Goal: Feedback & Contribution: Submit feedback/report problem

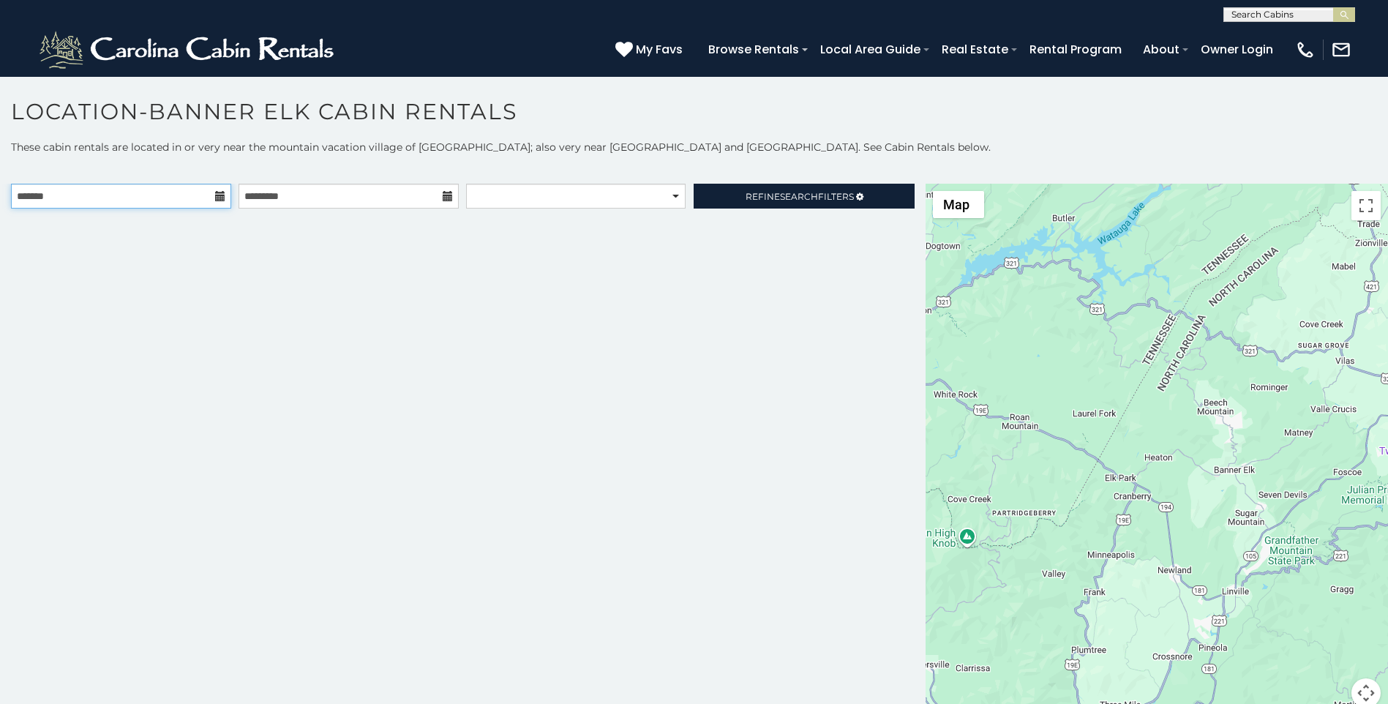
click at [146, 208] on input "text" at bounding box center [121, 196] width 220 height 25
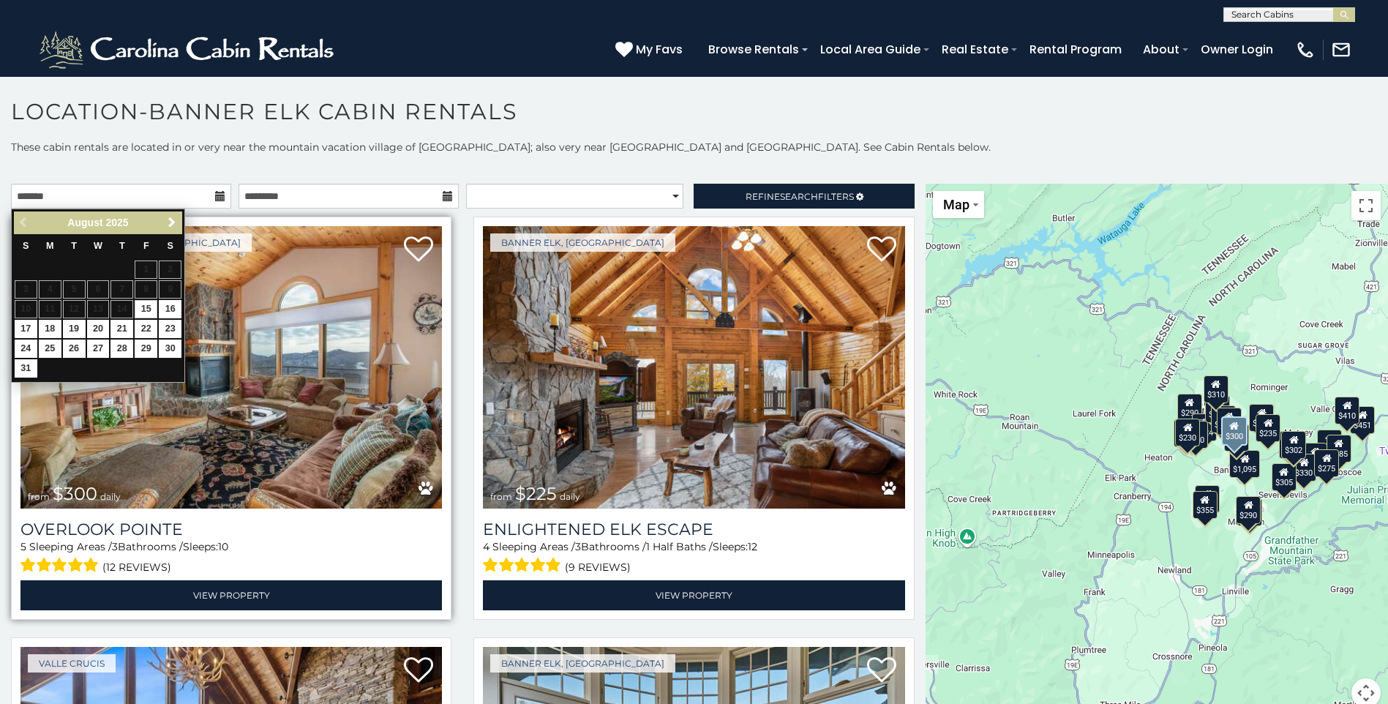
click at [186, 224] on div "Beech Mountain, NC from $300 daily Overlook Pointe 5 Sleeping Areas / 3 Bathroo…" at bounding box center [231, 418] width 440 height 403
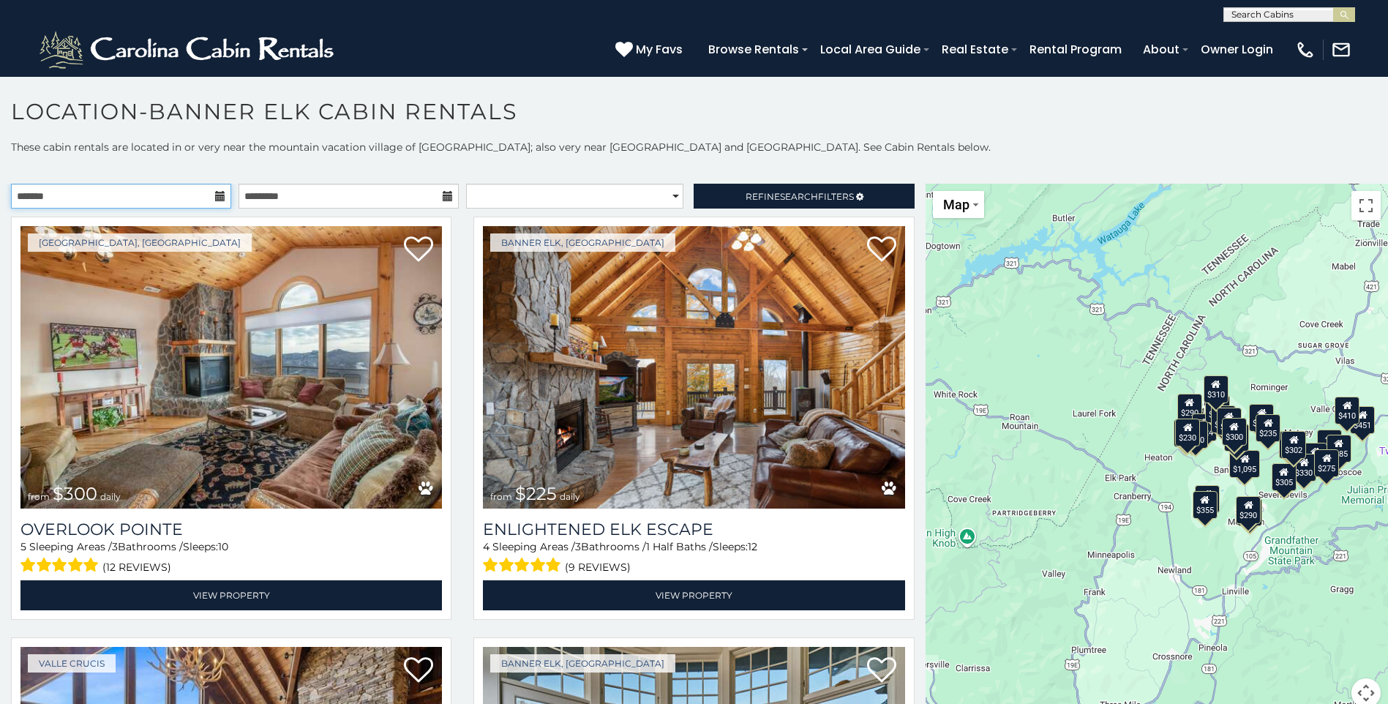
click at [183, 196] on input "text" at bounding box center [121, 196] width 220 height 25
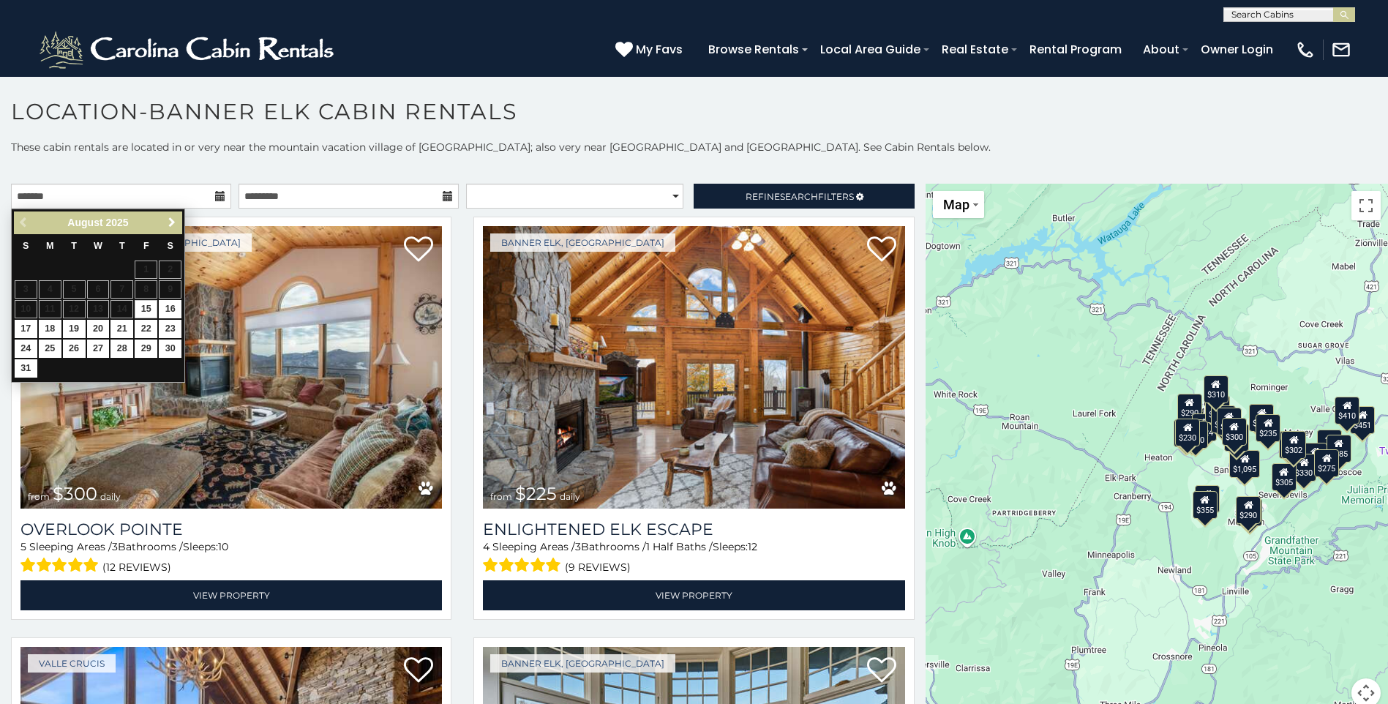
click at [176, 217] on span "Next" at bounding box center [172, 223] width 12 height 12
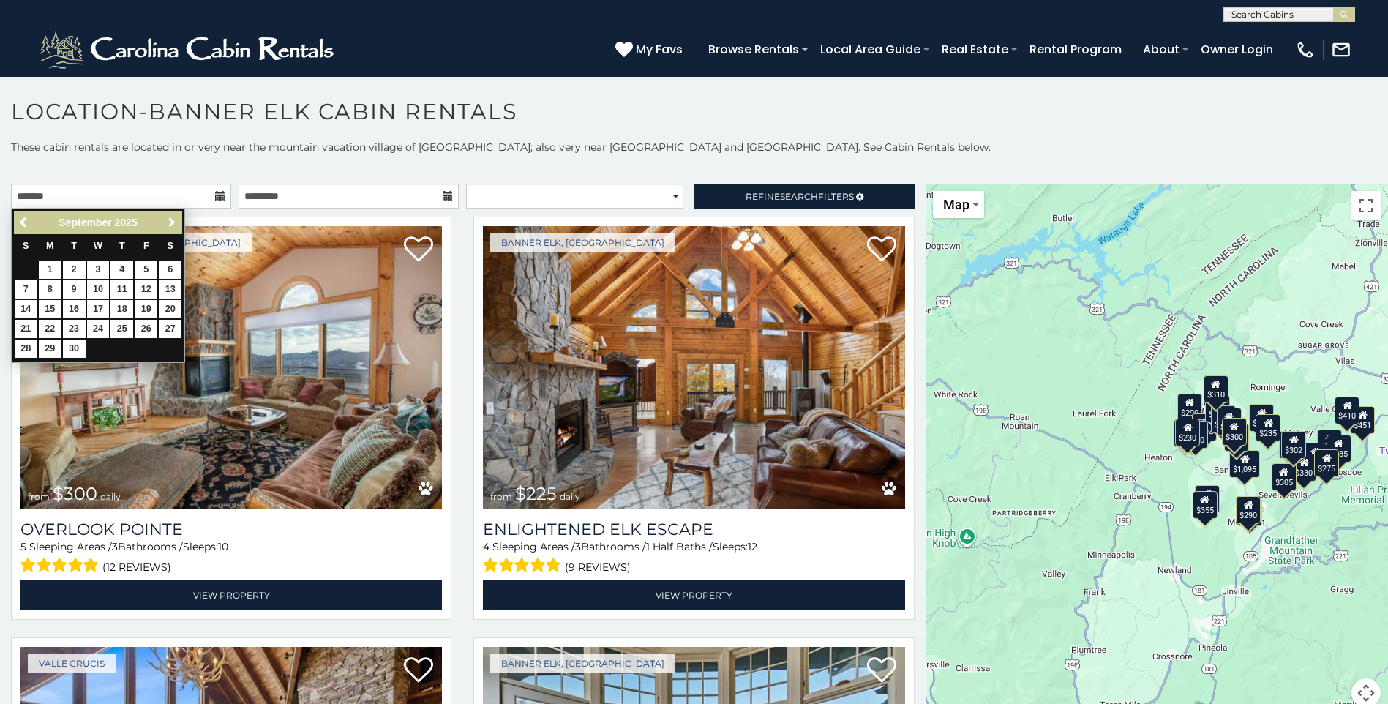
click at [176, 218] on span "Next" at bounding box center [172, 223] width 12 height 12
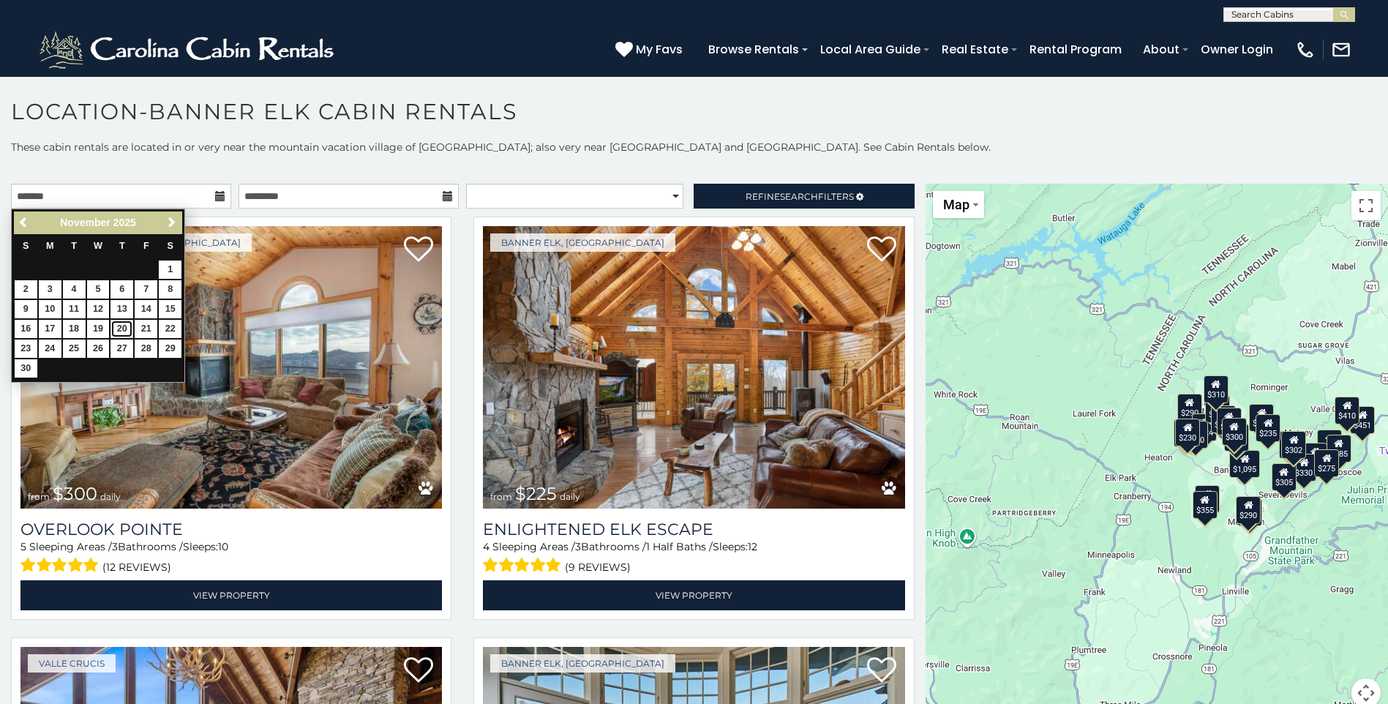
click at [128, 329] on link "20" at bounding box center [121, 329] width 23 height 18
type input "**********"
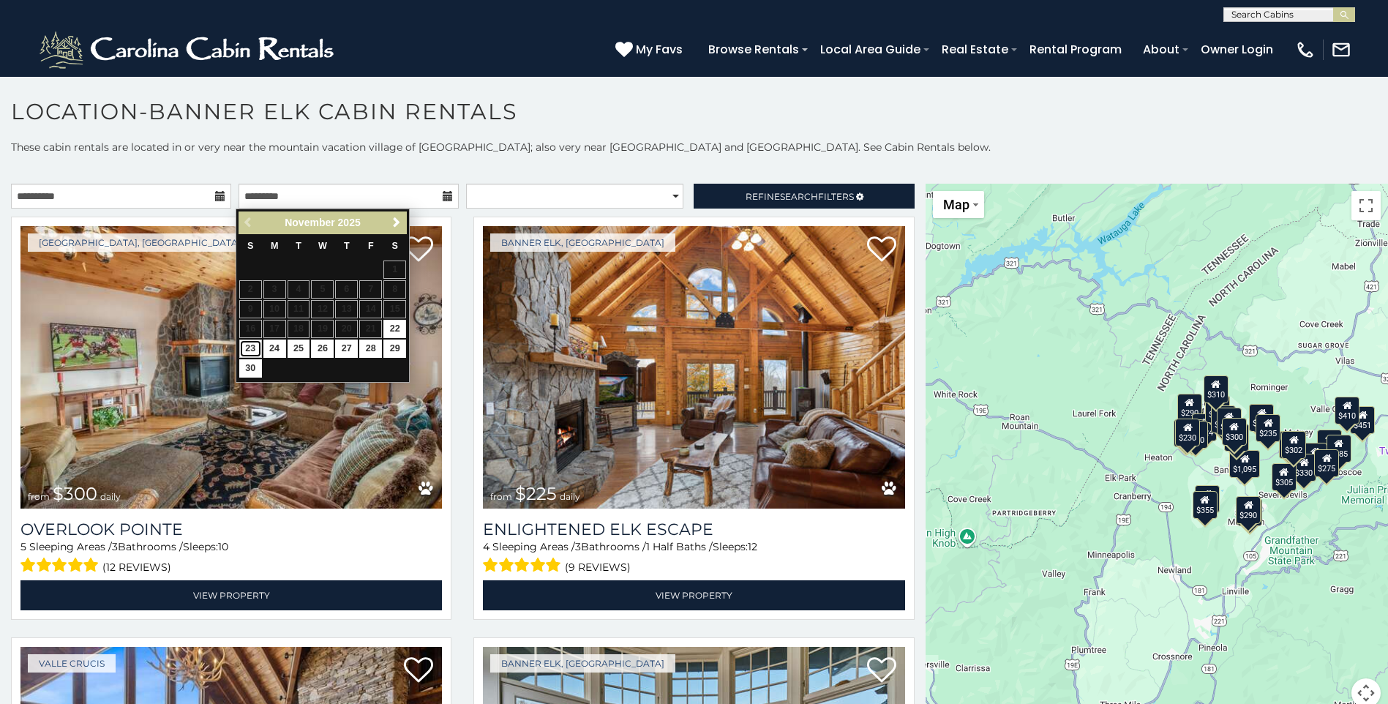
click at [248, 351] on link "23" at bounding box center [250, 348] width 23 height 18
type input "**********"
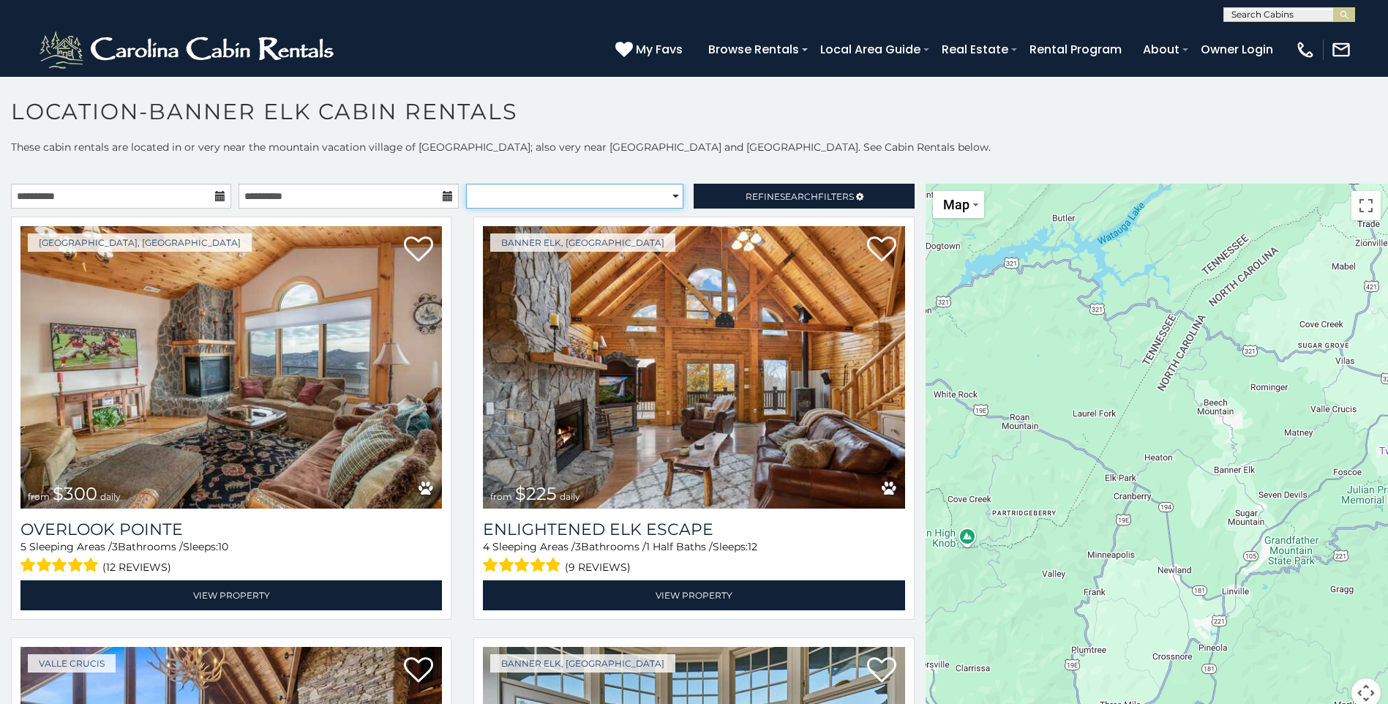
click at [621, 200] on select "**********" at bounding box center [574, 196] width 217 height 25
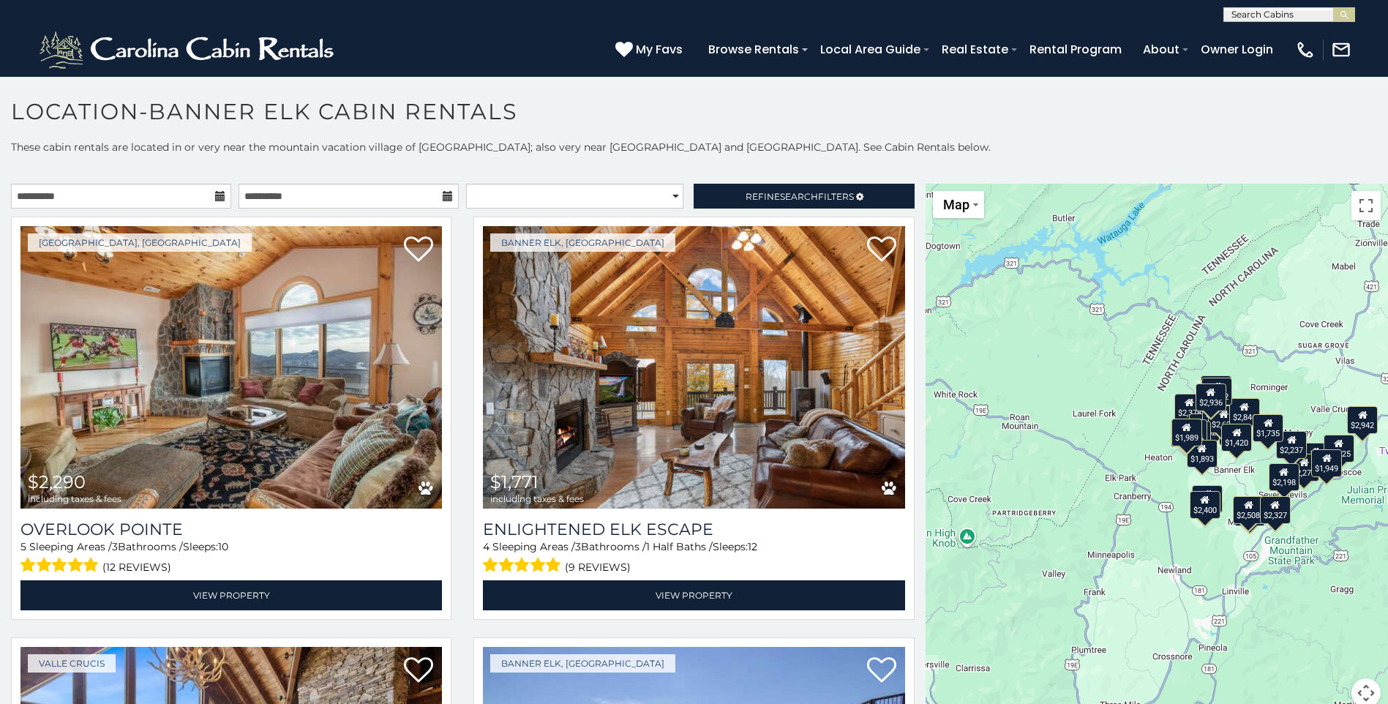
click at [673, 162] on p at bounding box center [694, 169] width 1388 height 15
click at [745, 194] on span "Refine Search Filters" at bounding box center [799, 196] width 108 height 11
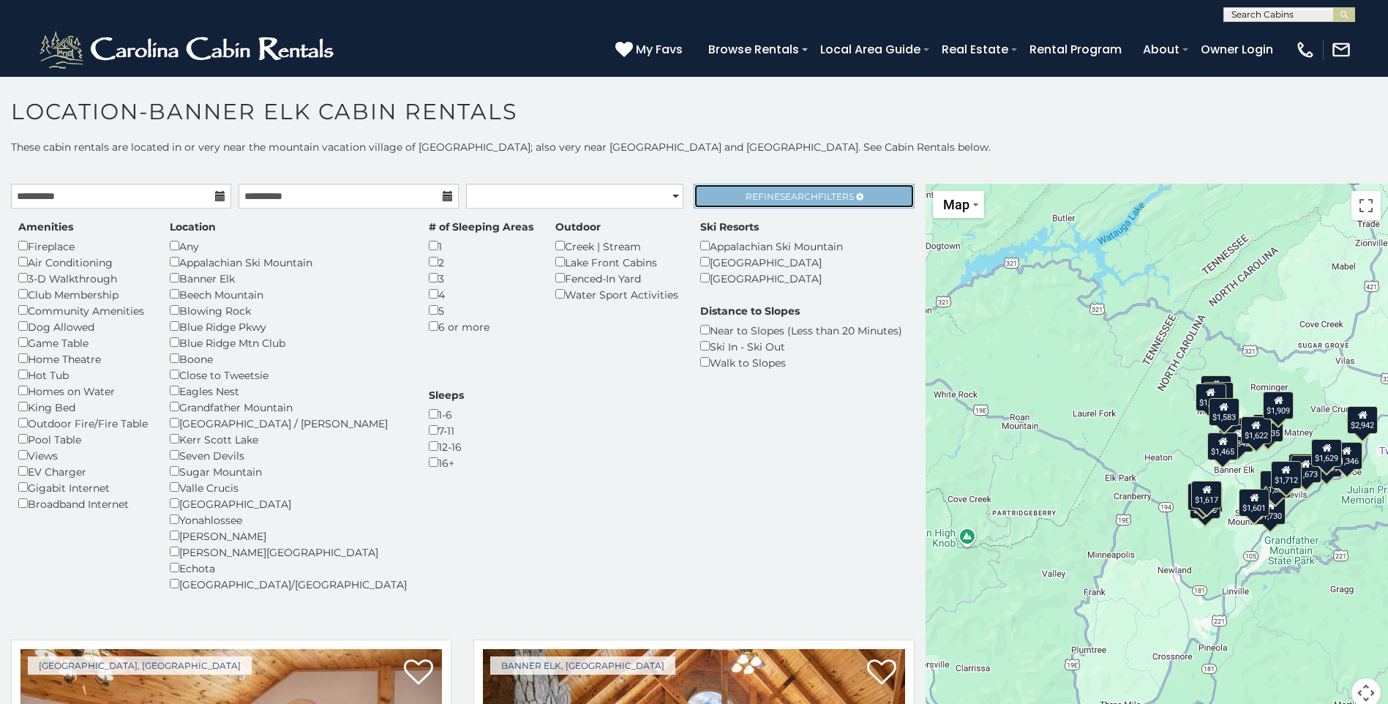
click at [751, 195] on span "Refine Search Filters" at bounding box center [799, 196] width 108 height 11
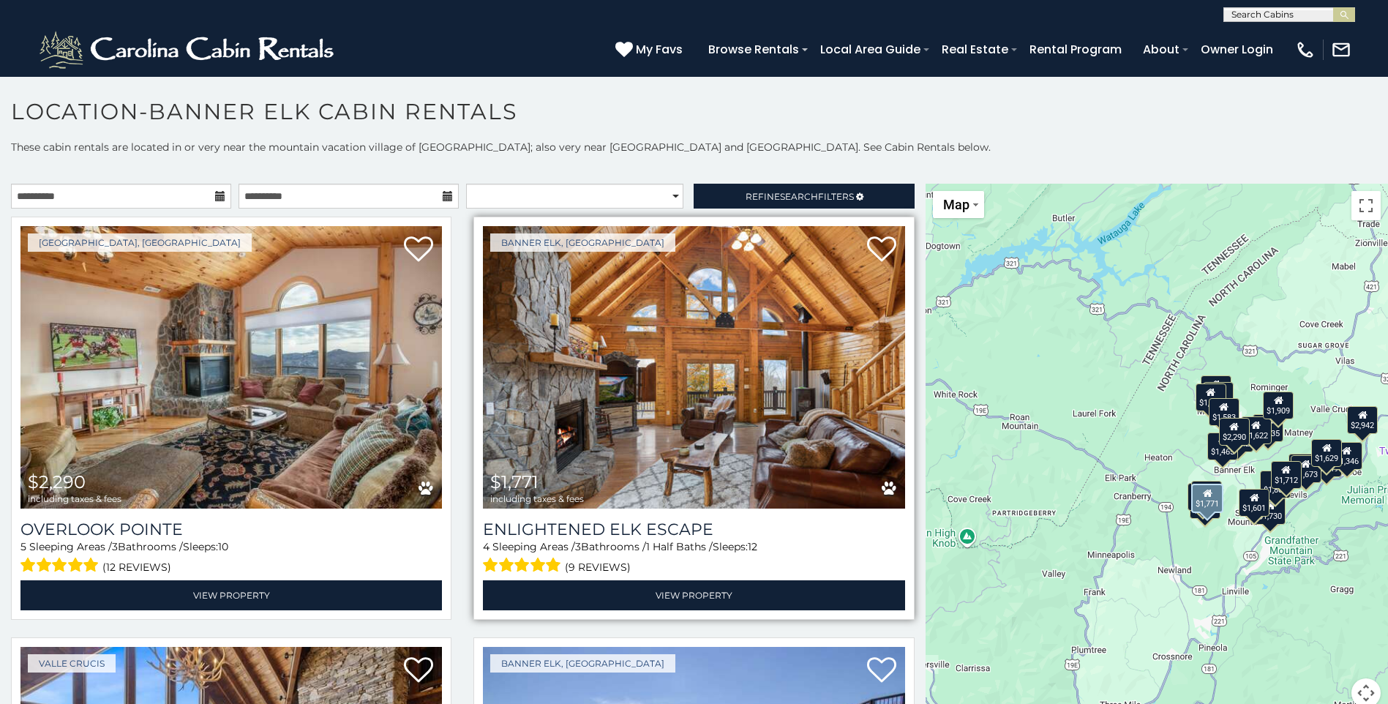
click at [723, 363] on img at bounding box center [693, 367] width 421 height 282
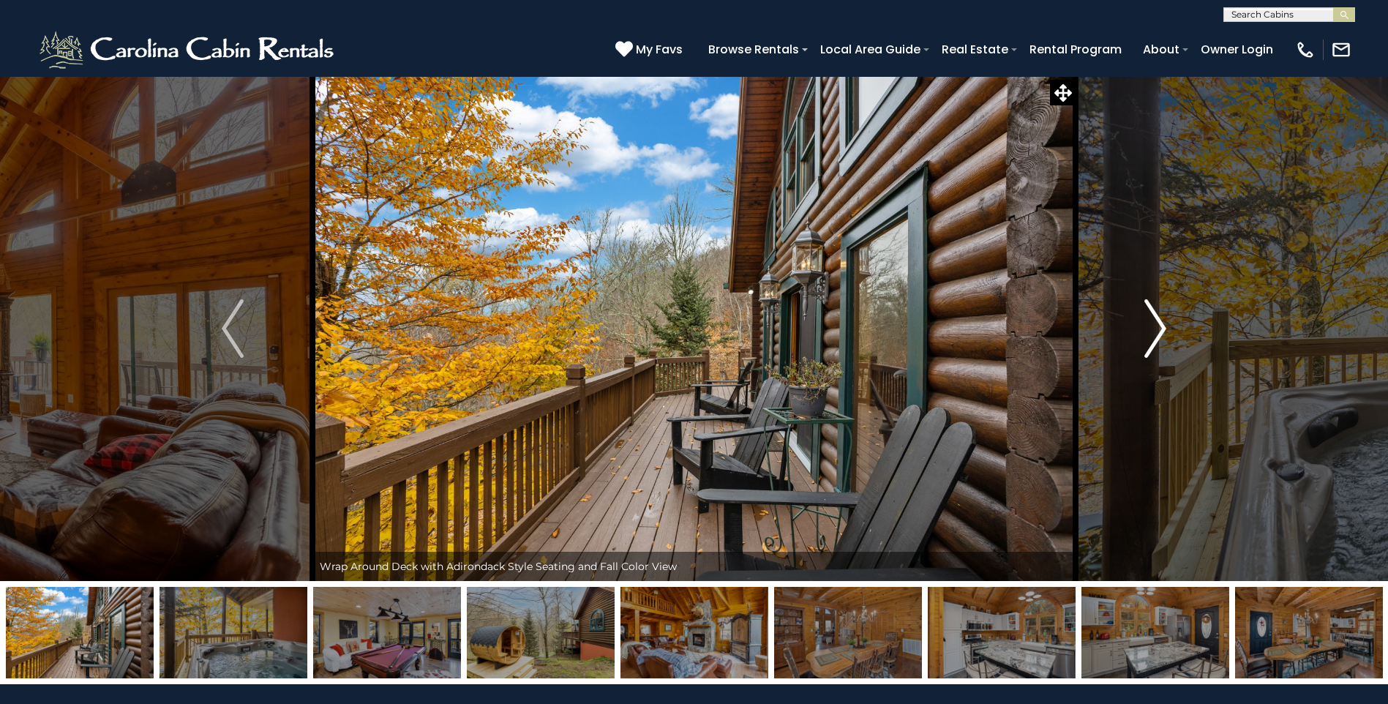
click at [1156, 320] on img "Next" at bounding box center [1155, 328] width 22 height 59
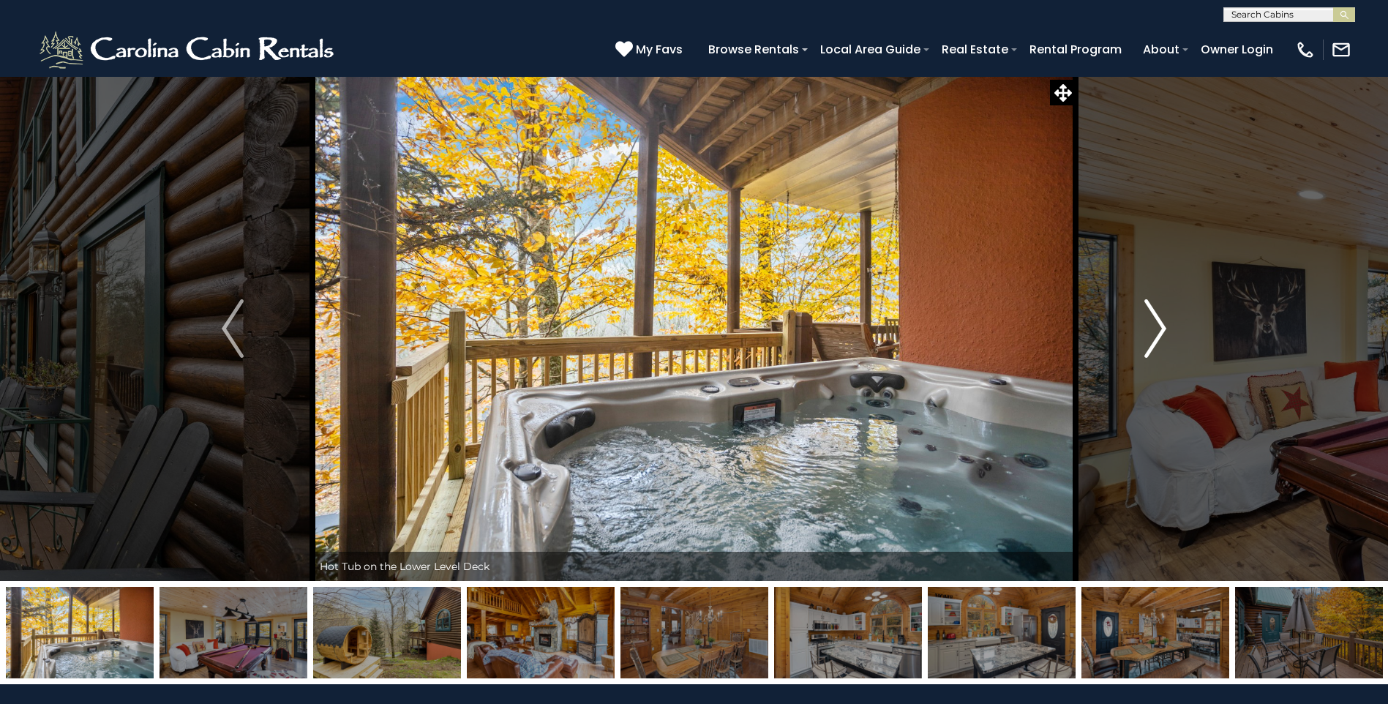
click at [1156, 320] on img "Next" at bounding box center [1155, 328] width 22 height 59
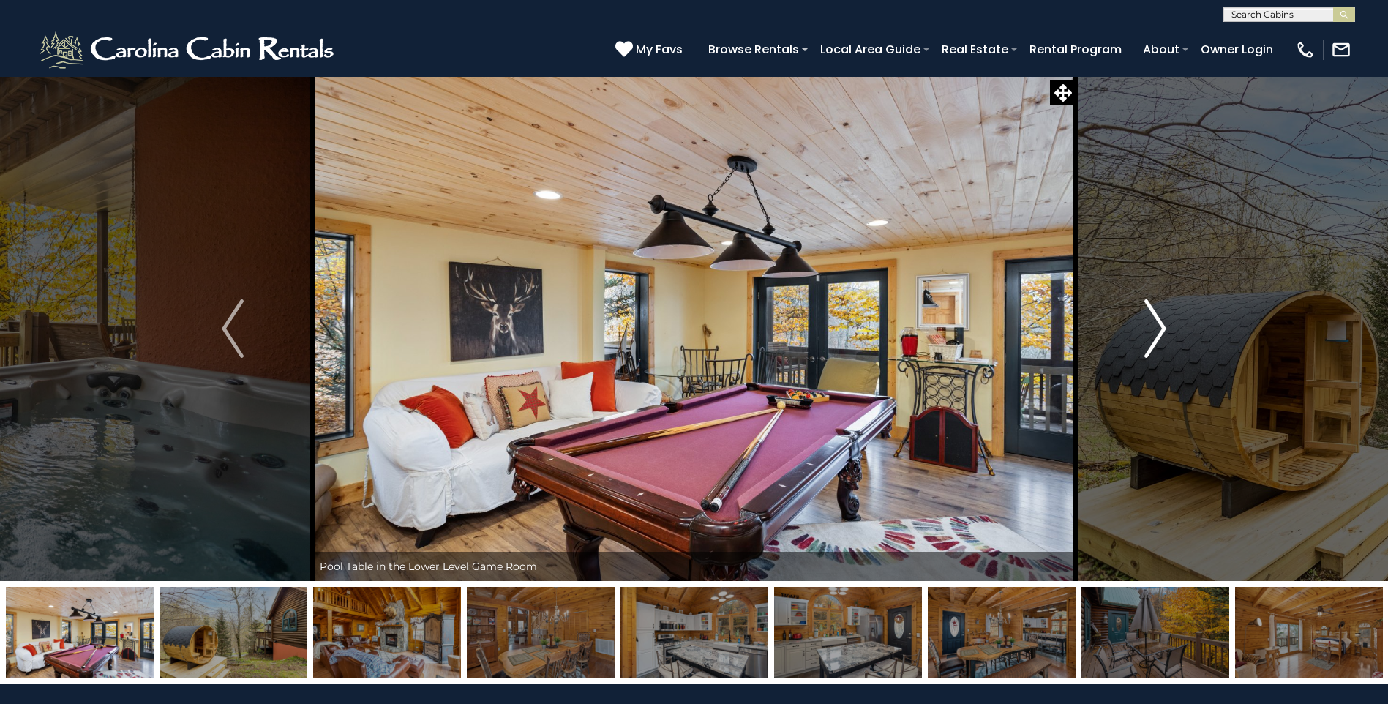
click at [1156, 320] on img "Next" at bounding box center [1155, 328] width 22 height 59
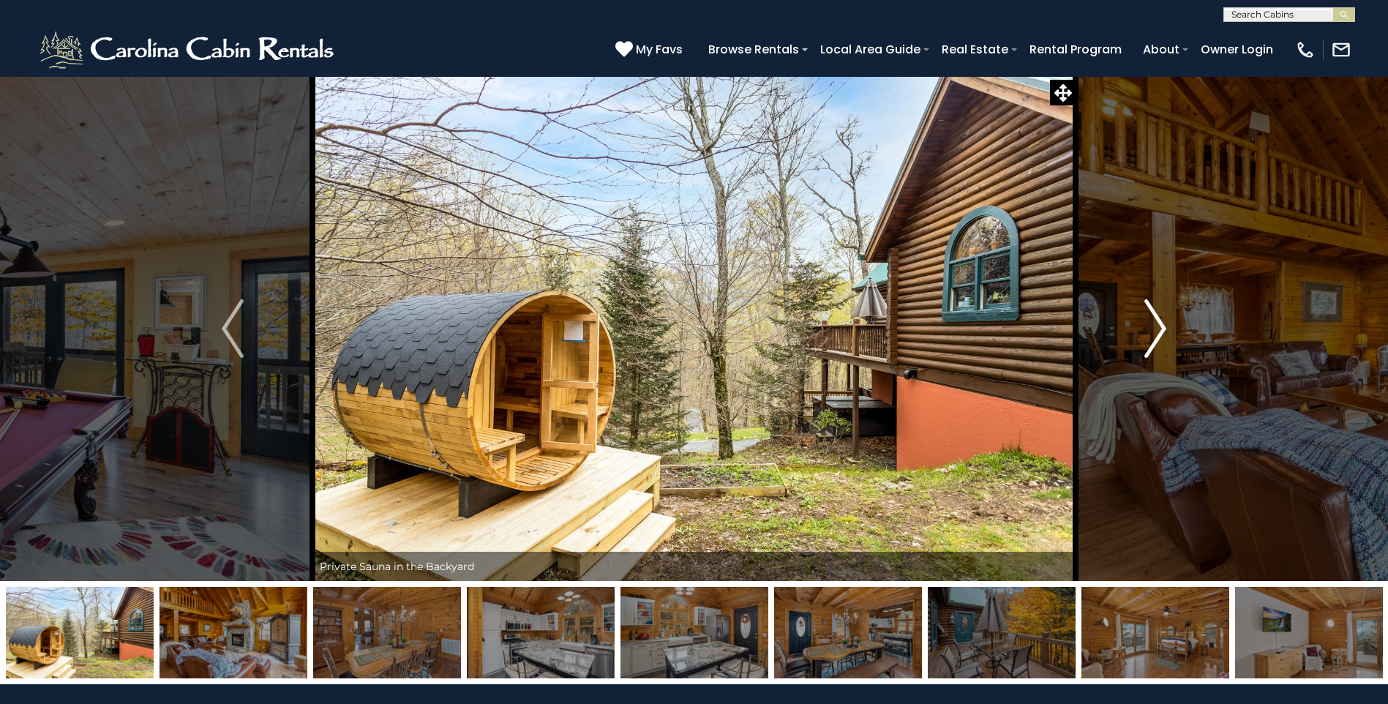
click at [1156, 320] on img "Next" at bounding box center [1155, 328] width 22 height 59
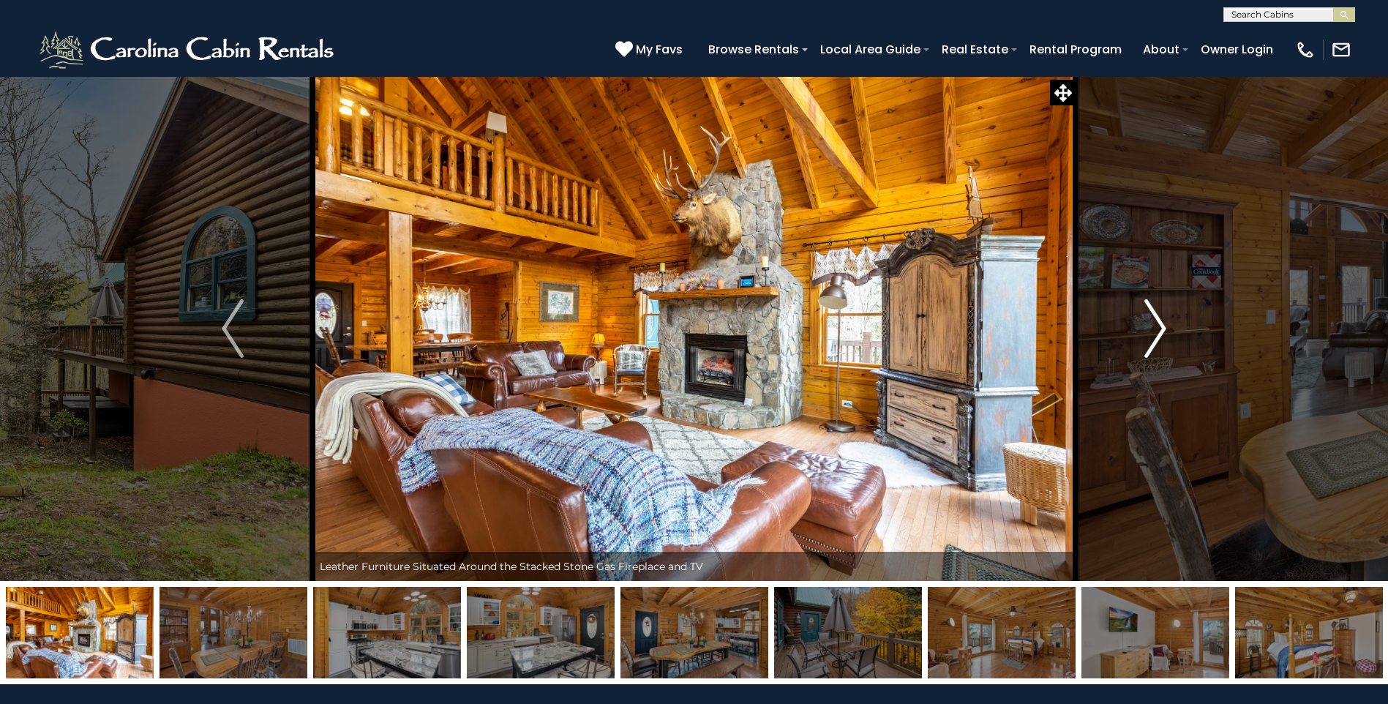
click at [1156, 320] on img "Next" at bounding box center [1155, 328] width 22 height 59
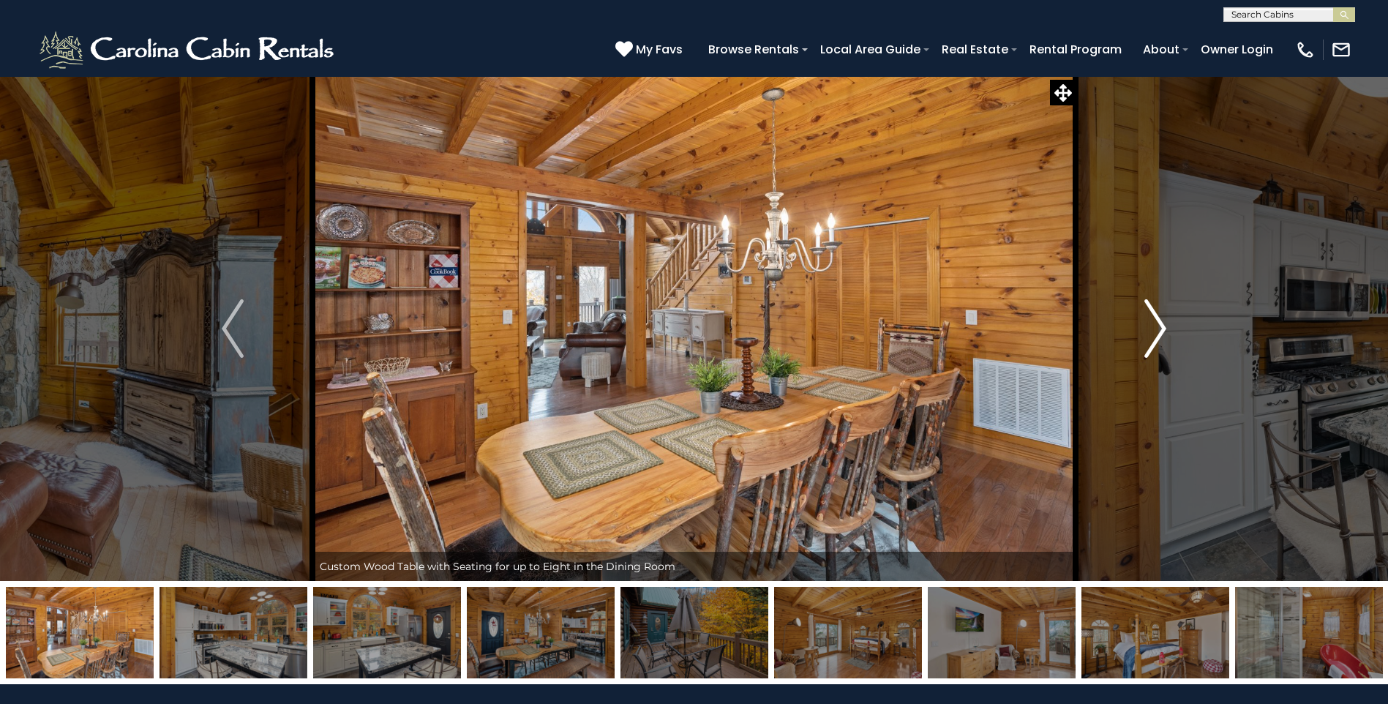
click at [1156, 320] on img "Next" at bounding box center [1155, 328] width 22 height 59
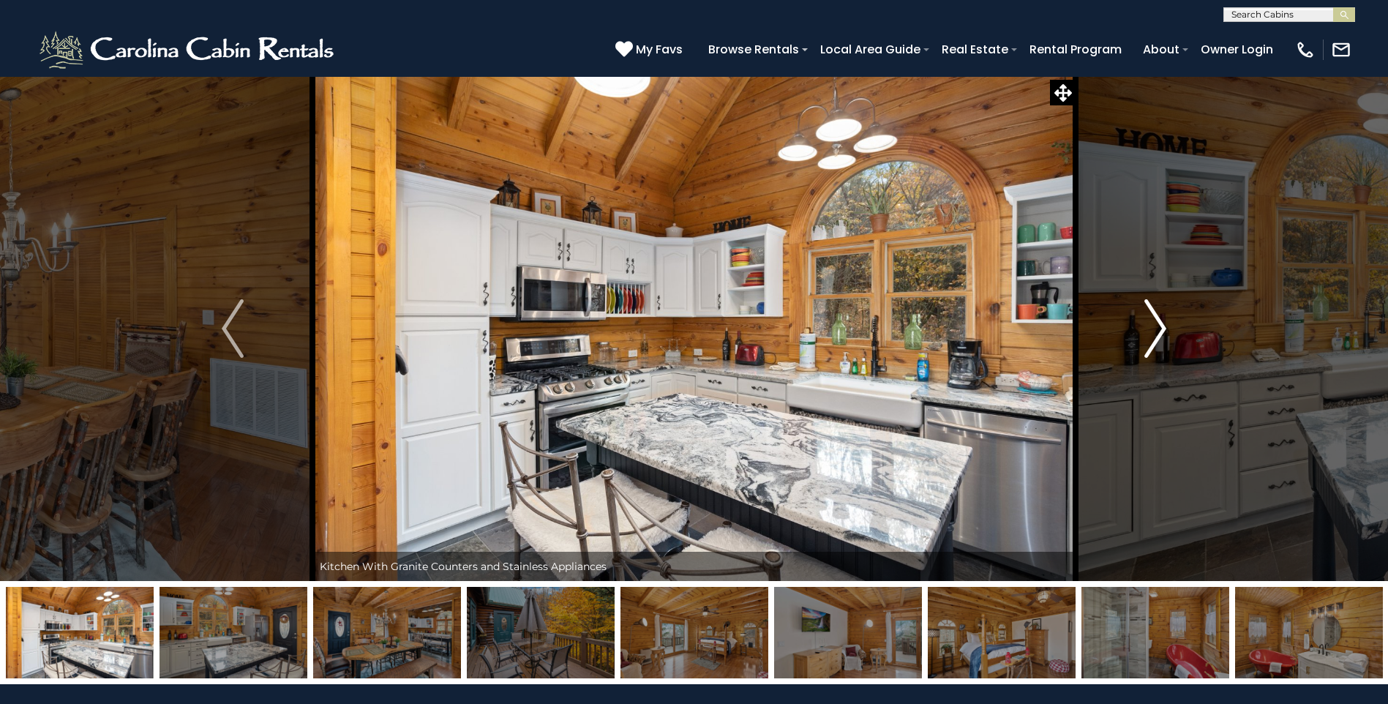
click at [1156, 320] on img "Next" at bounding box center [1155, 328] width 22 height 59
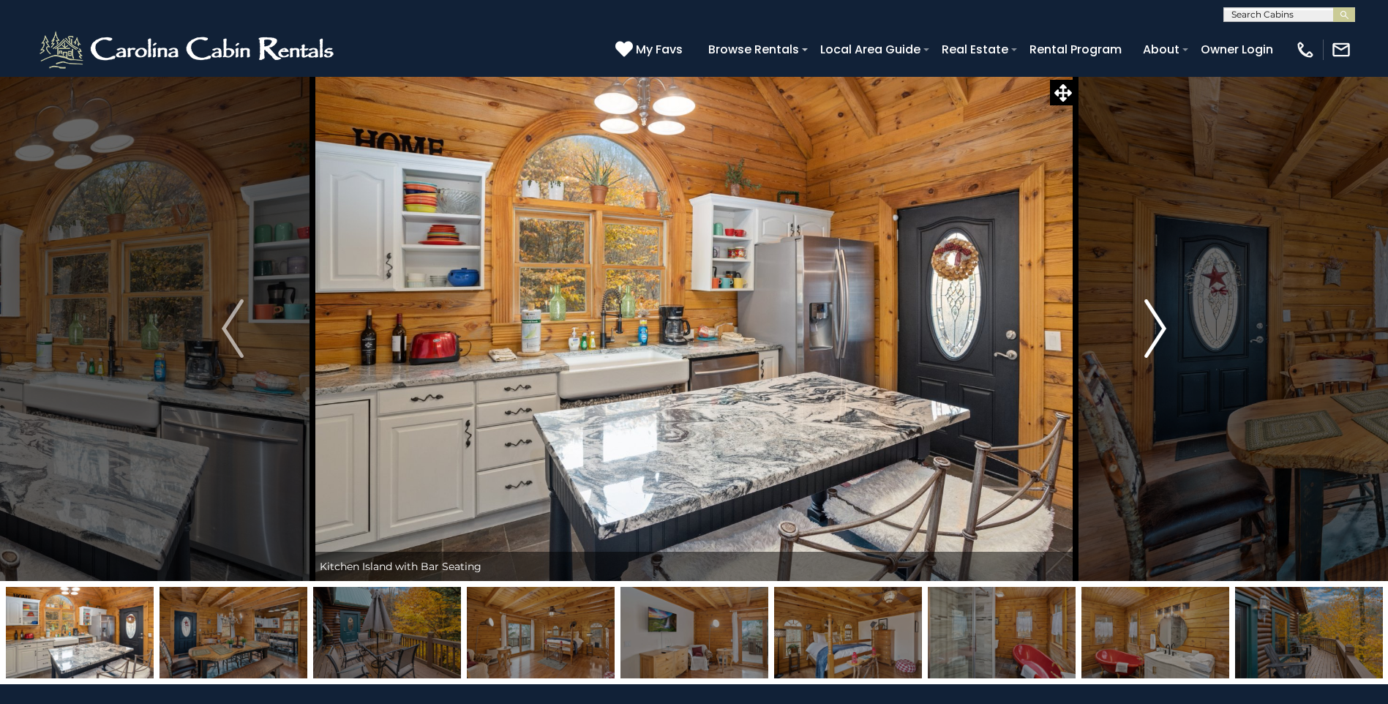
click at [1156, 320] on img "Next" at bounding box center [1155, 328] width 22 height 59
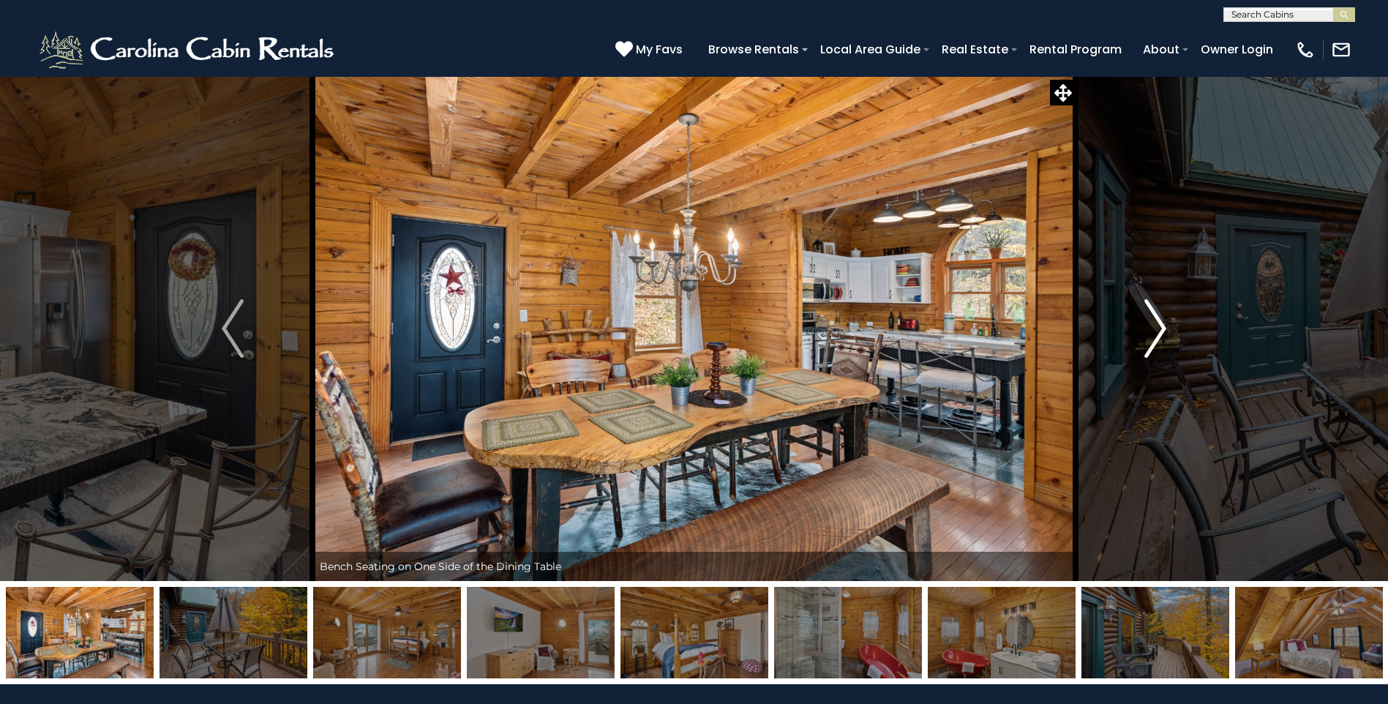
click at [1156, 320] on img "Next" at bounding box center [1155, 328] width 22 height 59
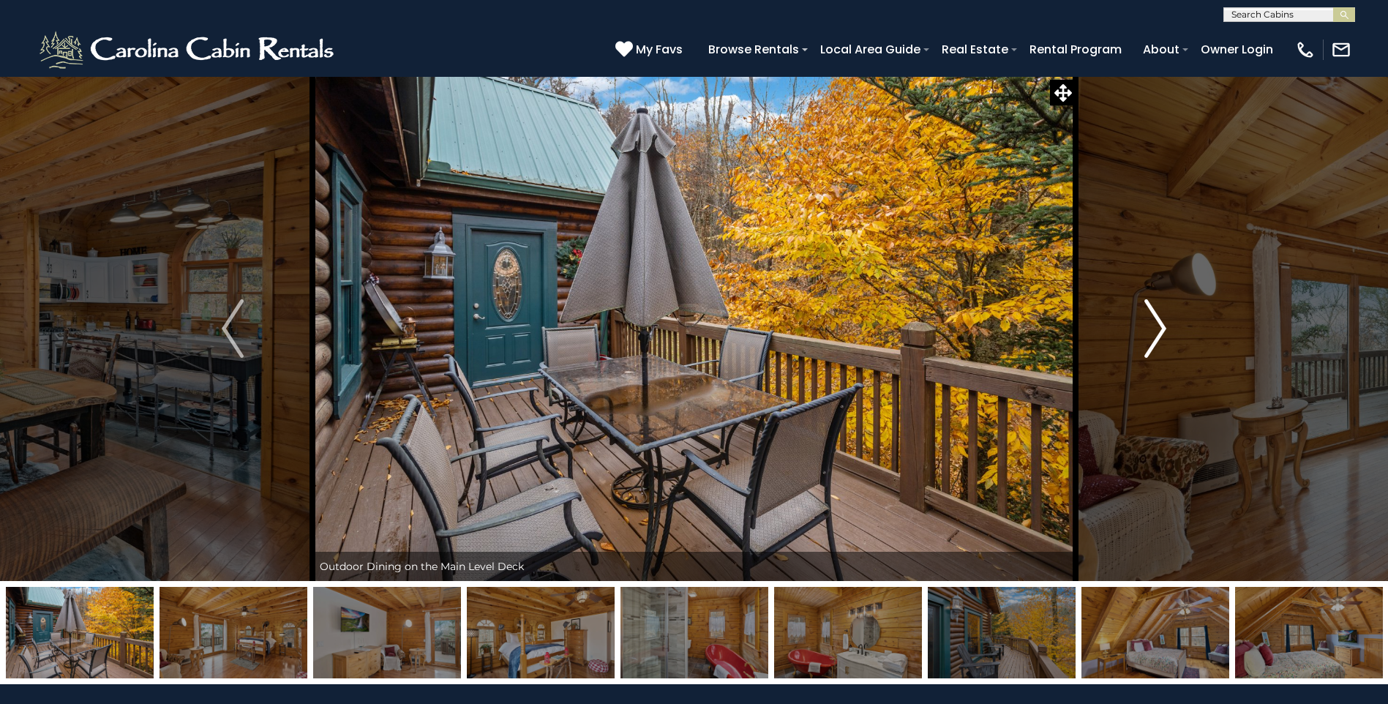
click at [1156, 320] on img "Next" at bounding box center [1155, 328] width 22 height 59
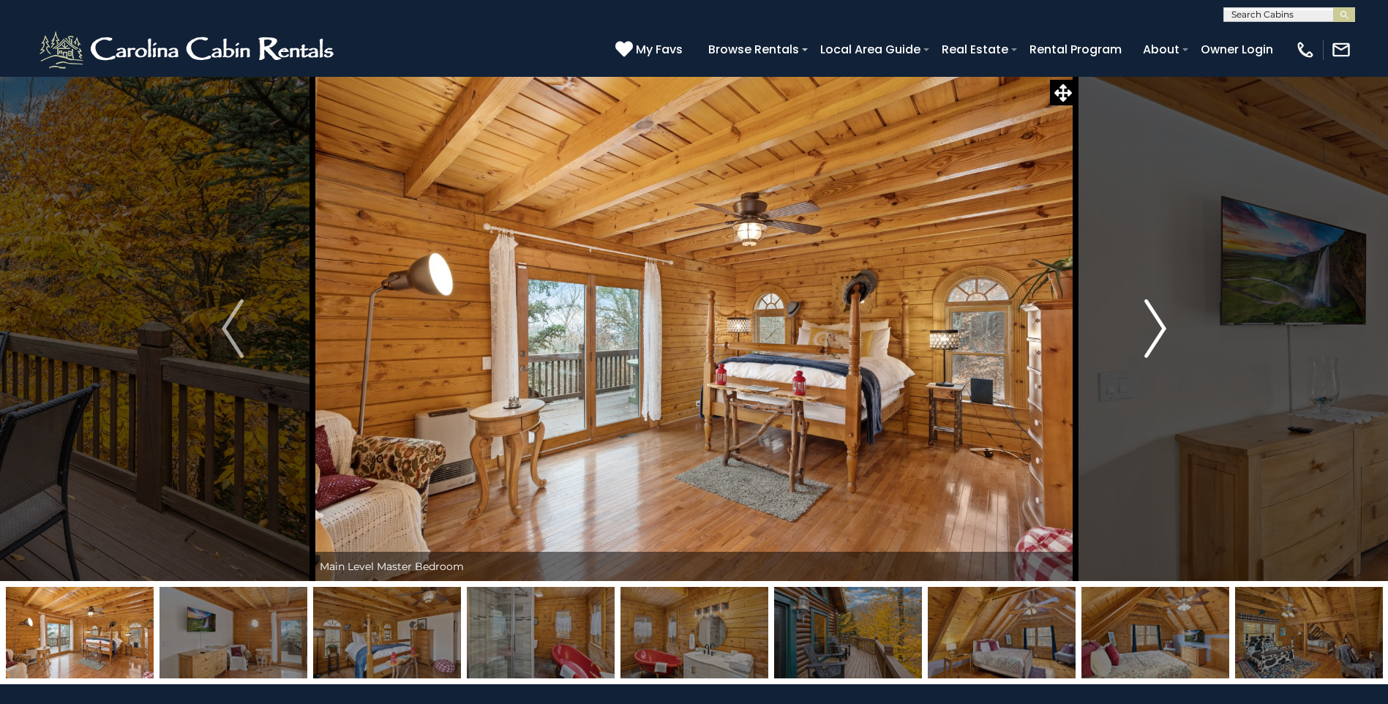
click at [1156, 320] on img "Next" at bounding box center [1155, 328] width 22 height 59
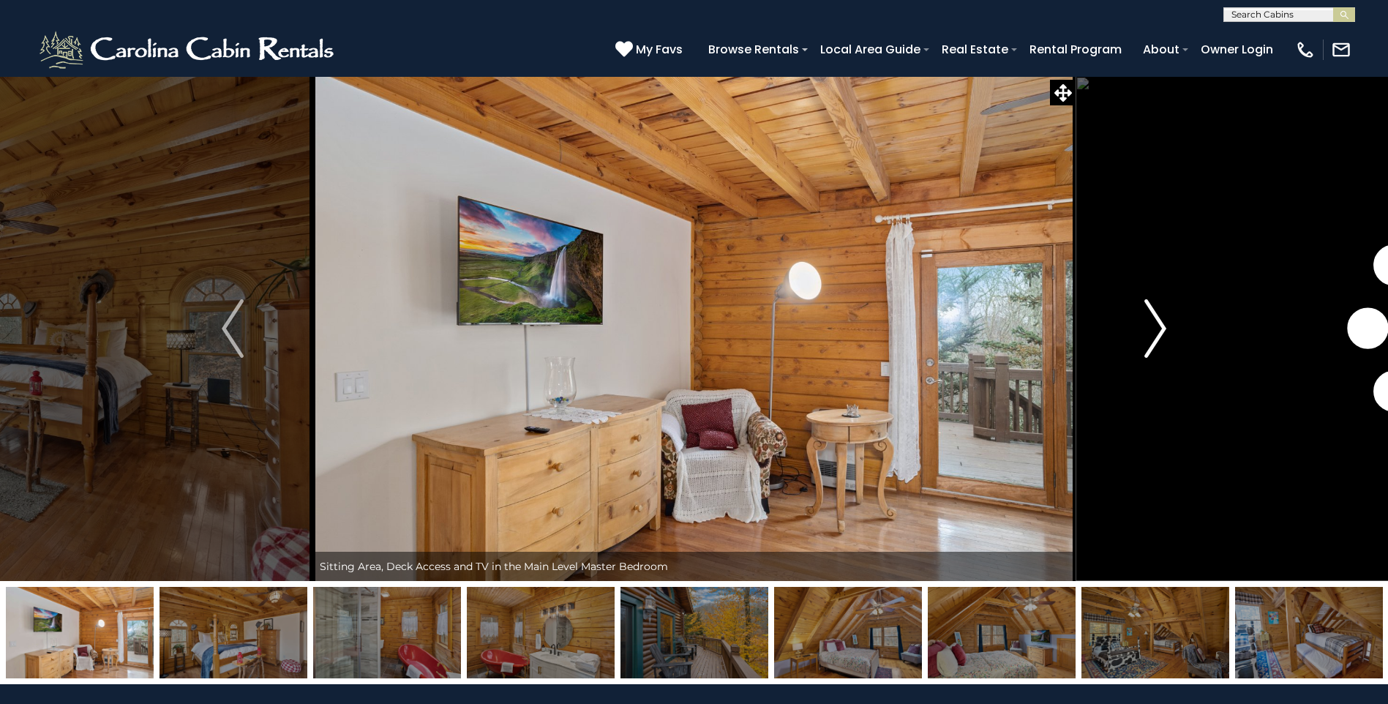
click at [1156, 320] on img "Next" at bounding box center [1155, 328] width 22 height 59
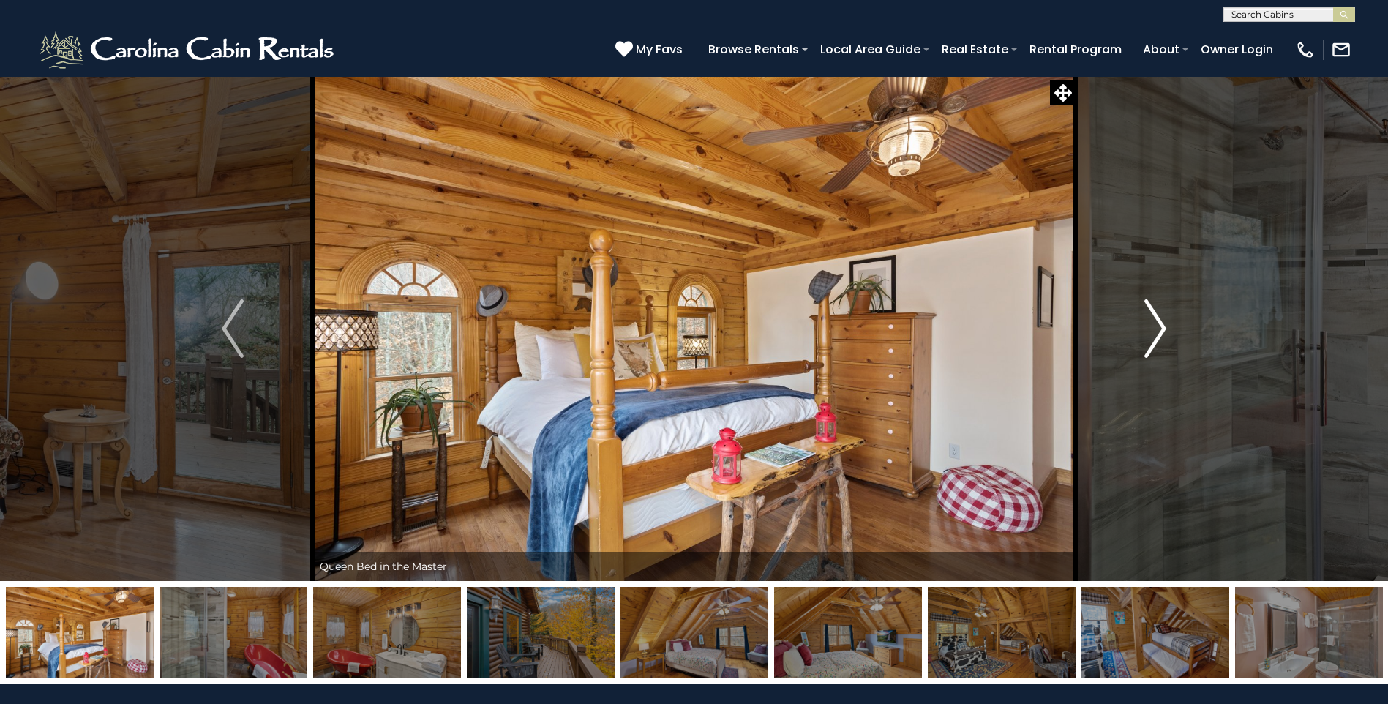
click at [1156, 320] on img "Next" at bounding box center [1155, 328] width 22 height 59
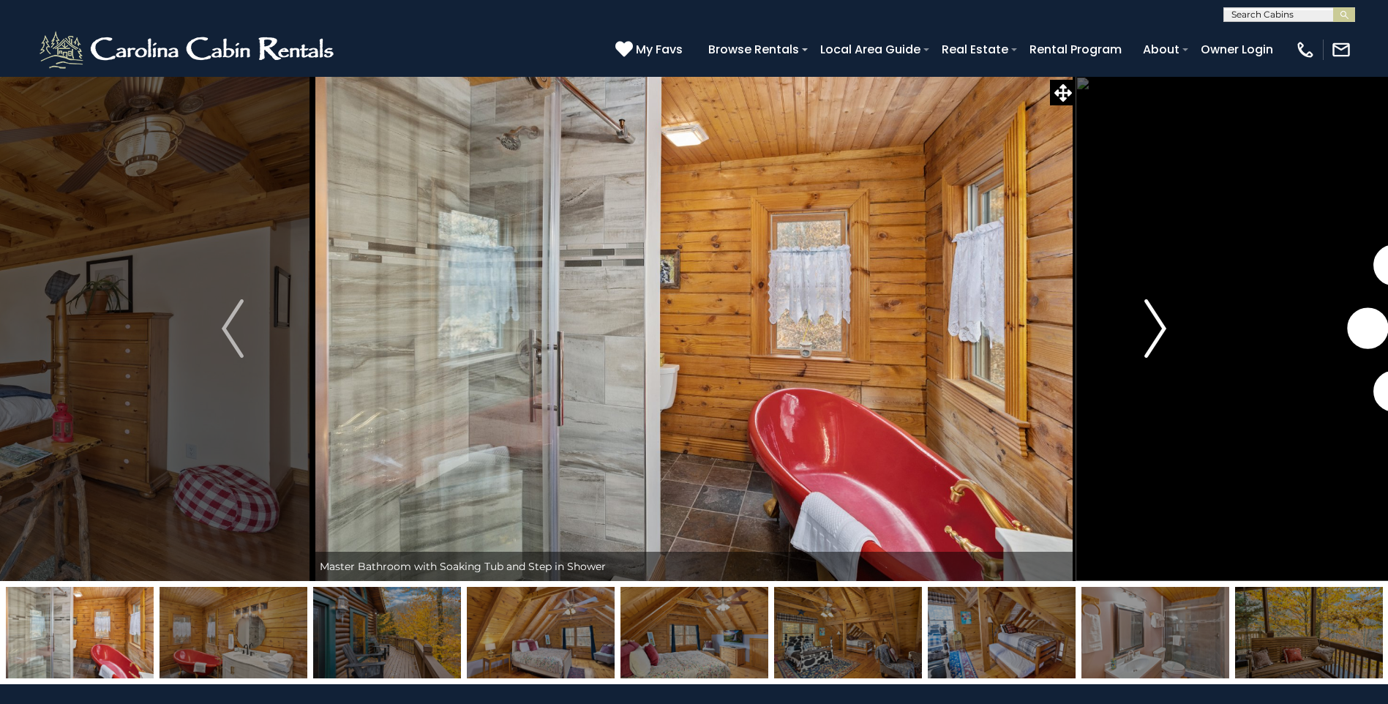
click at [1156, 320] on img "Next" at bounding box center [1155, 328] width 22 height 59
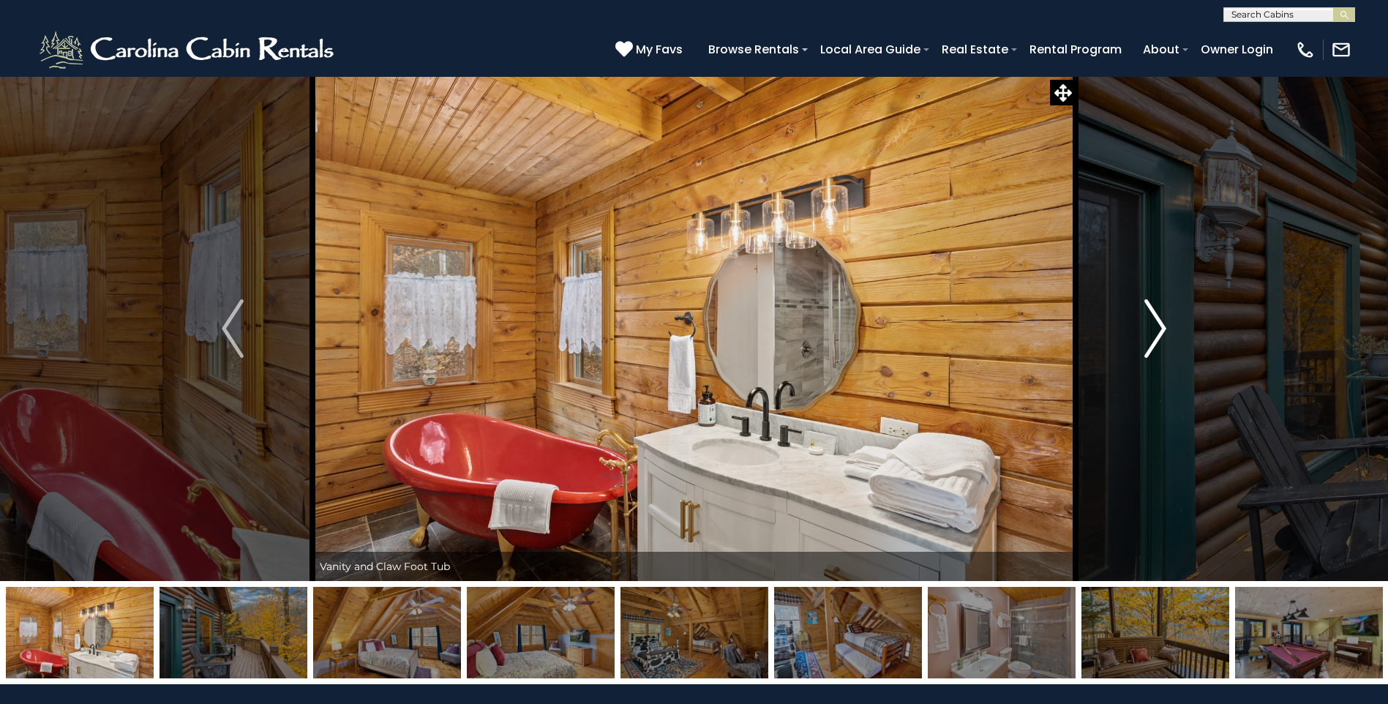
click at [1156, 320] on img "Next" at bounding box center [1155, 328] width 22 height 59
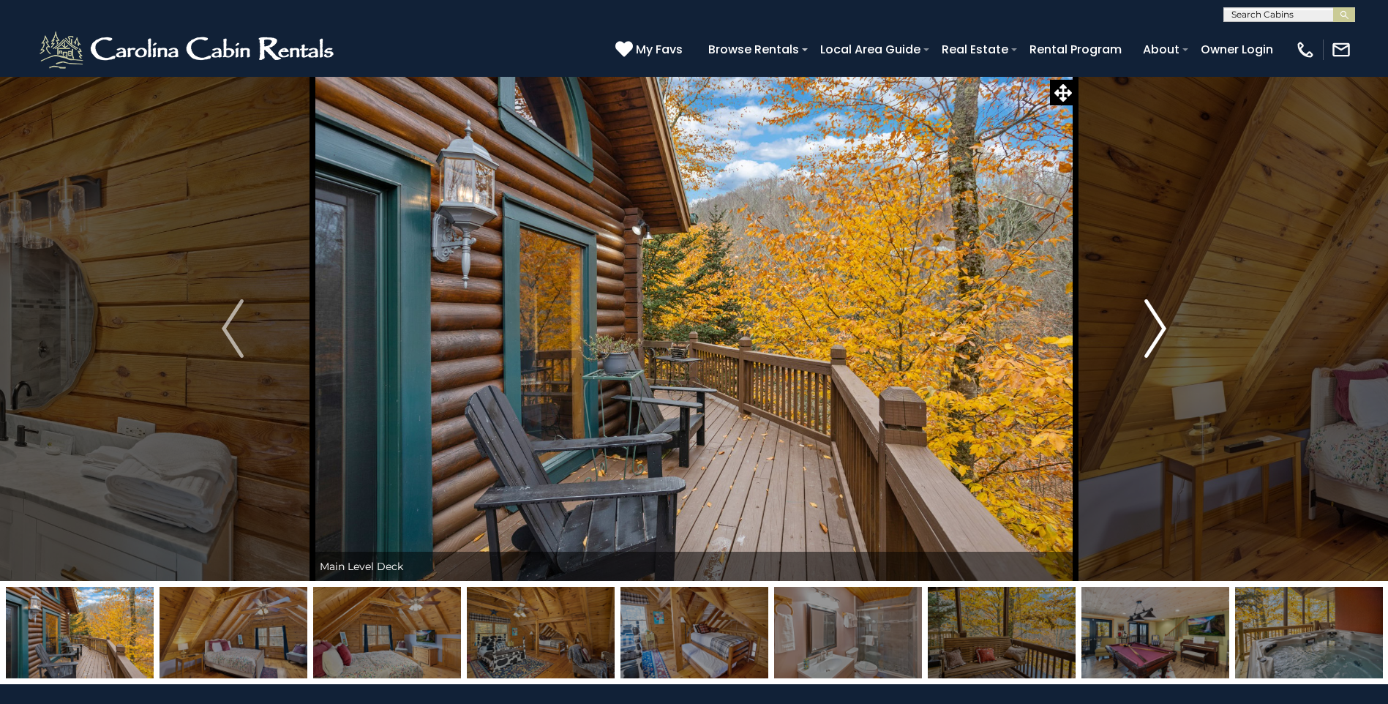
click at [1156, 320] on img "Next" at bounding box center [1155, 328] width 22 height 59
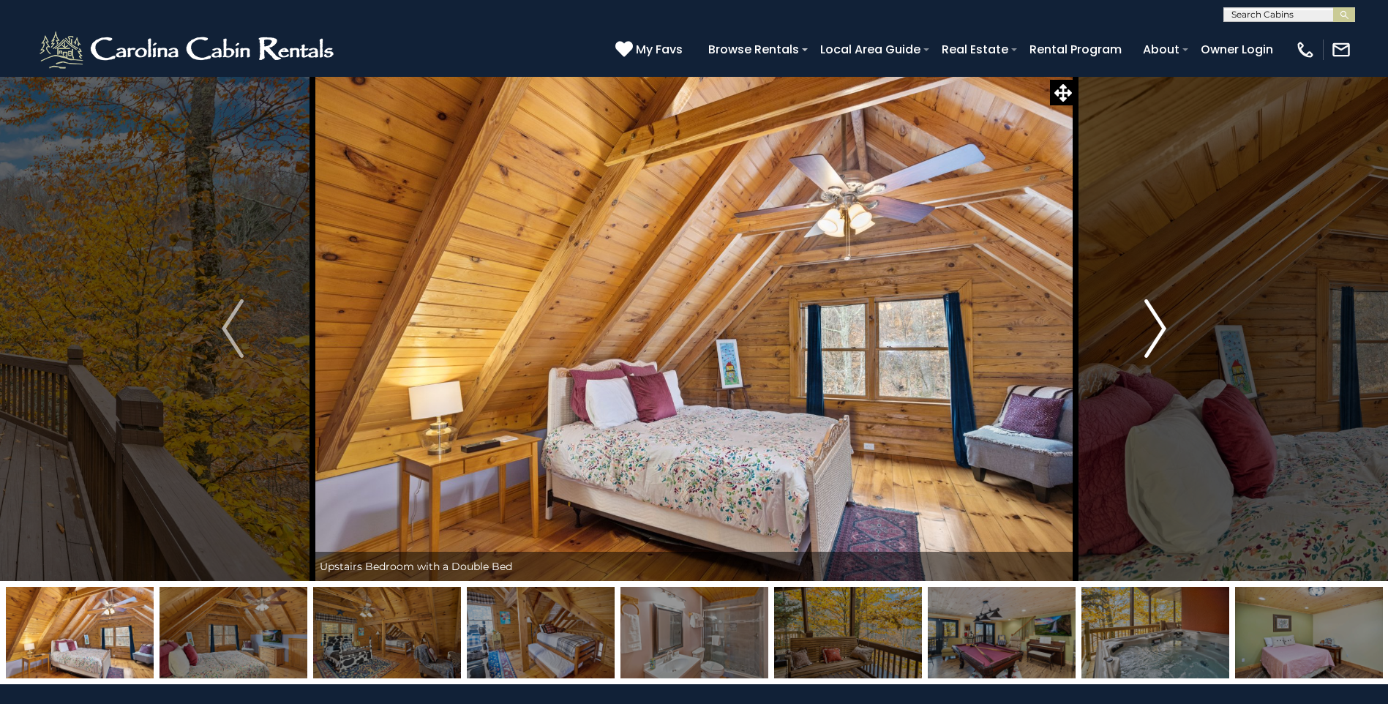
click at [1156, 320] on img "Next" at bounding box center [1155, 328] width 22 height 59
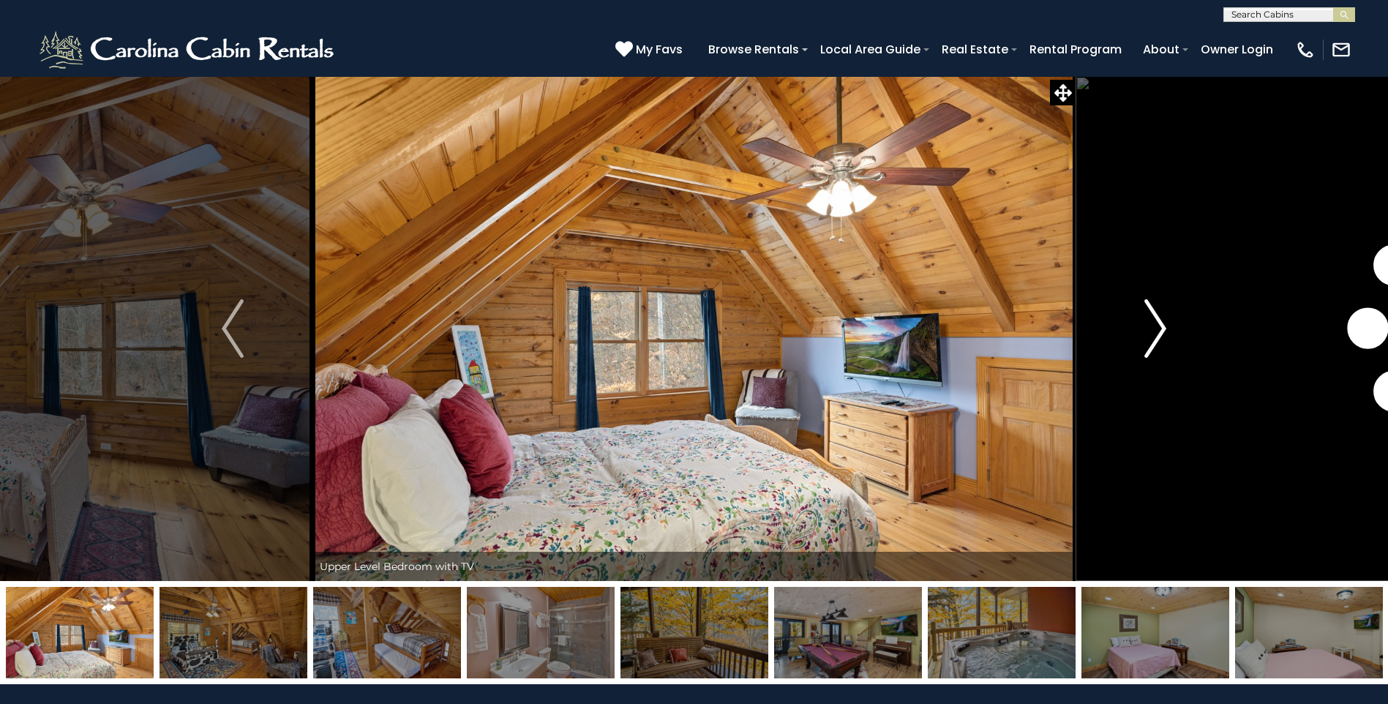
click at [1156, 319] on img "Next" at bounding box center [1155, 328] width 22 height 59
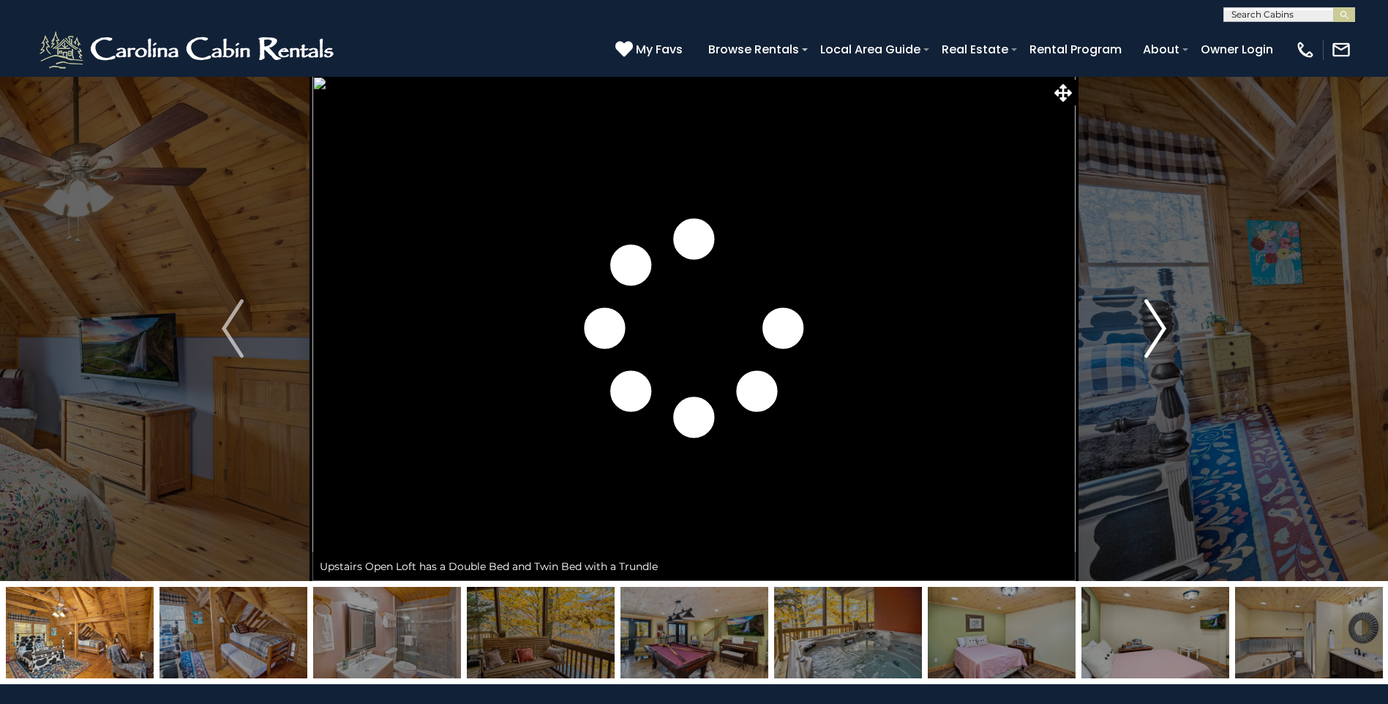
click at [1156, 319] on img "Next" at bounding box center [1155, 328] width 22 height 59
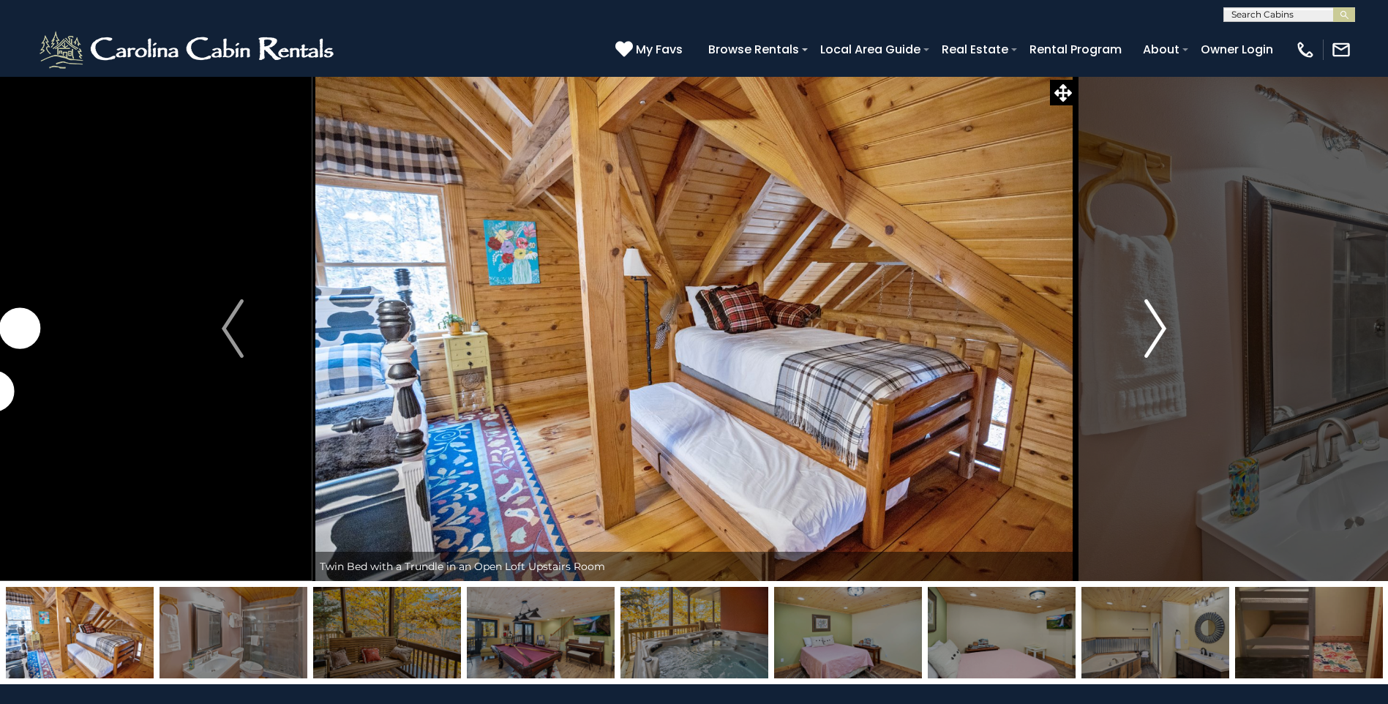
click at [1156, 319] on img "Next" at bounding box center [1155, 328] width 22 height 59
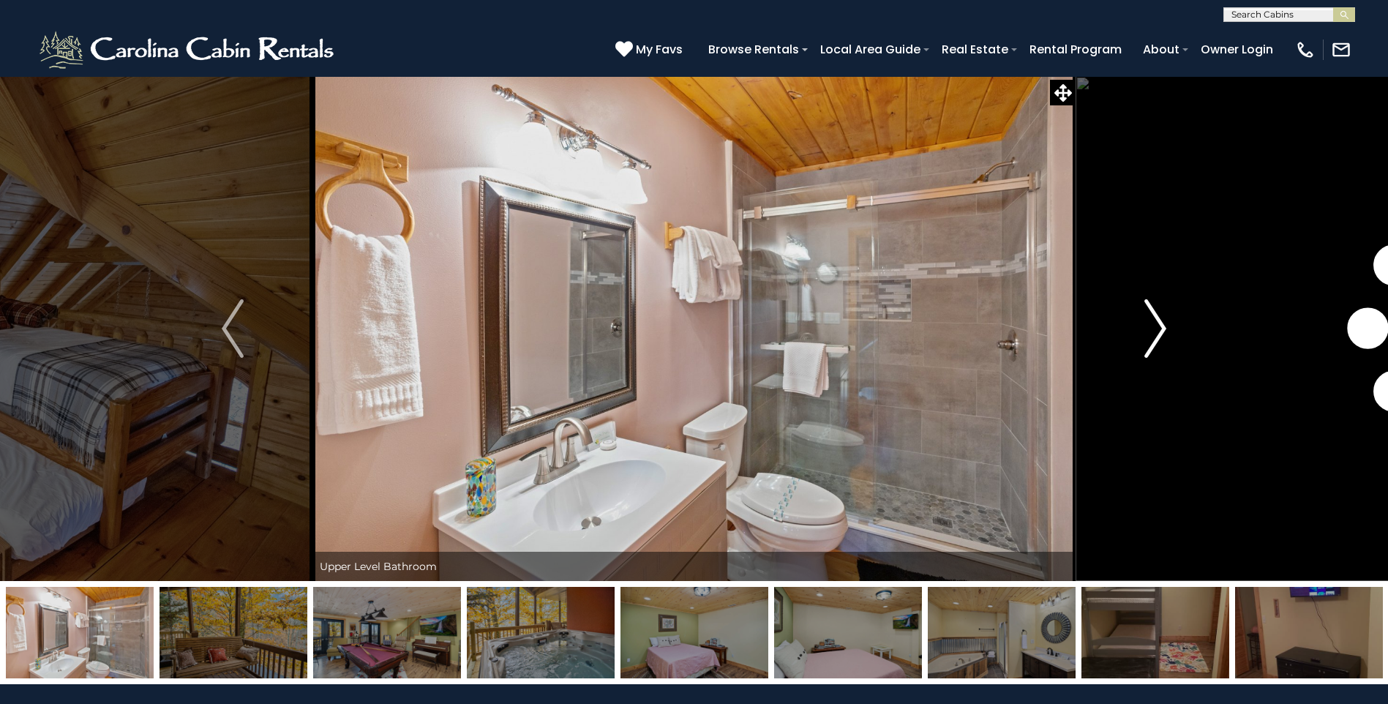
click at [1156, 319] on img "Next" at bounding box center [1155, 328] width 22 height 59
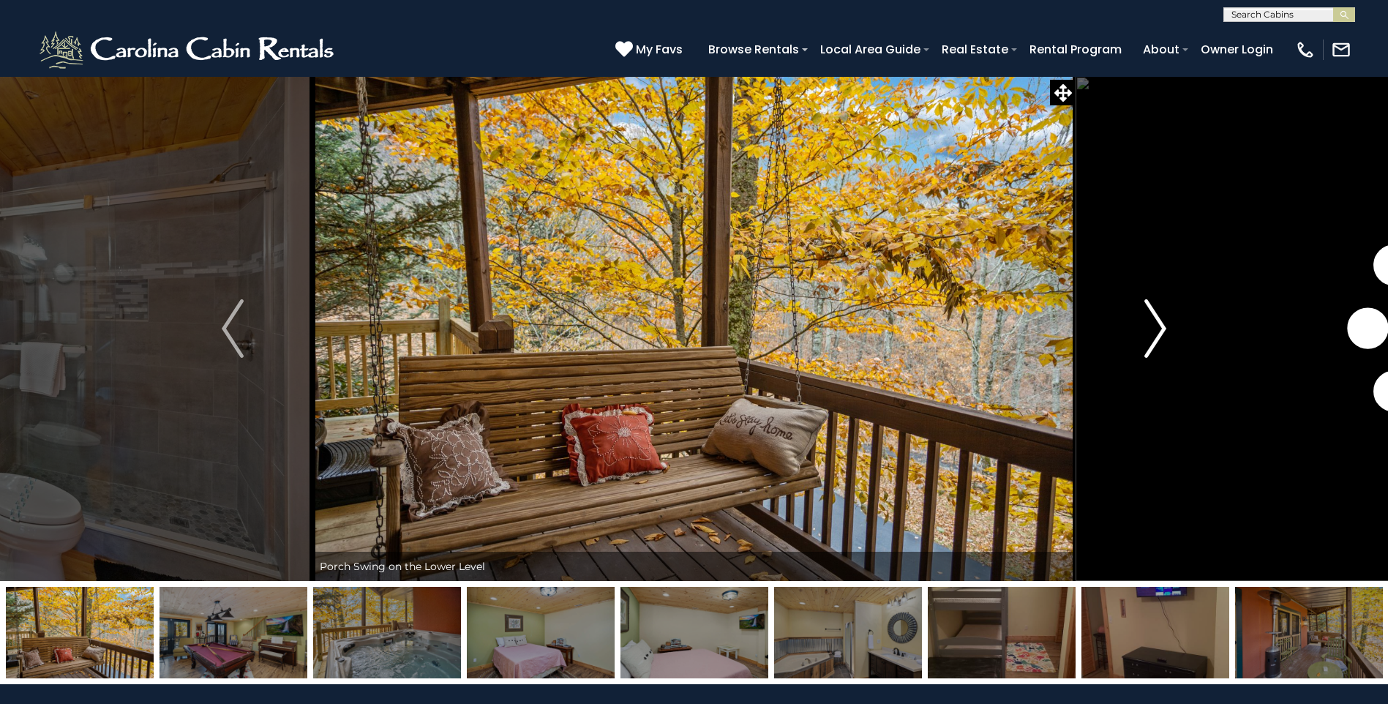
click at [1155, 319] on img "Next" at bounding box center [1155, 328] width 22 height 59
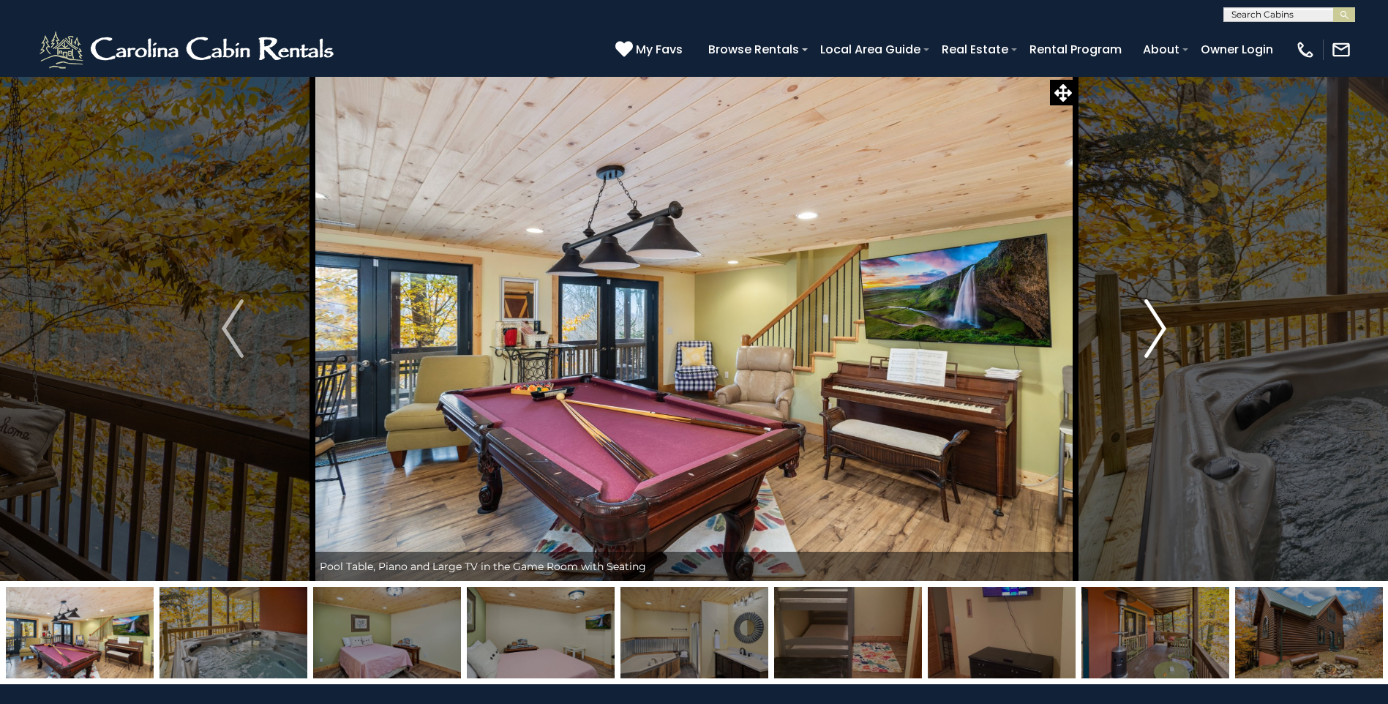
click at [1155, 319] on img "Next" at bounding box center [1155, 328] width 22 height 59
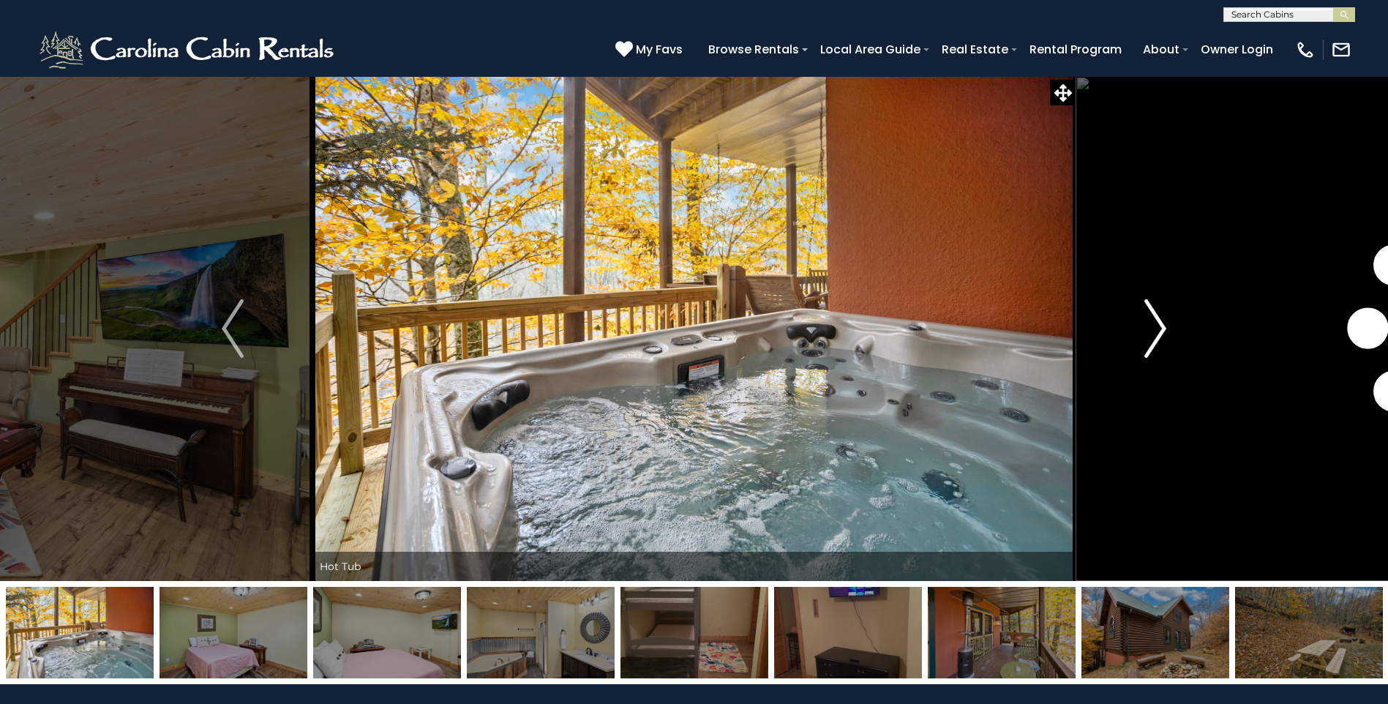
click at [1155, 319] on img "Next" at bounding box center [1155, 328] width 22 height 59
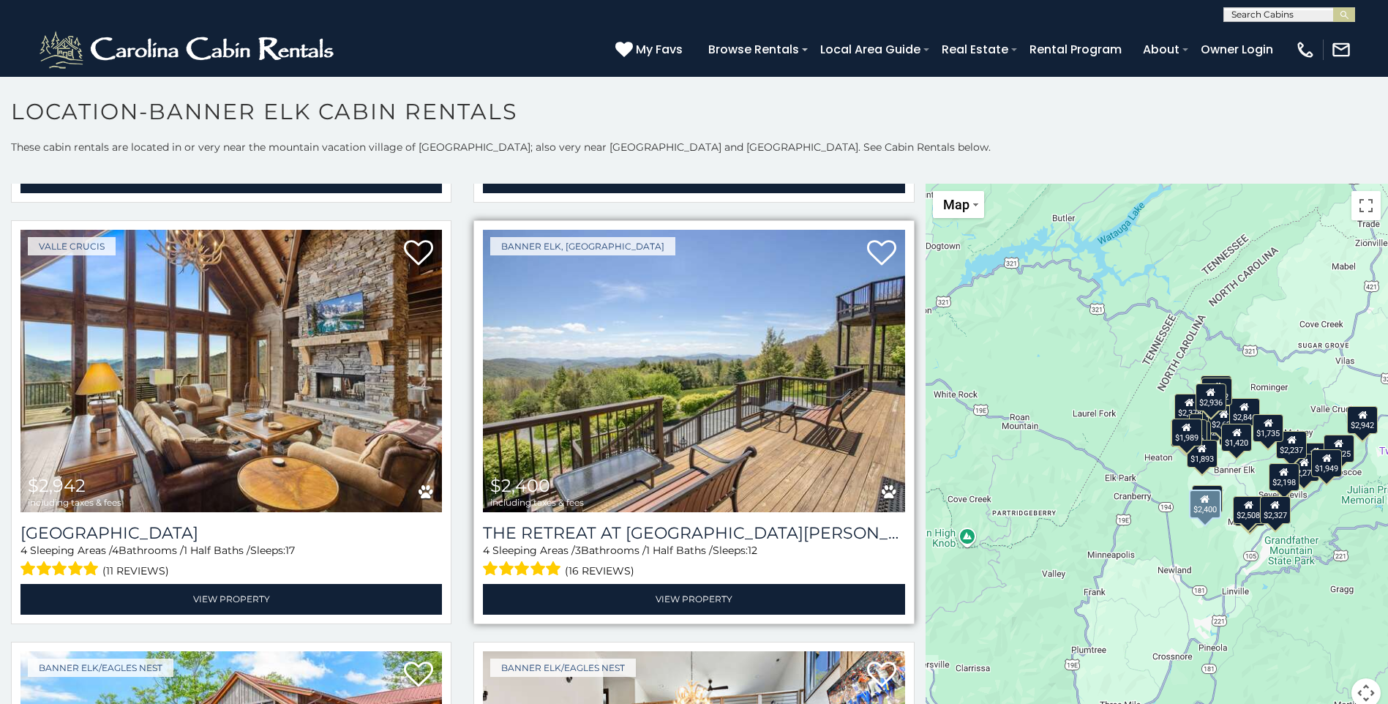
scroll to position [439, 0]
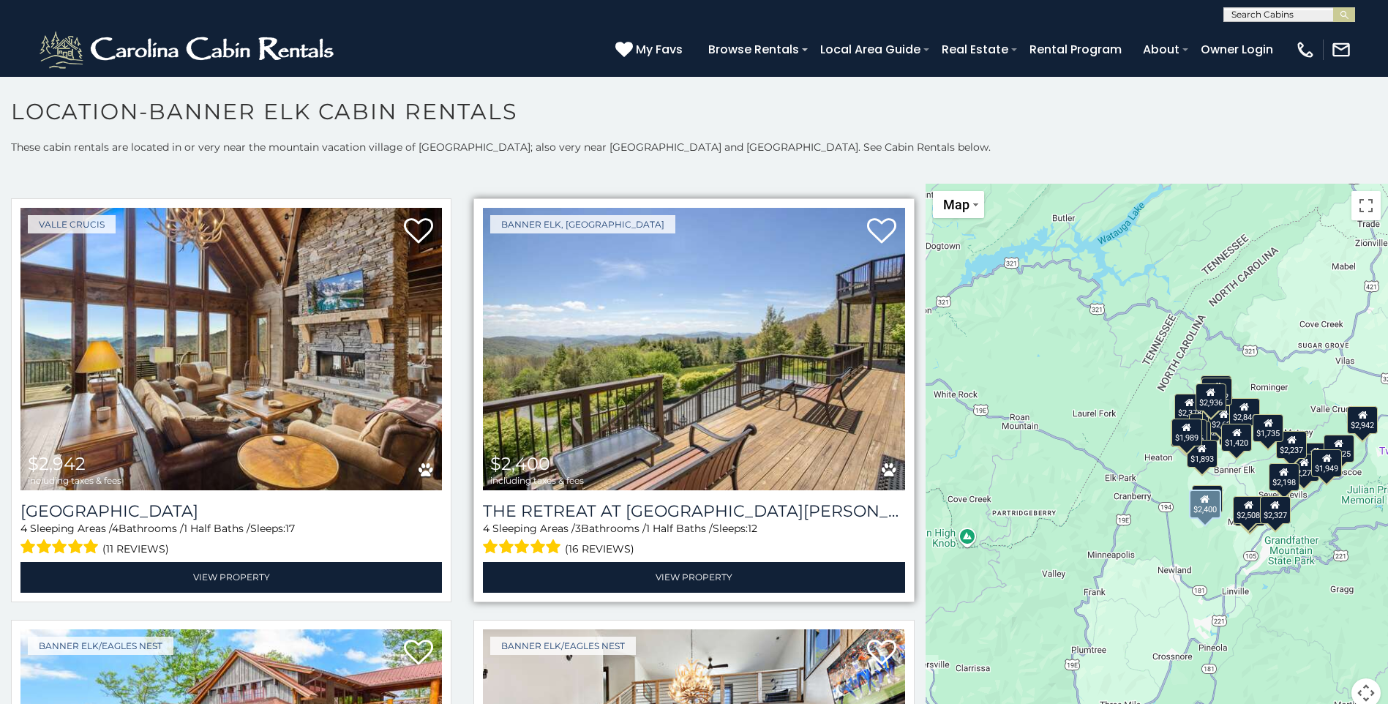
click at [680, 328] on img at bounding box center [693, 349] width 421 height 282
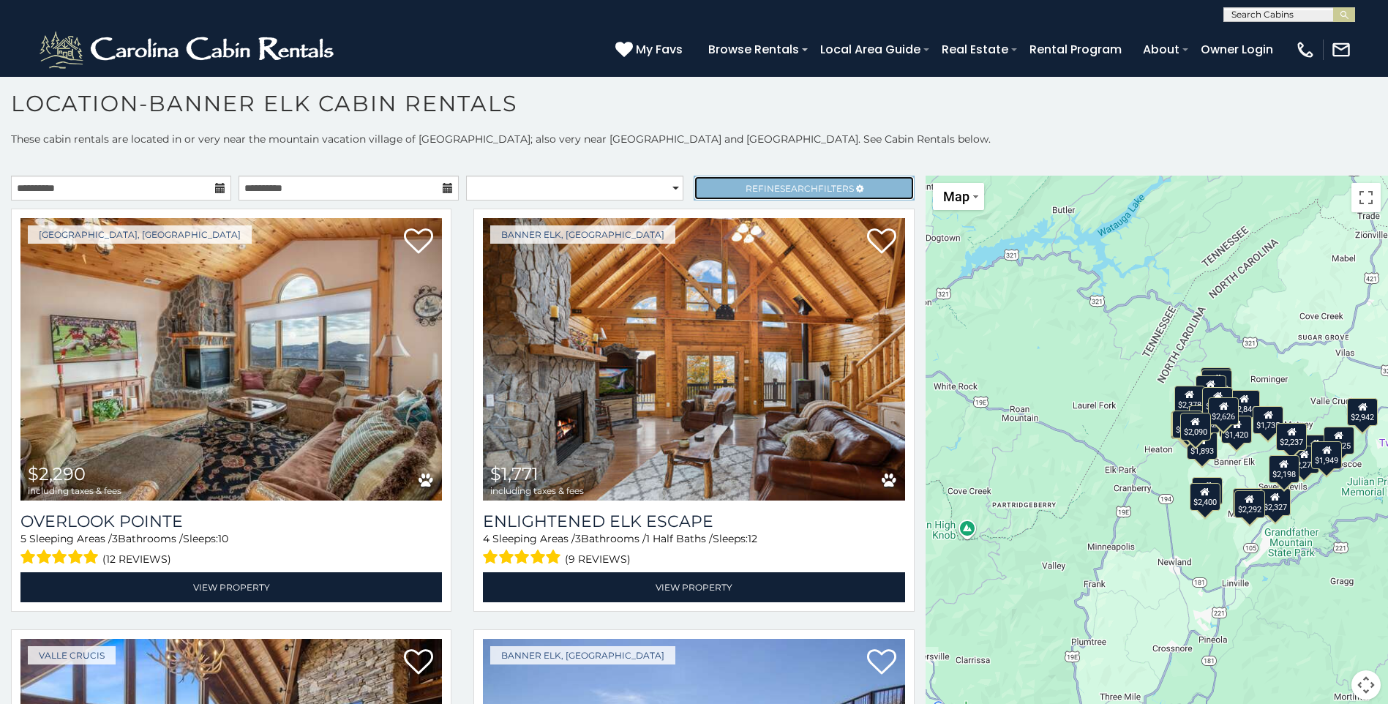
click at [763, 186] on span "Refine Search Filters" at bounding box center [799, 188] width 108 height 11
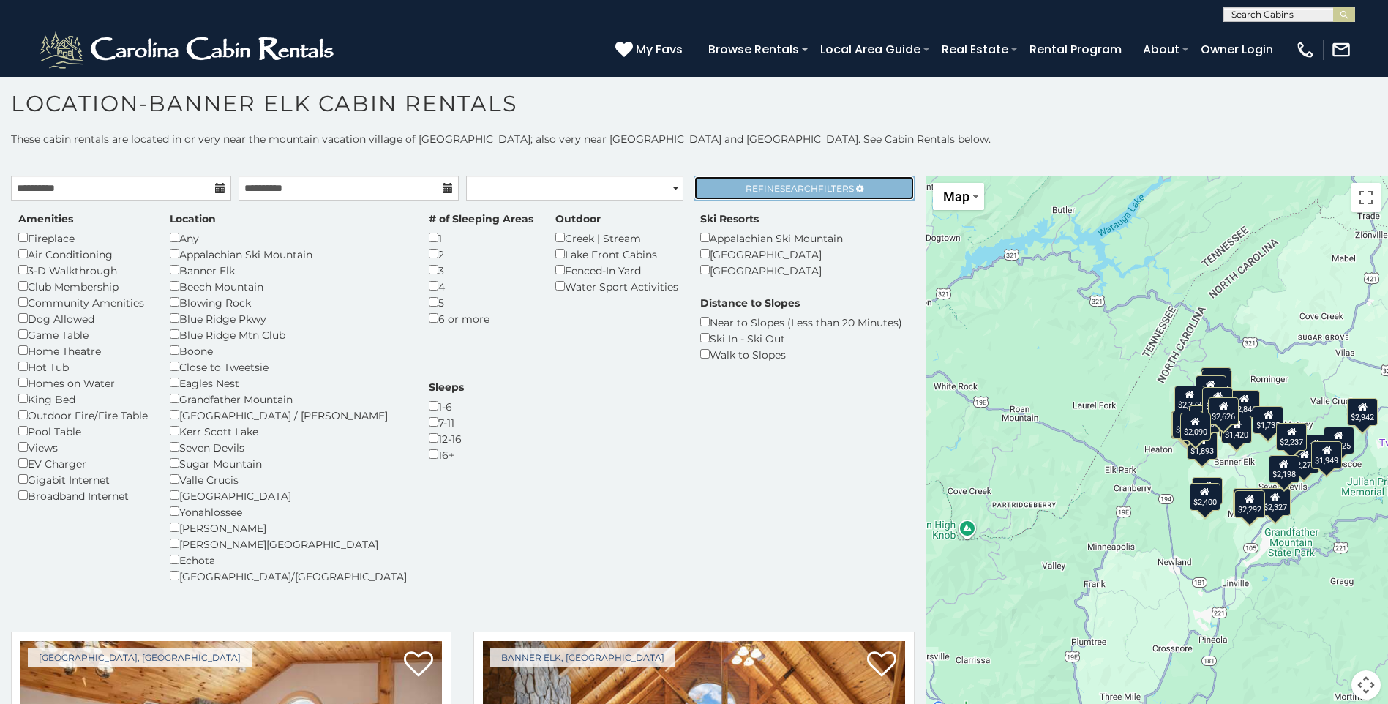
click at [780, 187] on span "Search" at bounding box center [799, 188] width 38 height 11
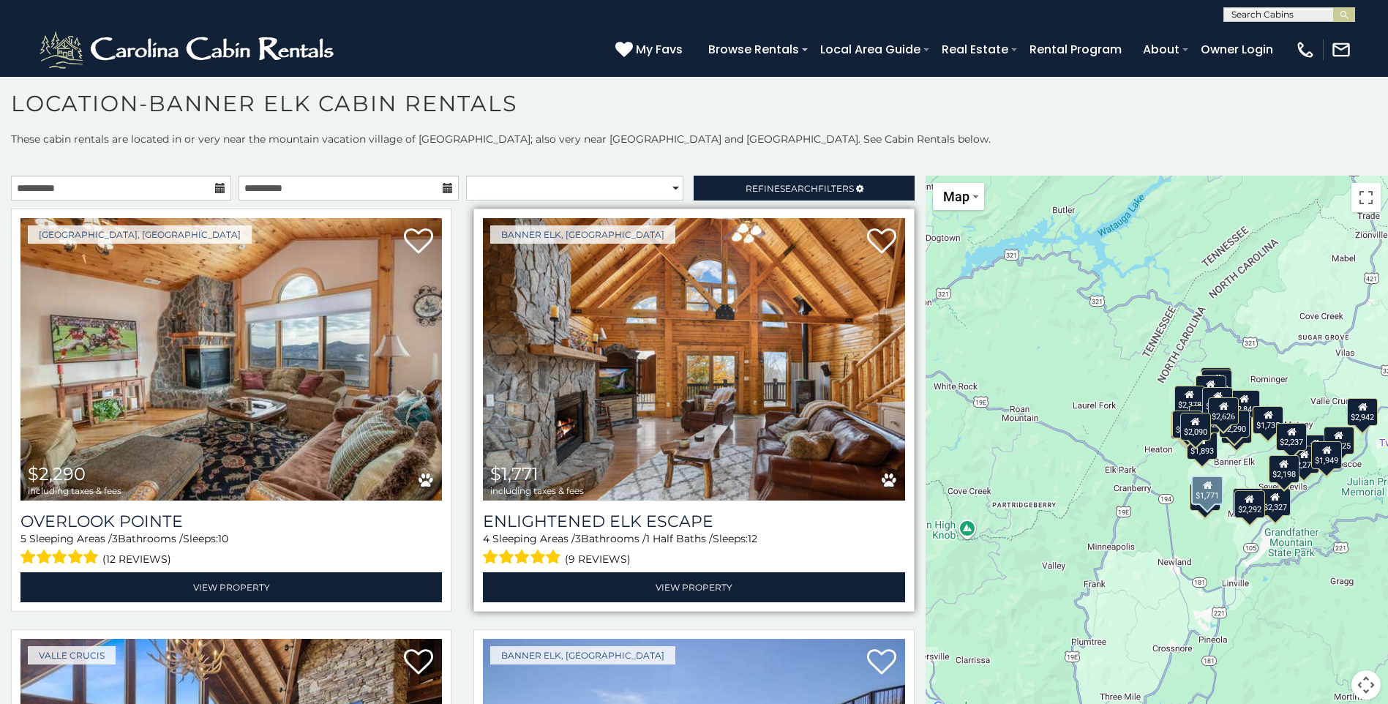
click at [571, 293] on img at bounding box center [693, 359] width 421 height 282
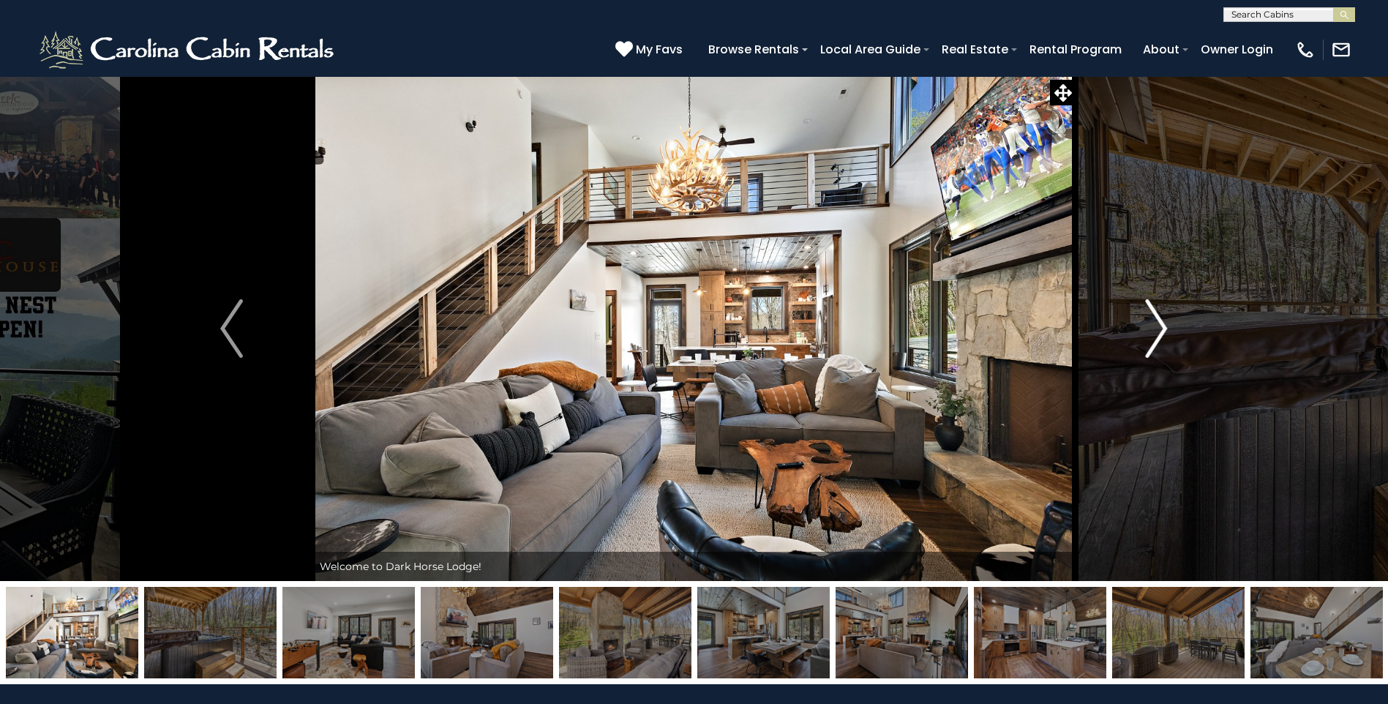
click at [1162, 320] on img "Next" at bounding box center [1156, 328] width 22 height 59
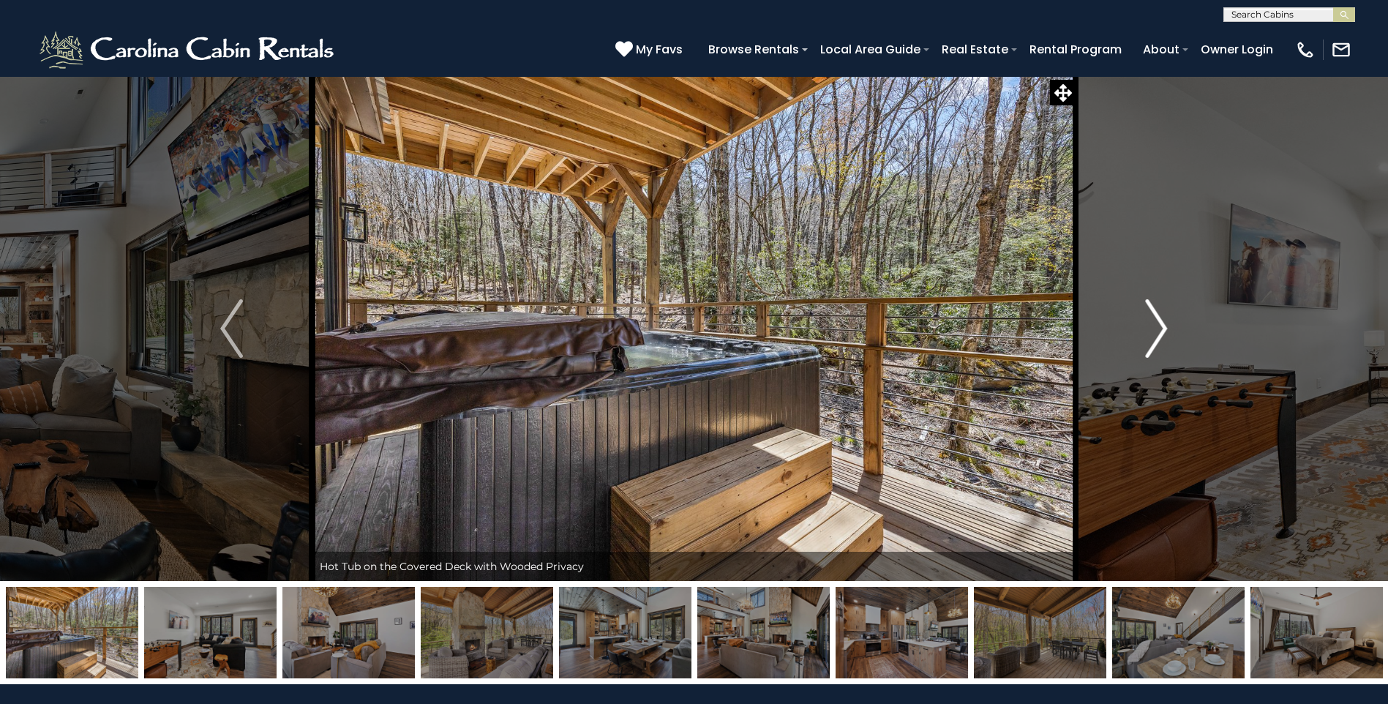
click at [1162, 320] on img "Next" at bounding box center [1156, 328] width 22 height 59
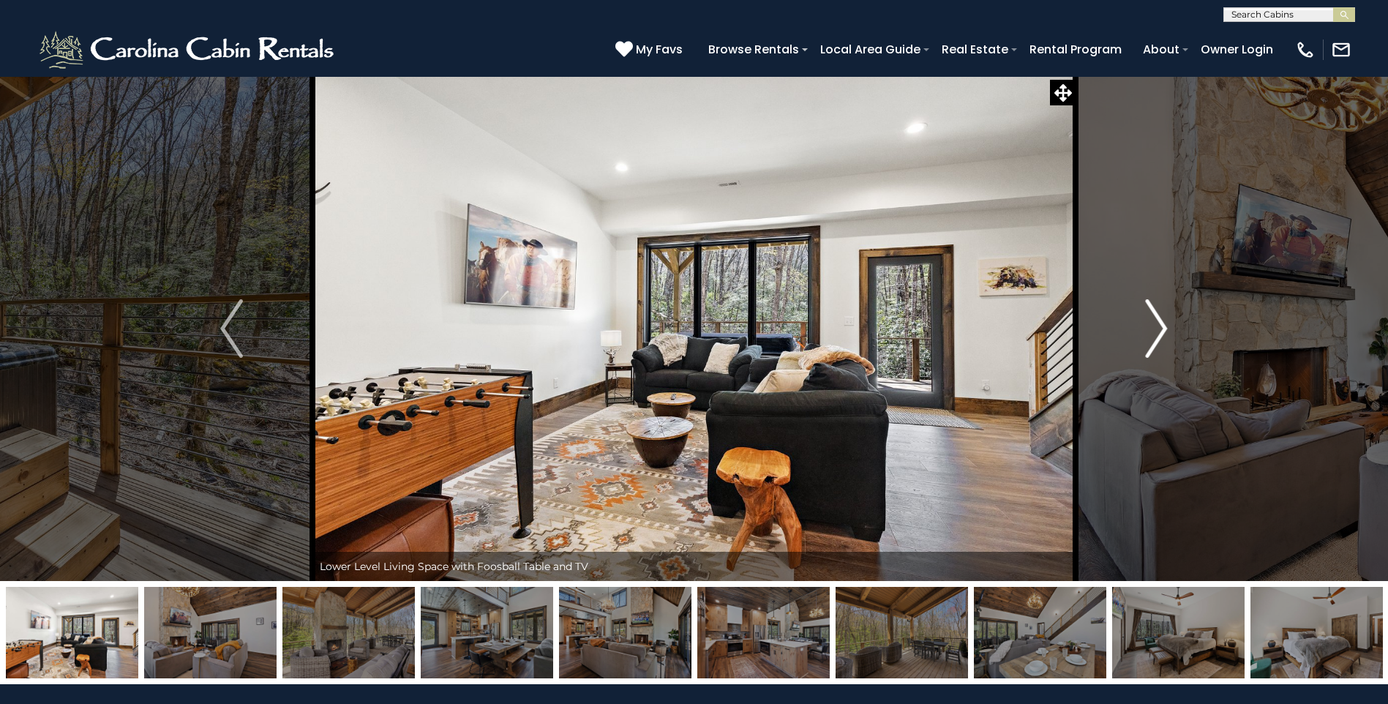
click at [1162, 320] on img "Next" at bounding box center [1156, 328] width 22 height 59
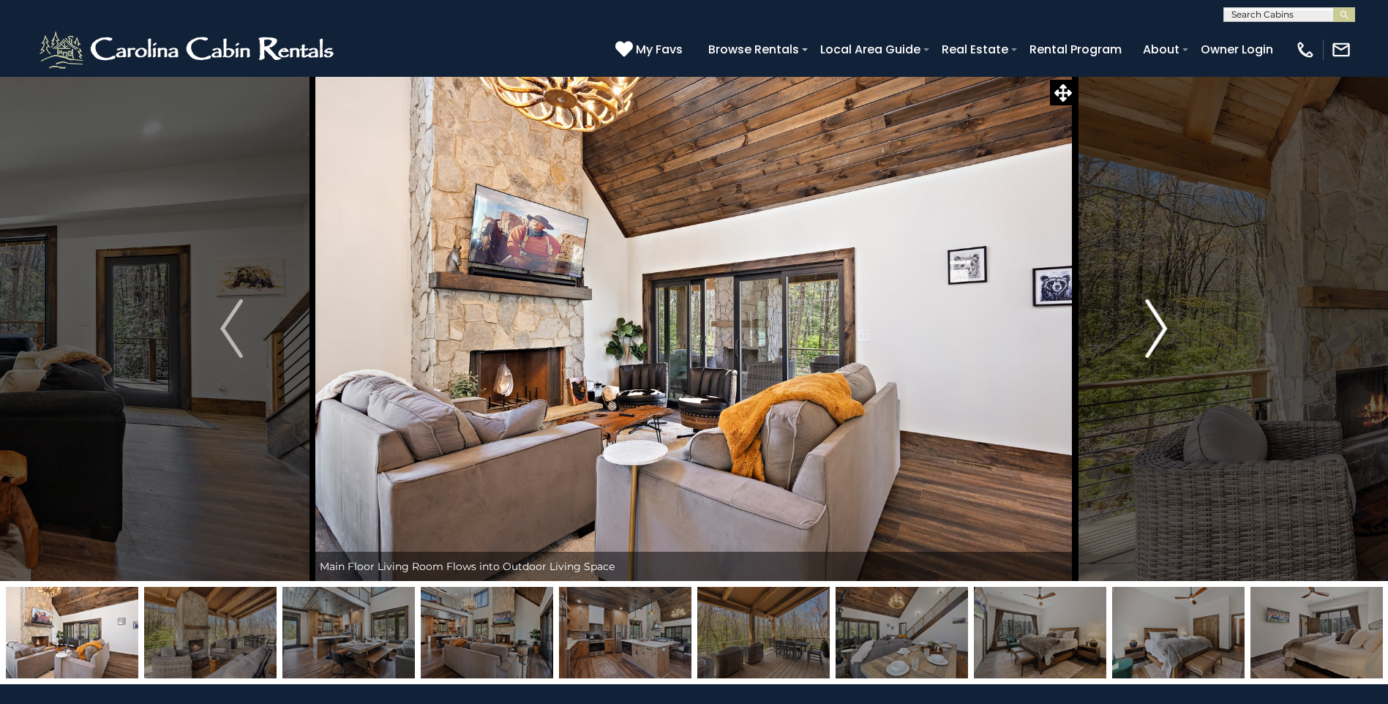
click at [1162, 320] on img "Next" at bounding box center [1156, 328] width 22 height 59
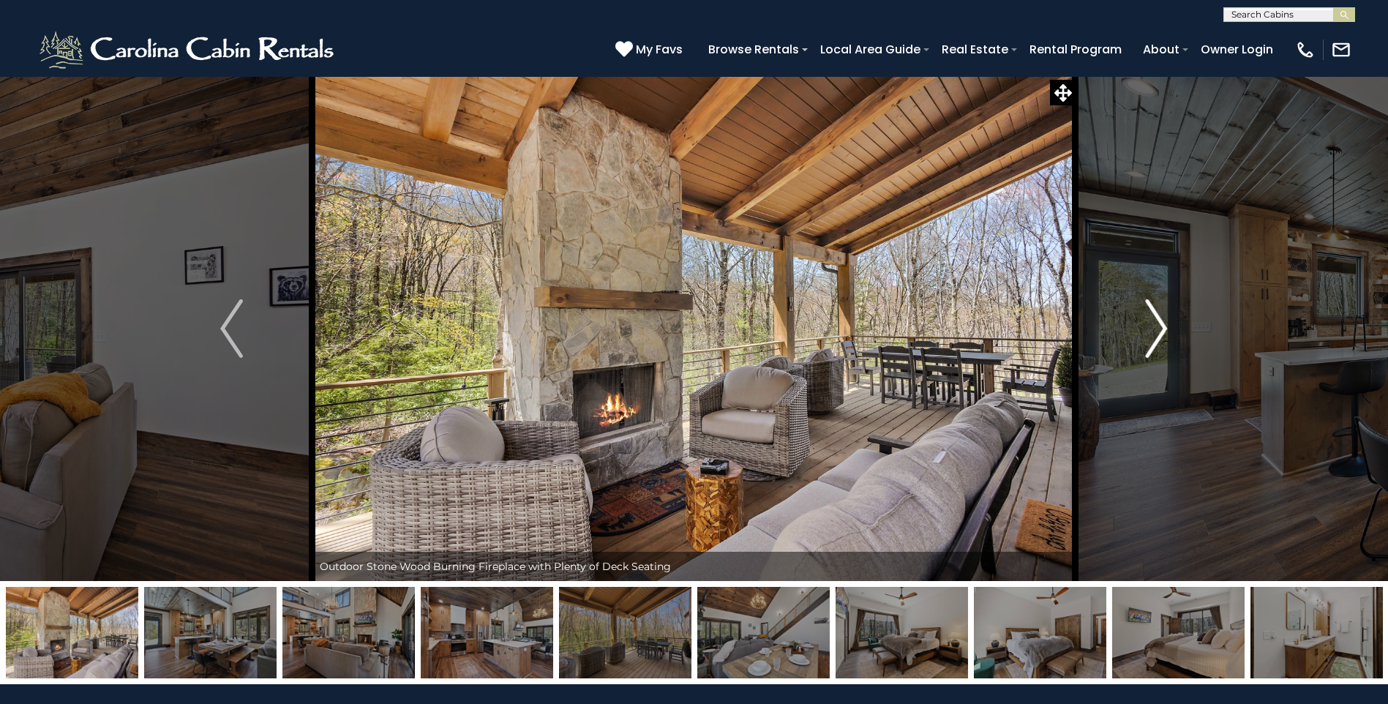
click at [1162, 320] on img "Next" at bounding box center [1156, 328] width 22 height 59
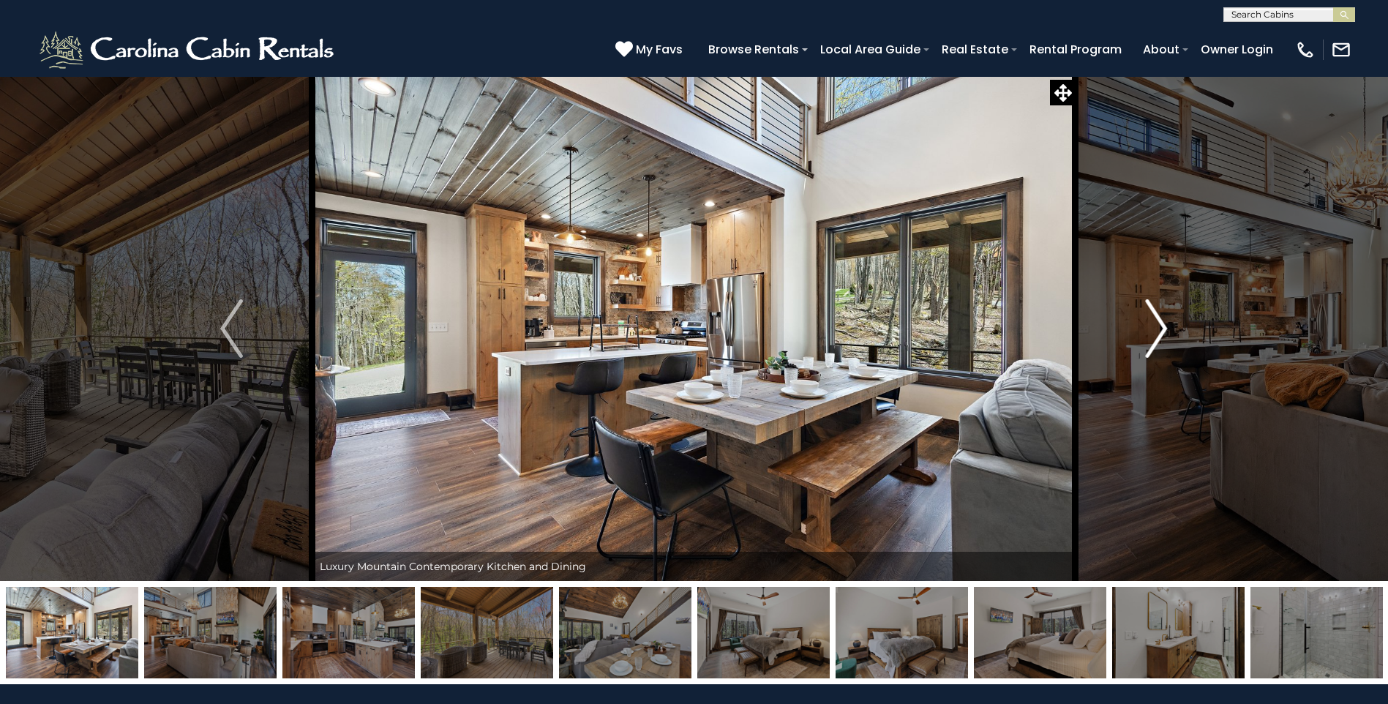
click at [1162, 320] on img "Next" at bounding box center [1156, 328] width 22 height 59
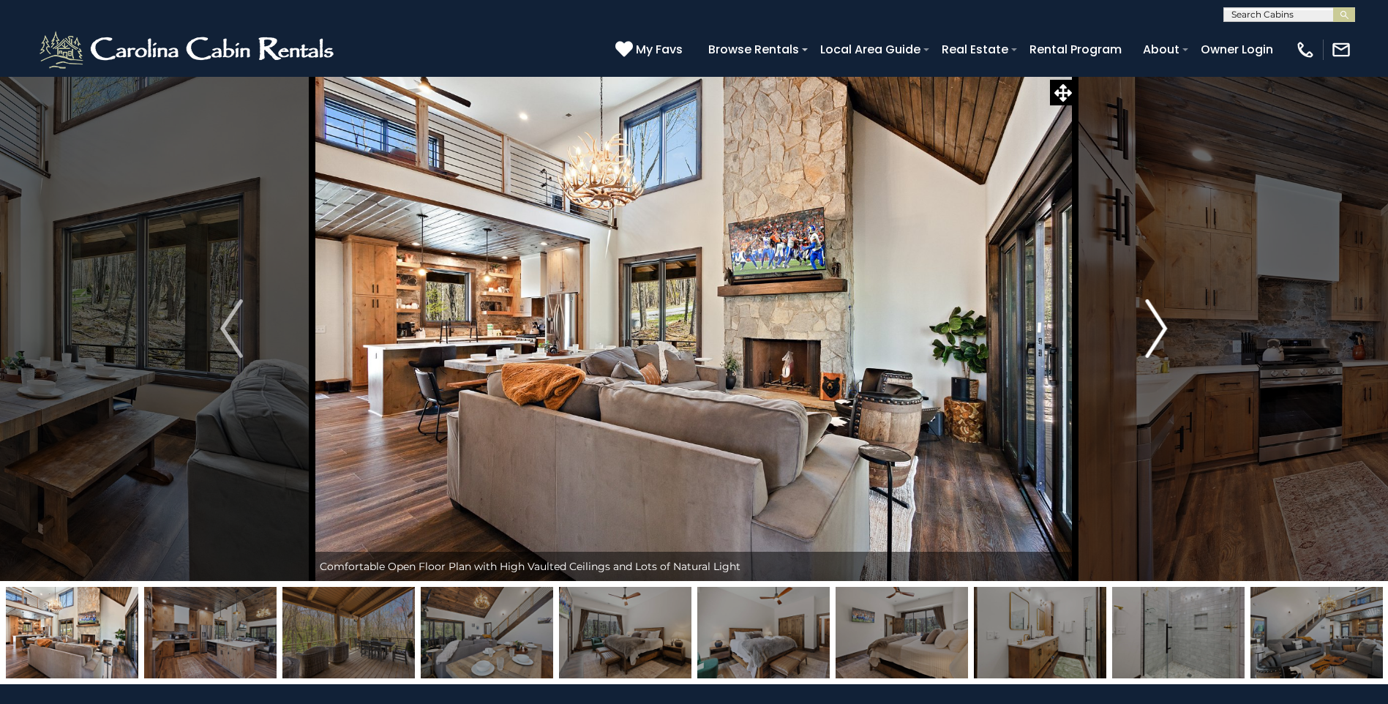
click at [1162, 320] on img "Next" at bounding box center [1156, 328] width 22 height 59
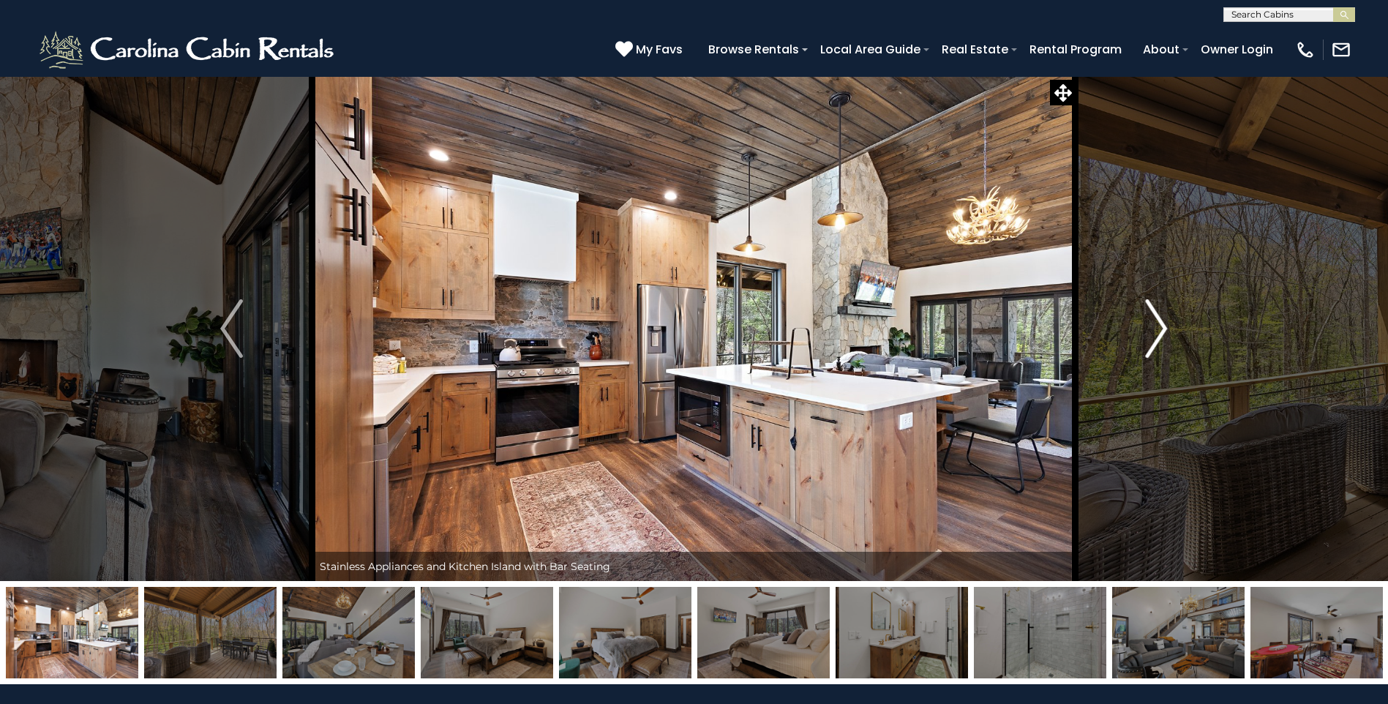
click at [1162, 320] on img "Next" at bounding box center [1156, 328] width 22 height 59
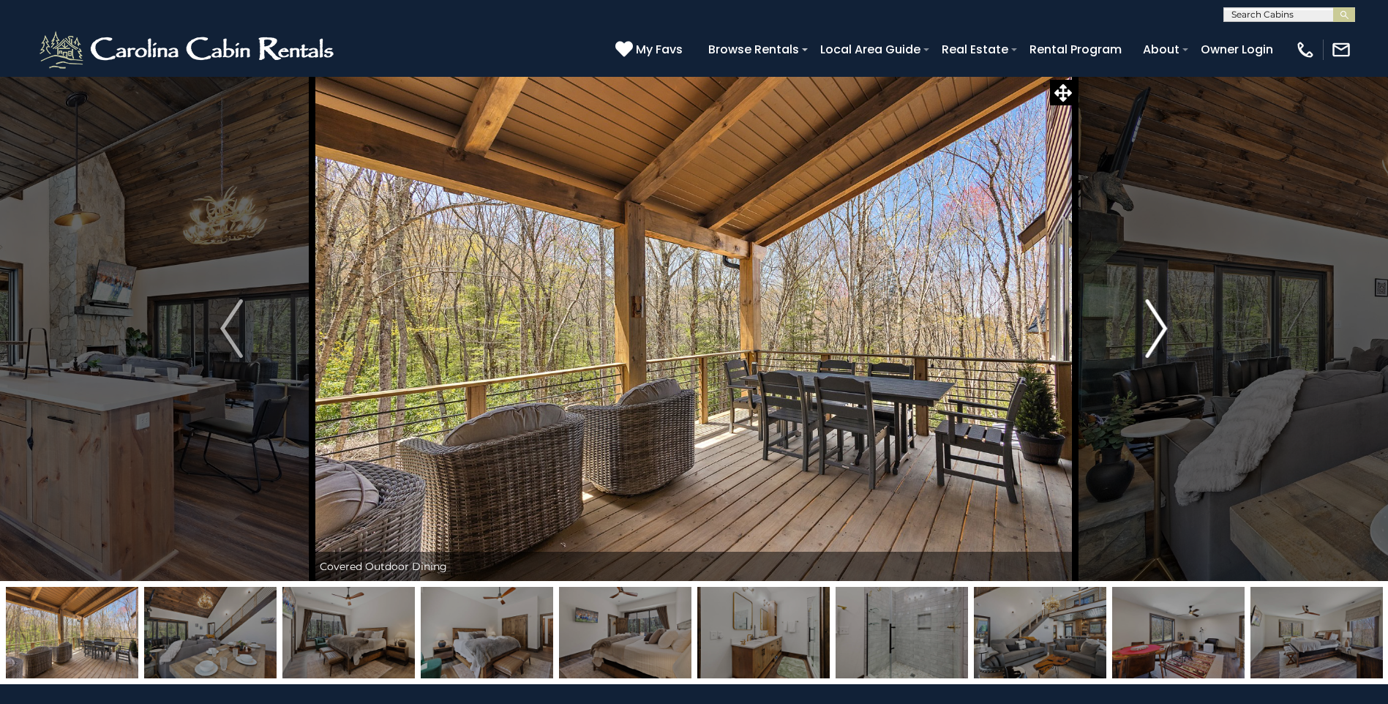
click at [1162, 320] on img "Next" at bounding box center [1156, 328] width 22 height 59
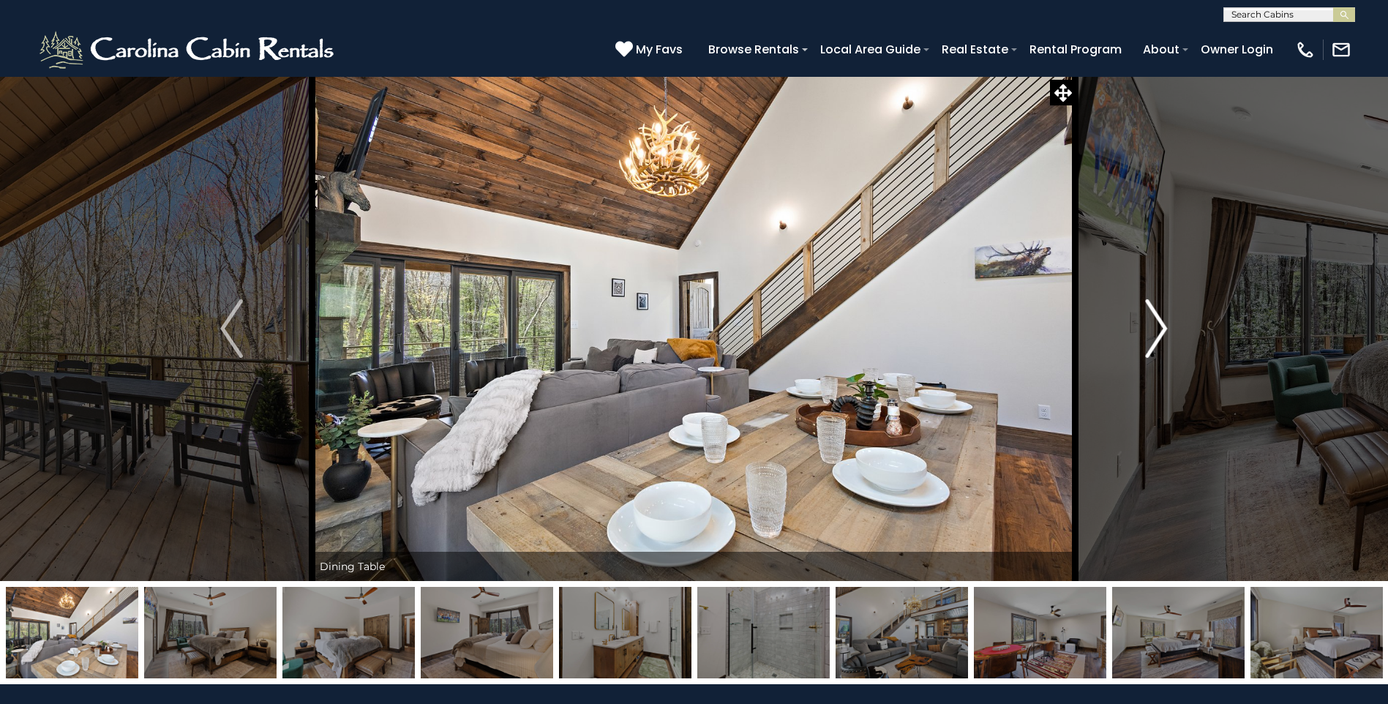
click at [1162, 320] on img "Next" at bounding box center [1156, 328] width 22 height 59
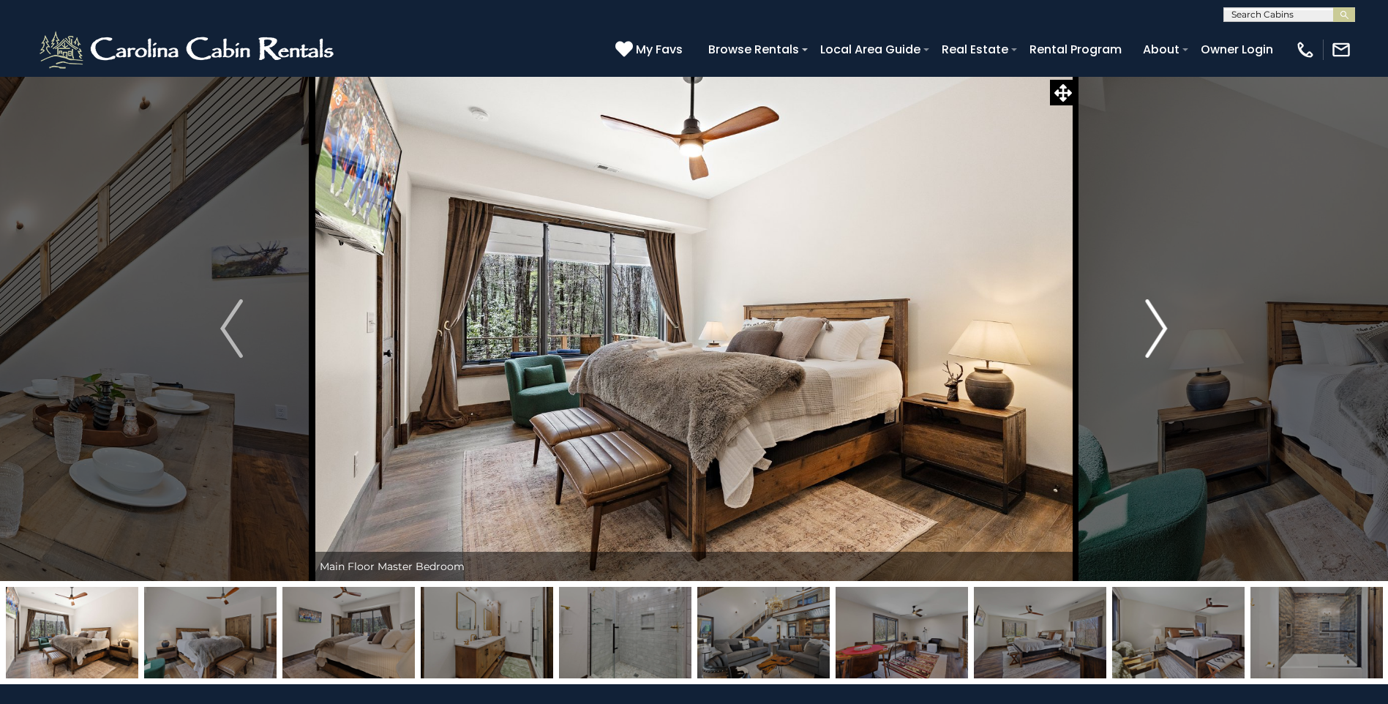
click at [1162, 320] on img "Next" at bounding box center [1156, 328] width 22 height 59
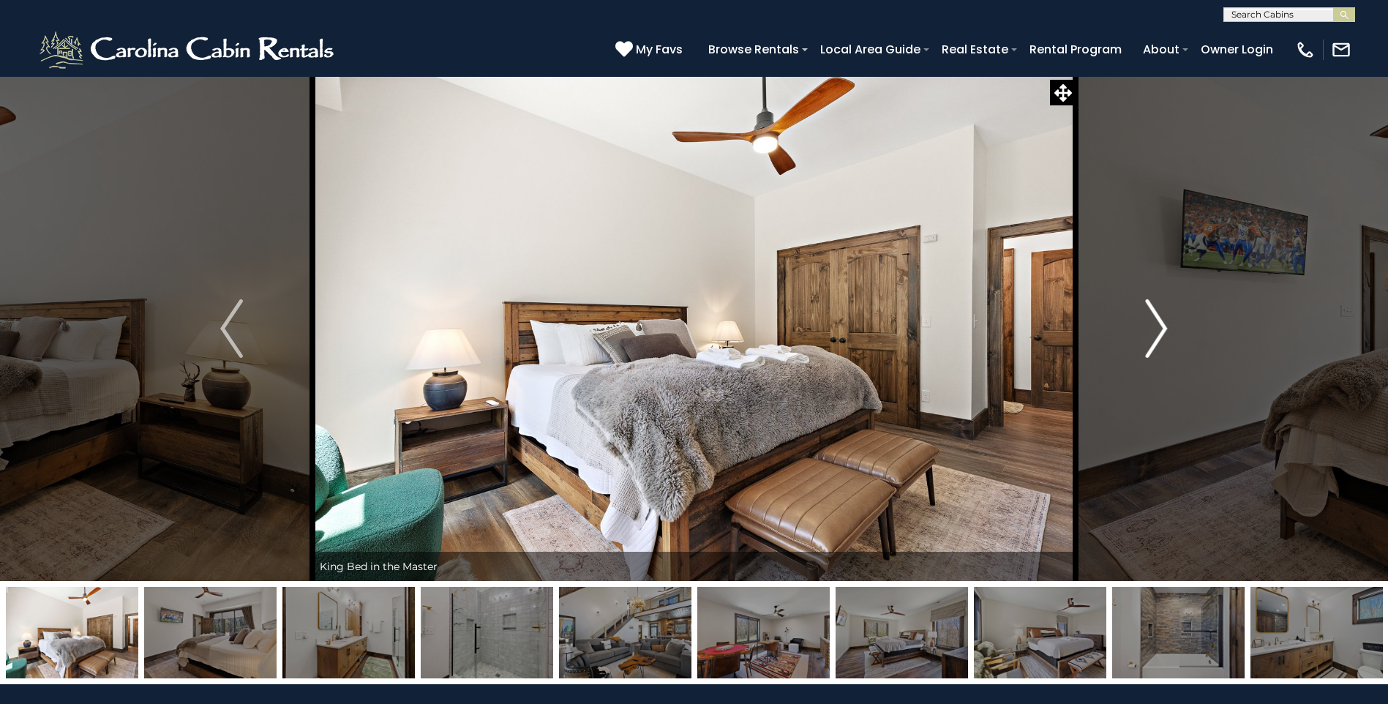
click at [1162, 320] on img "Next" at bounding box center [1156, 328] width 22 height 59
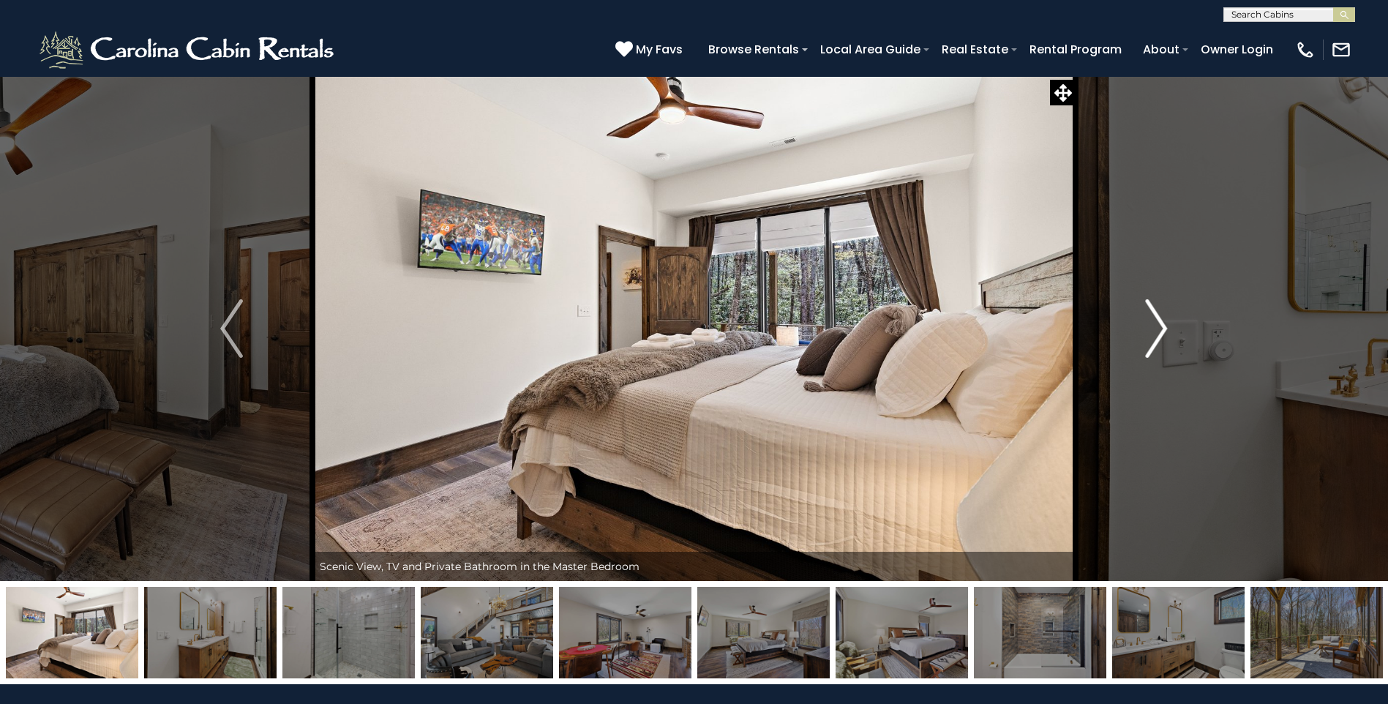
click at [1162, 320] on img "Next" at bounding box center [1156, 328] width 22 height 59
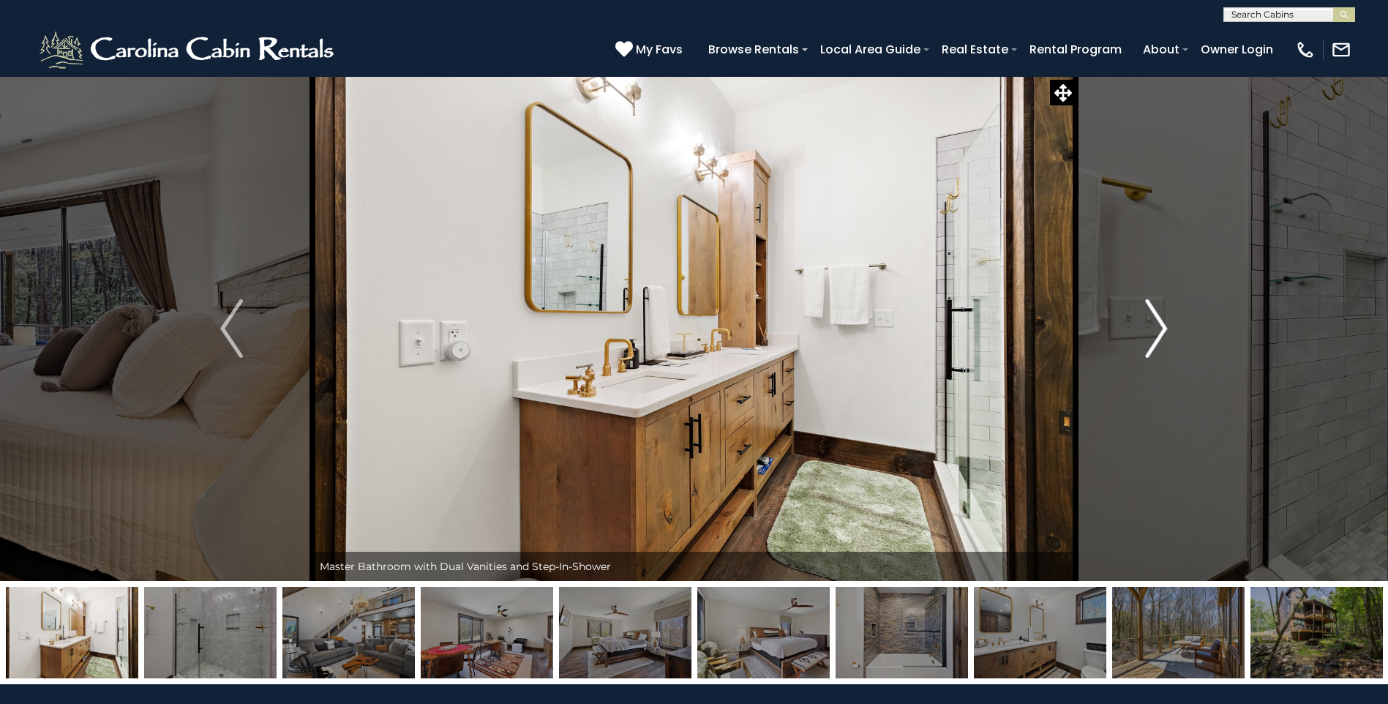
click at [1162, 320] on img "Next" at bounding box center [1156, 328] width 22 height 59
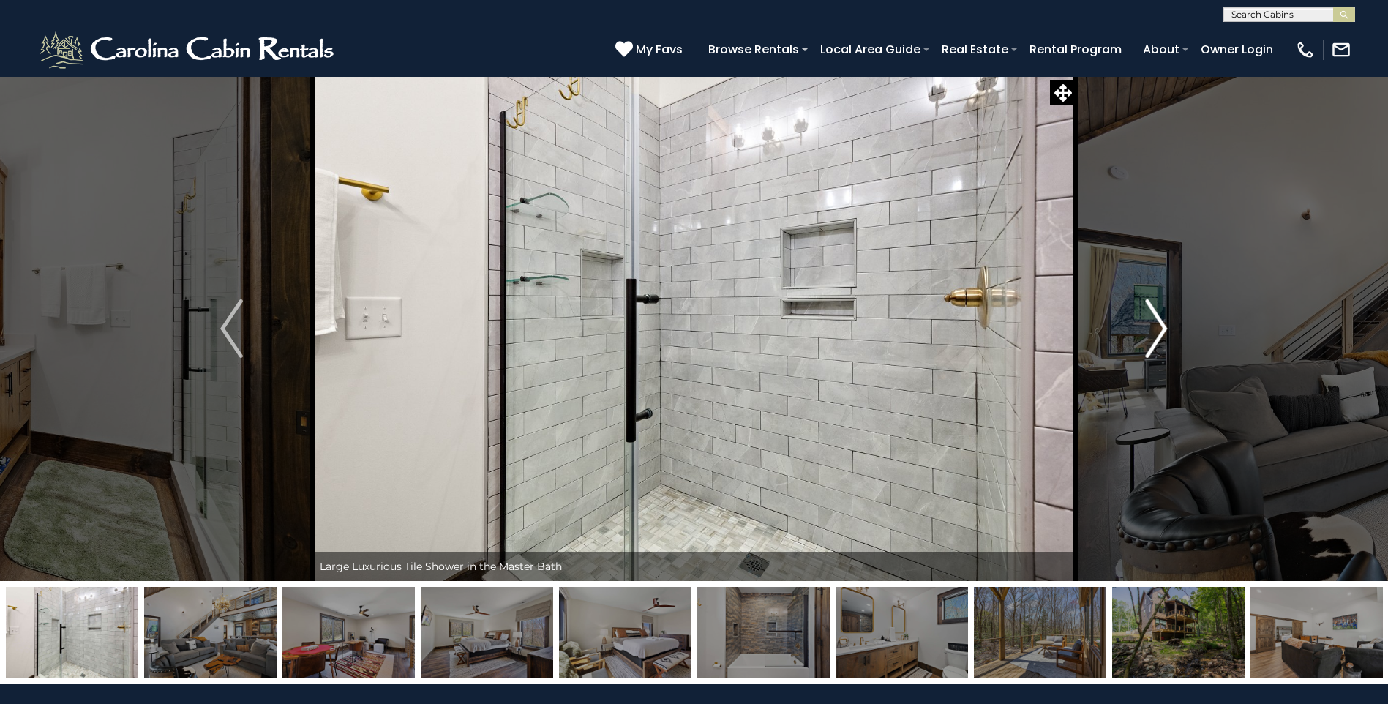
click at [1162, 320] on img "Next" at bounding box center [1156, 328] width 22 height 59
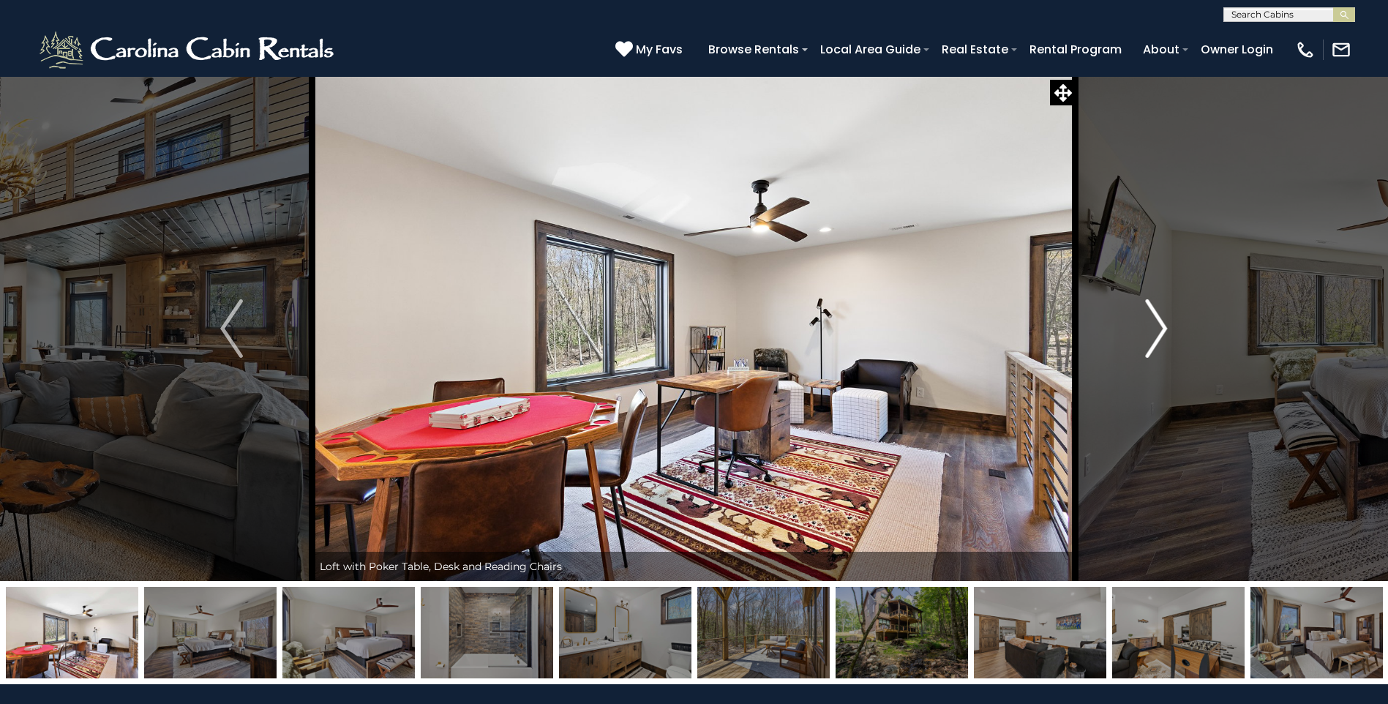
click at [1162, 320] on img "Next" at bounding box center [1156, 328] width 22 height 59
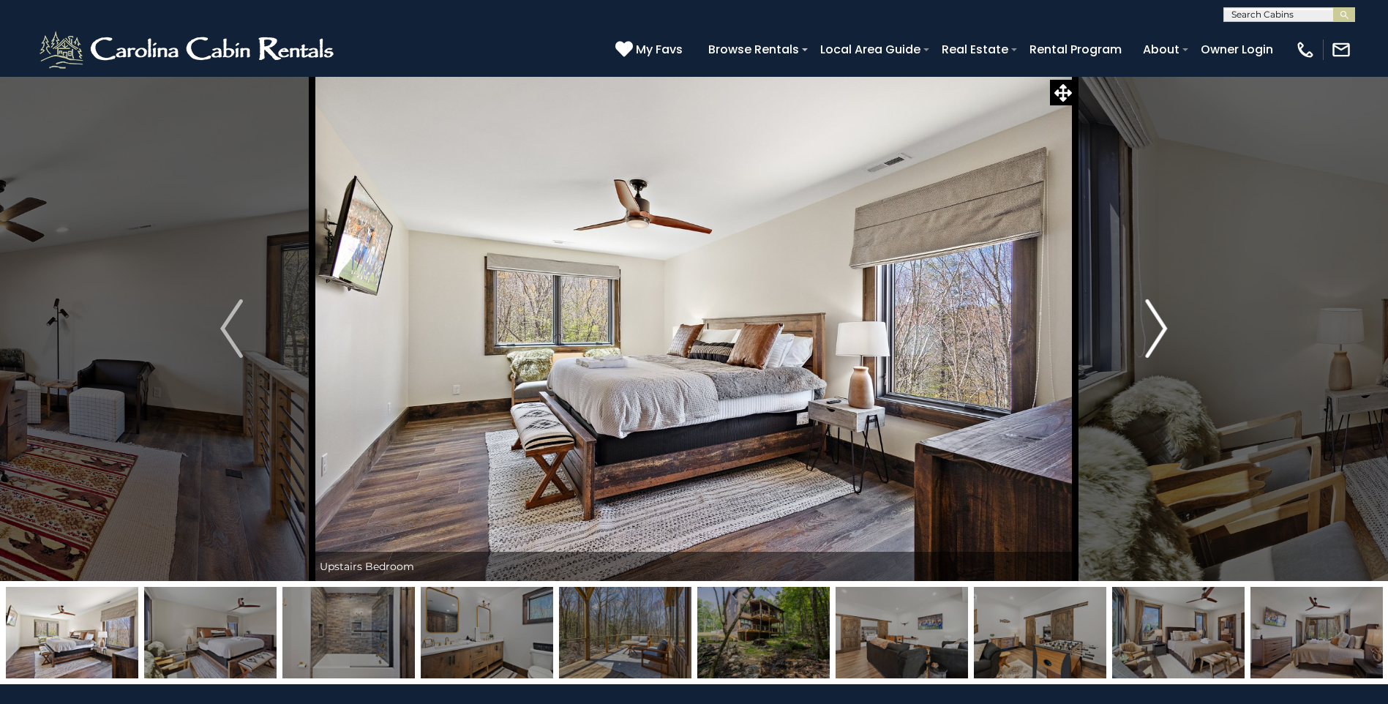
click at [1162, 320] on img "Next" at bounding box center [1156, 328] width 22 height 59
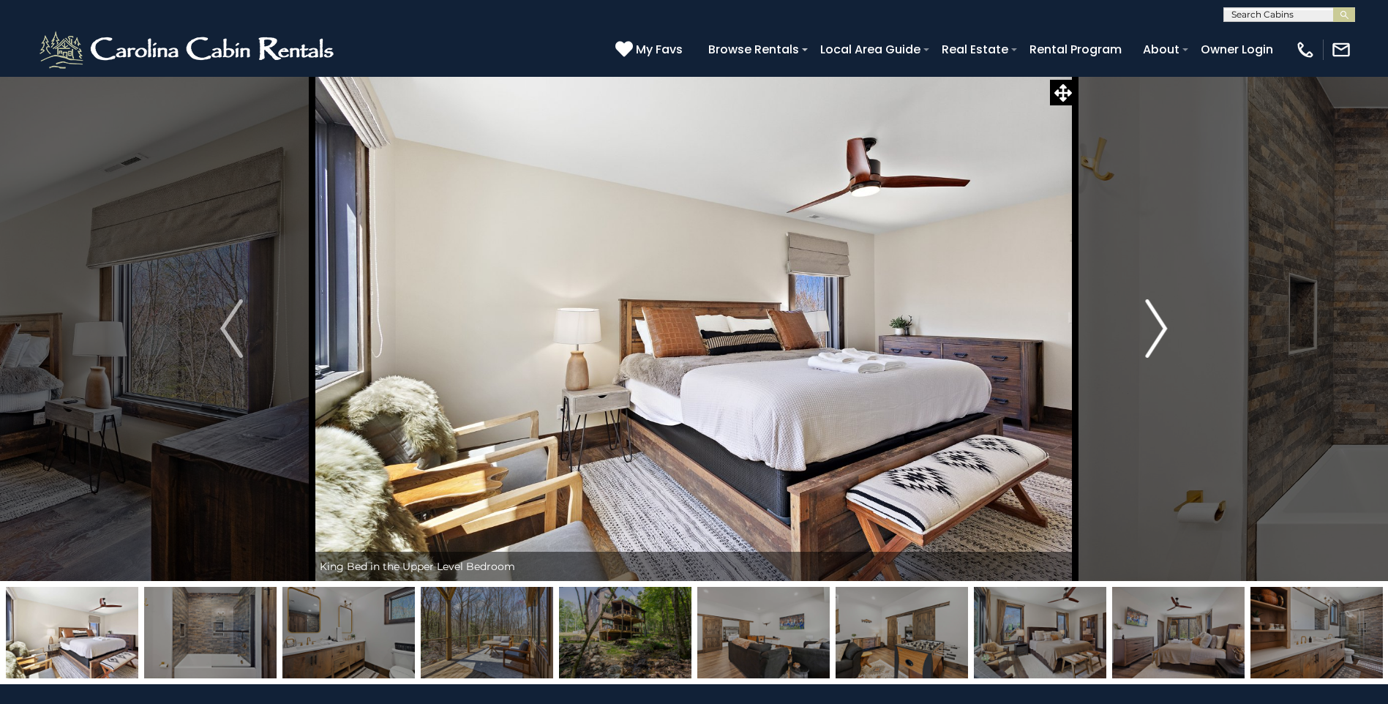
click at [1162, 320] on img "Next" at bounding box center [1156, 328] width 22 height 59
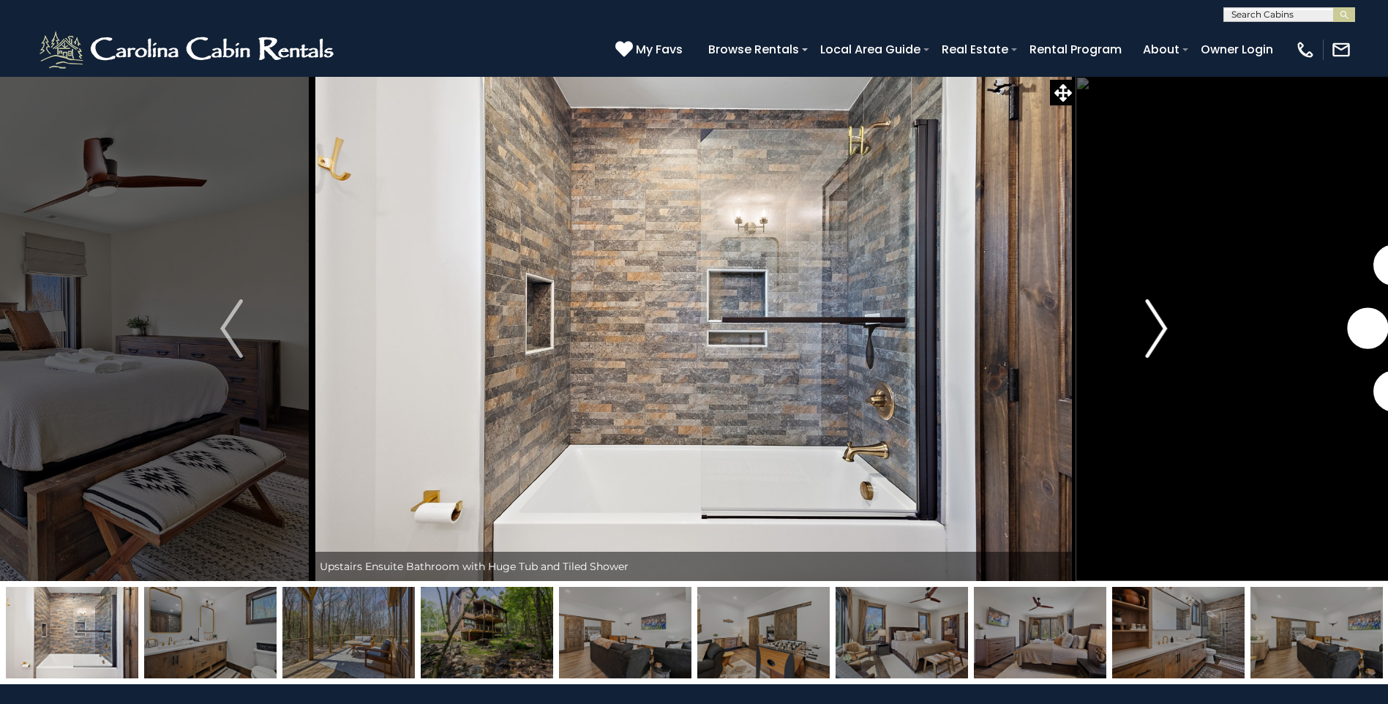
click at [1162, 320] on img "Next" at bounding box center [1156, 328] width 22 height 59
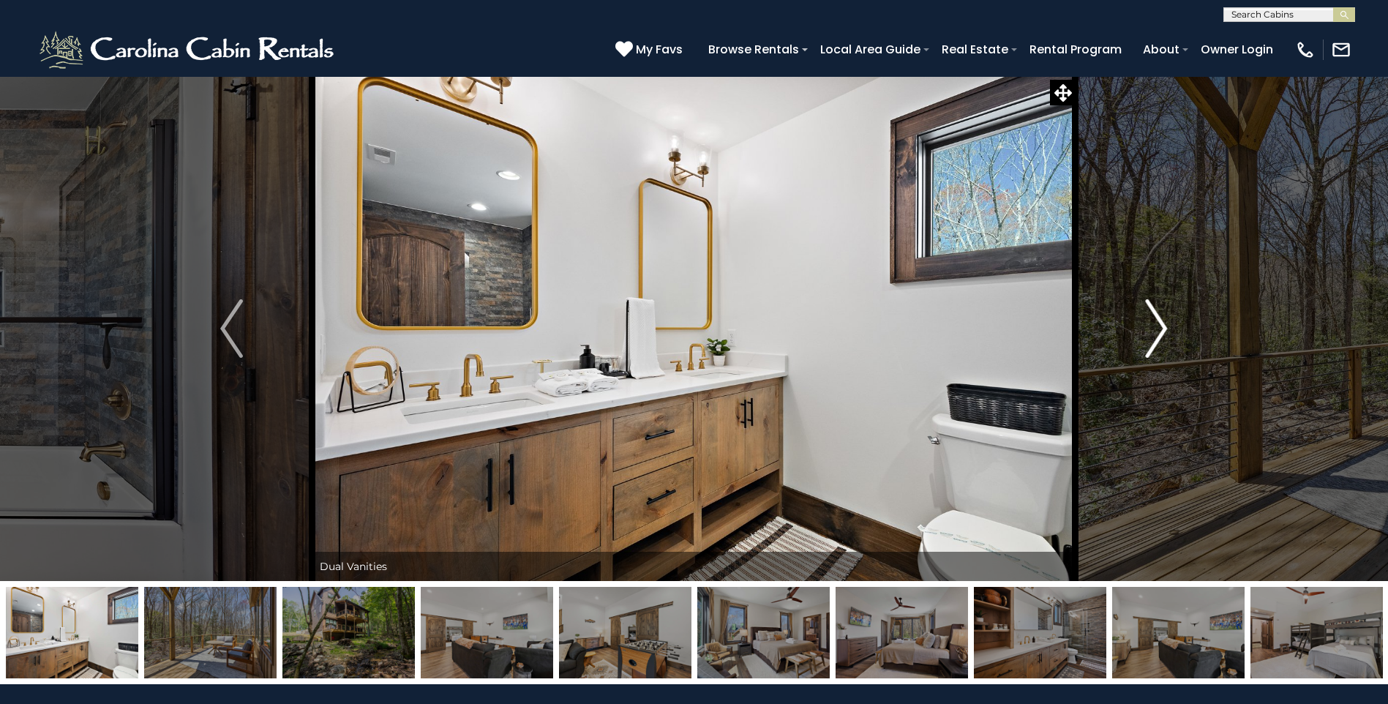
click at [1162, 320] on img "Next" at bounding box center [1156, 328] width 22 height 59
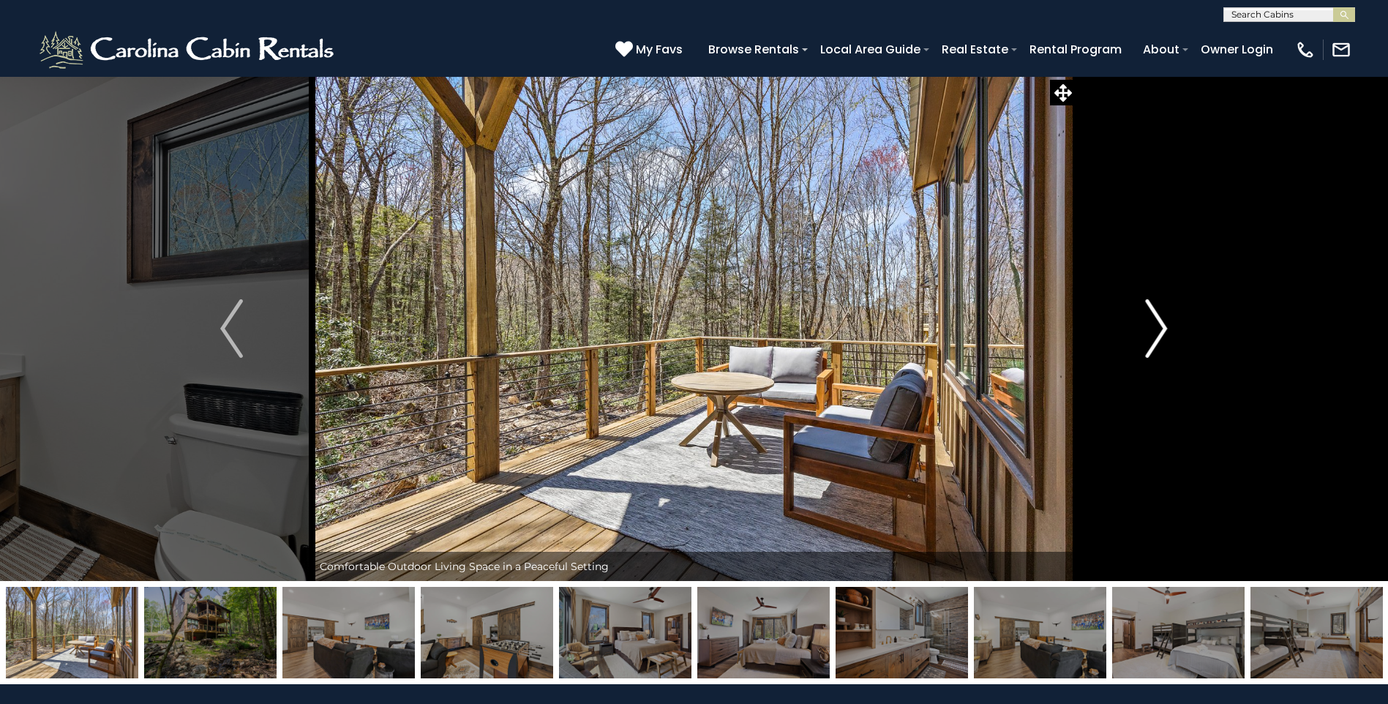
click at [1162, 320] on img "Next" at bounding box center [1156, 328] width 22 height 59
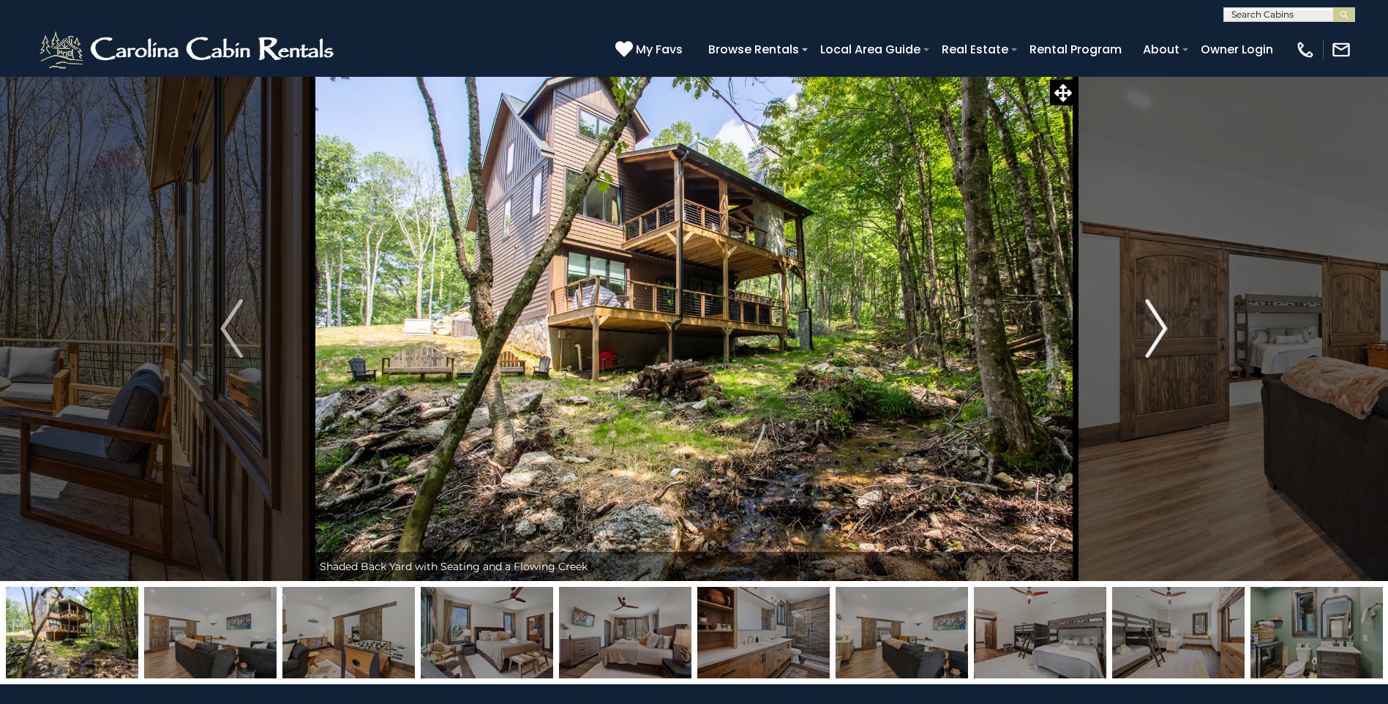
click at [1162, 320] on img "Next" at bounding box center [1156, 328] width 22 height 59
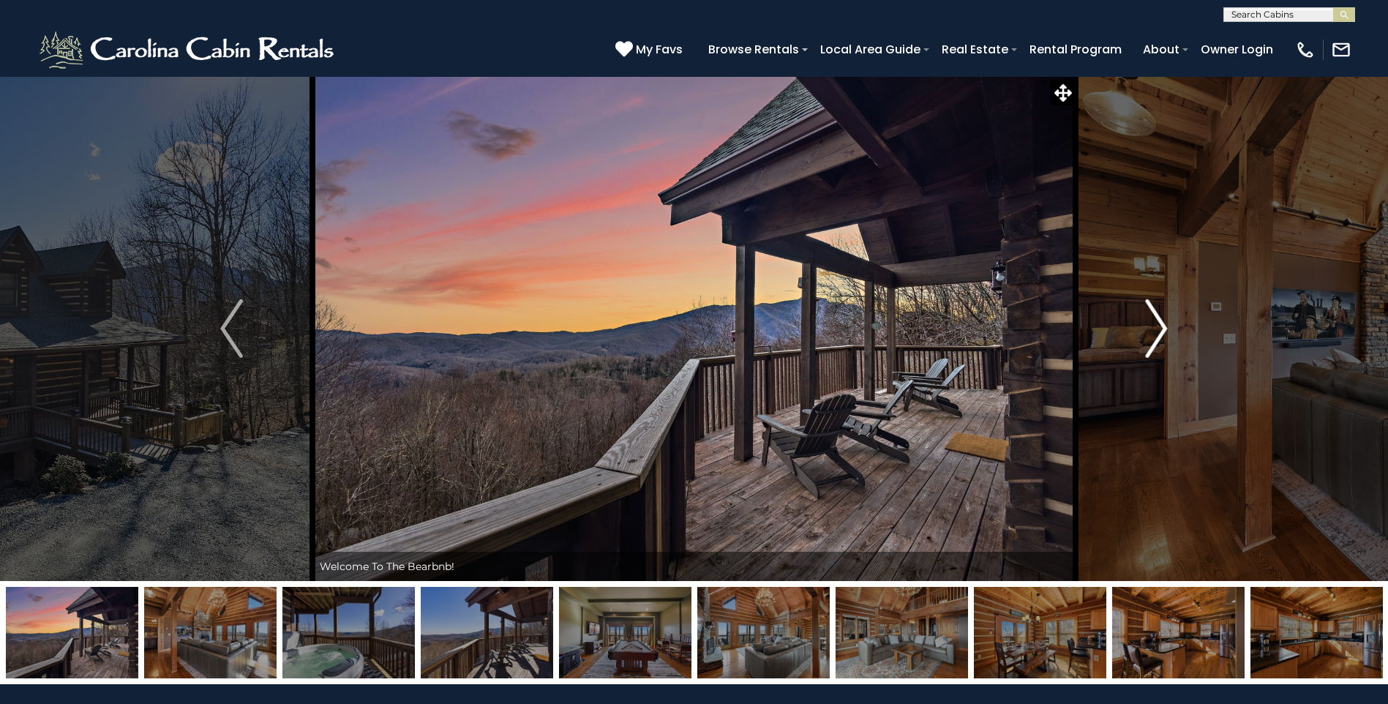
click at [1151, 323] on img "Next" at bounding box center [1156, 328] width 22 height 59
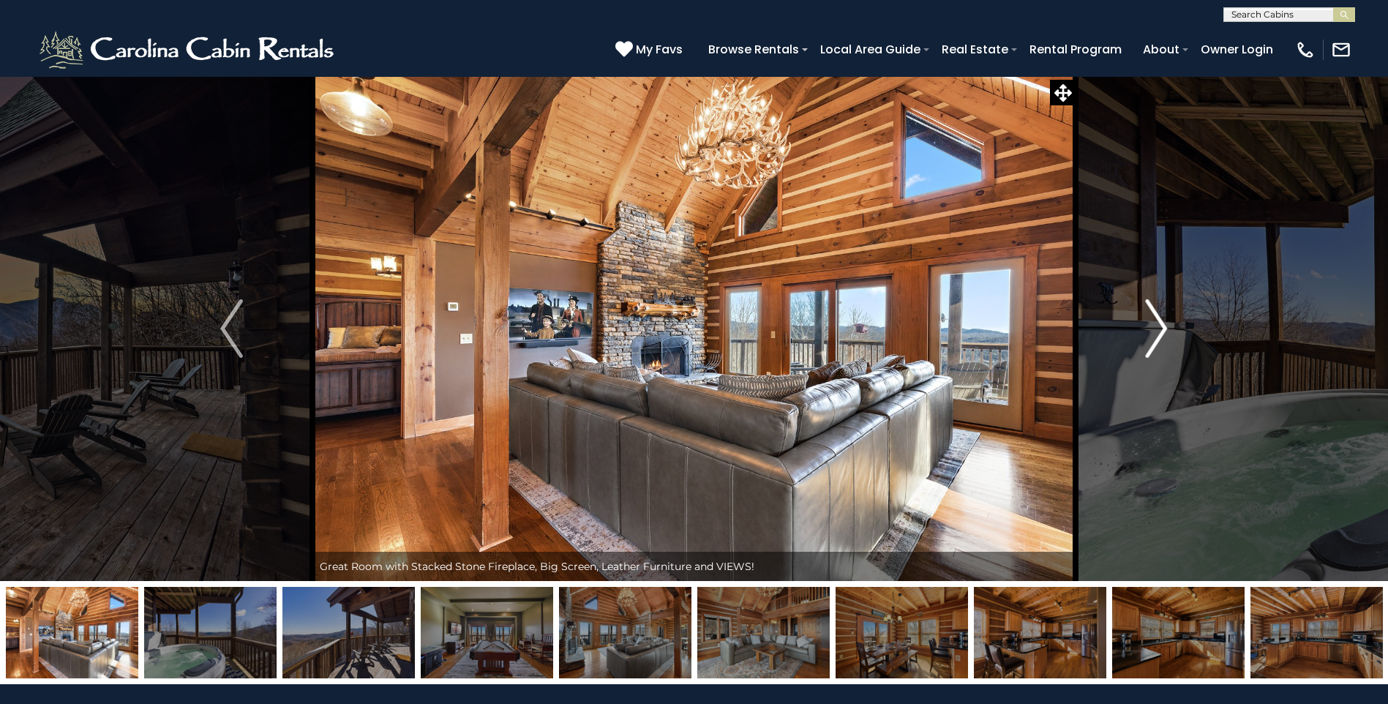
click at [1151, 323] on img "Next" at bounding box center [1156, 328] width 22 height 59
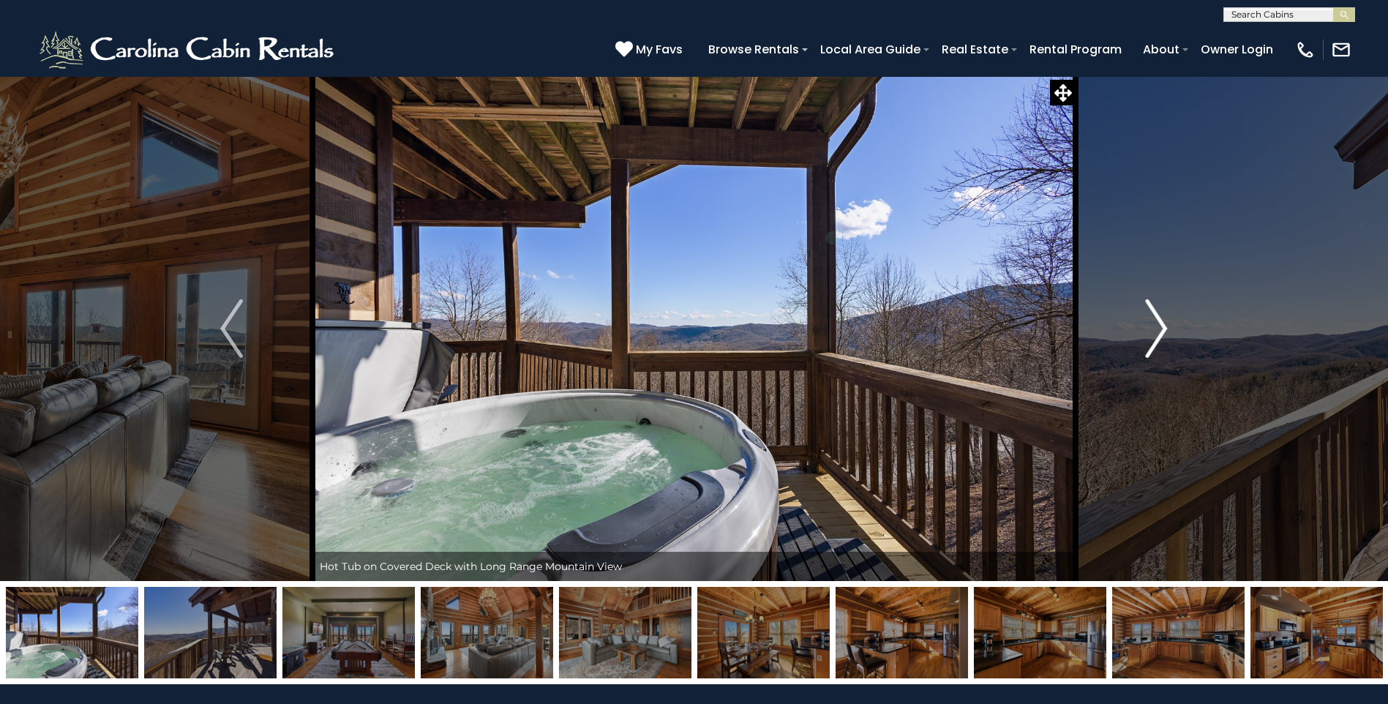
click at [1151, 323] on img "Next" at bounding box center [1156, 328] width 22 height 59
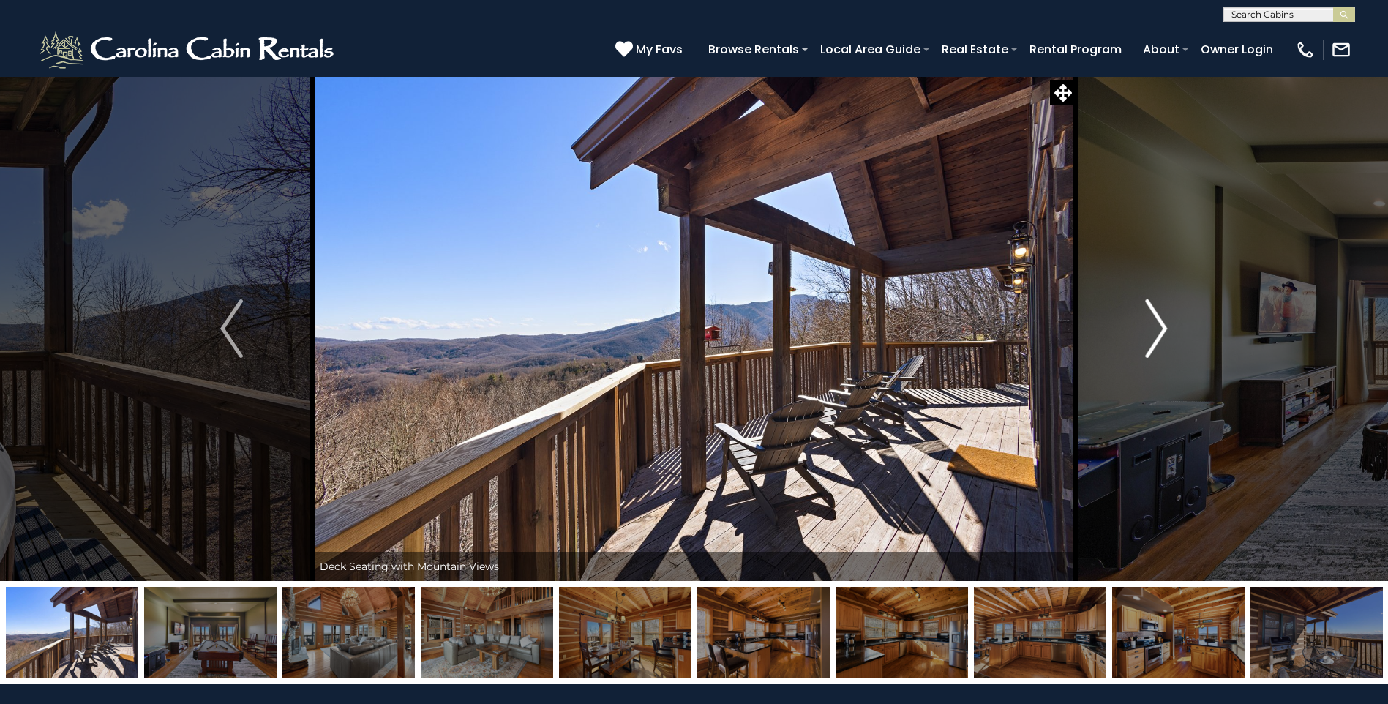
click at [1151, 323] on img "Next" at bounding box center [1156, 328] width 22 height 59
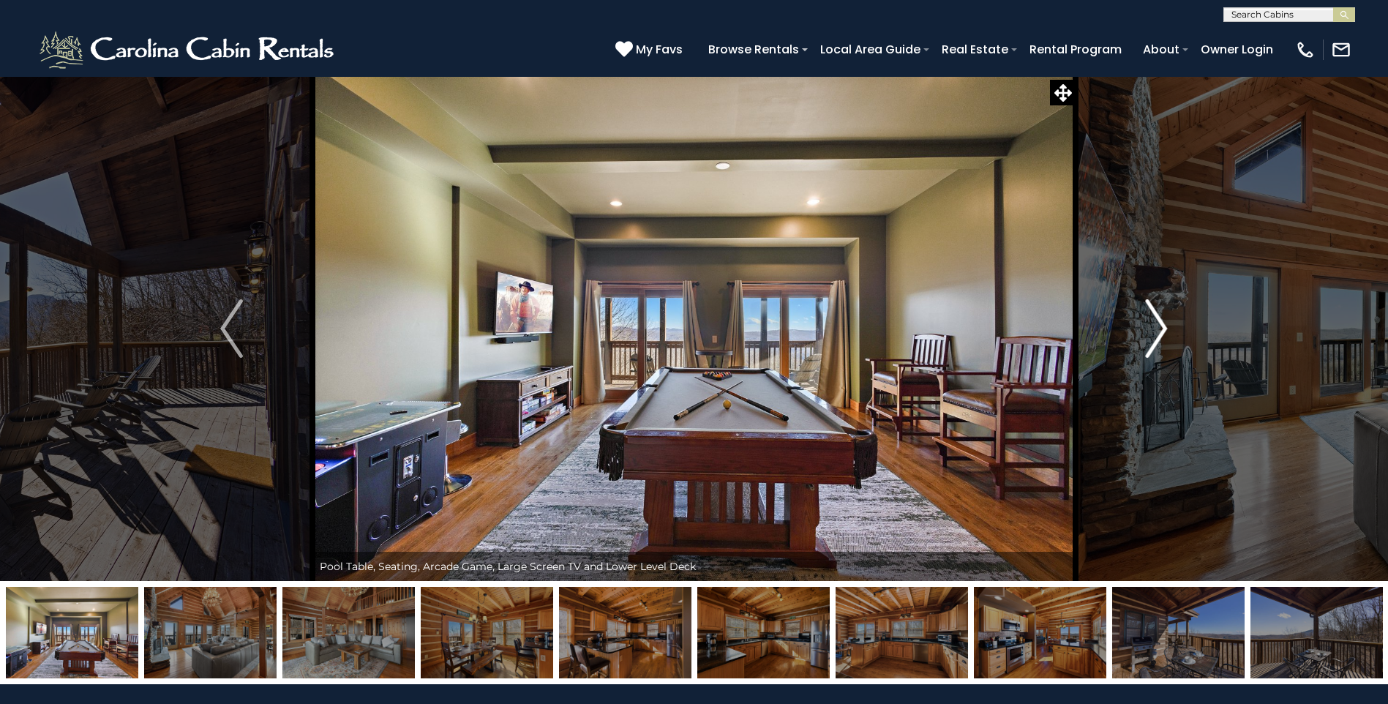
click at [1151, 323] on img "Next" at bounding box center [1156, 328] width 22 height 59
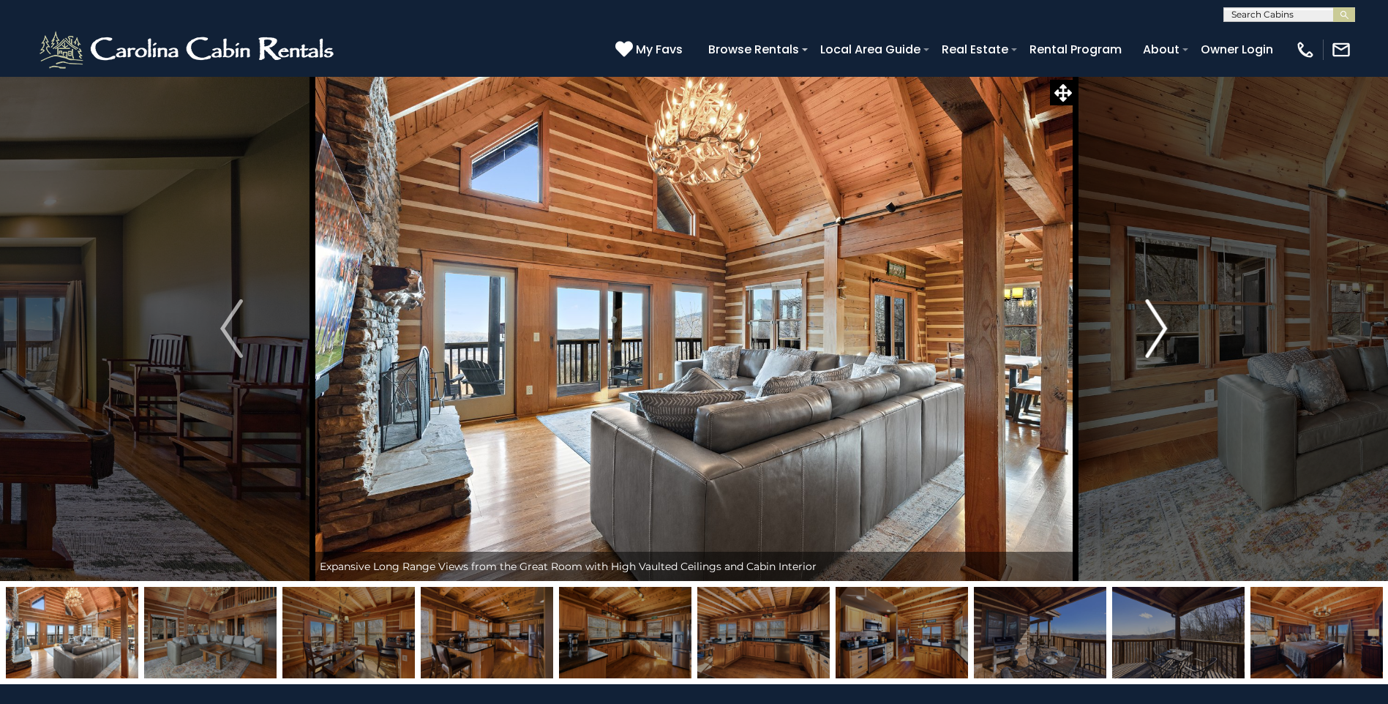
click at [1151, 323] on img "Next" at bounding box center [1156, 328] width 22 height 59
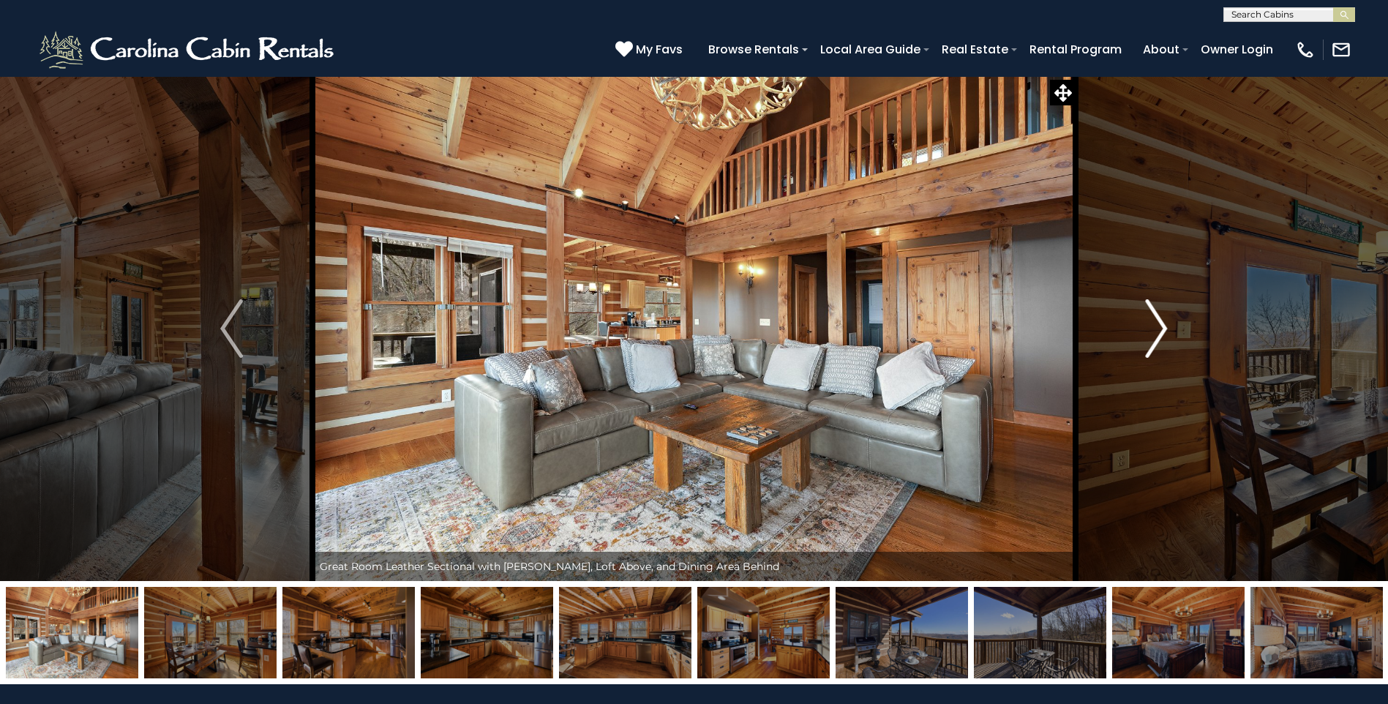
click at [1151, 323] on img "Next" at bounding box center [1156, 328] width 22 height 59
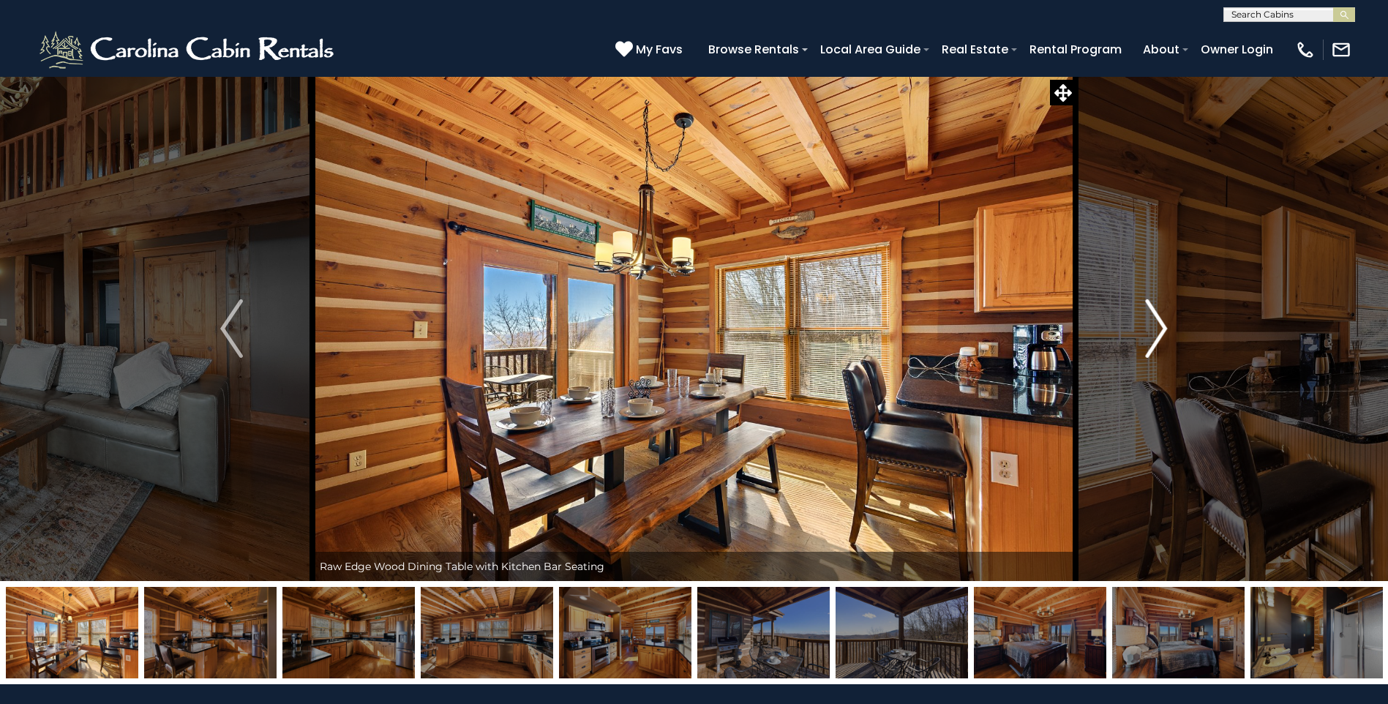
click at [1151, 323] on img "Next" at bounding box center [1156, 328] width 22 height 59
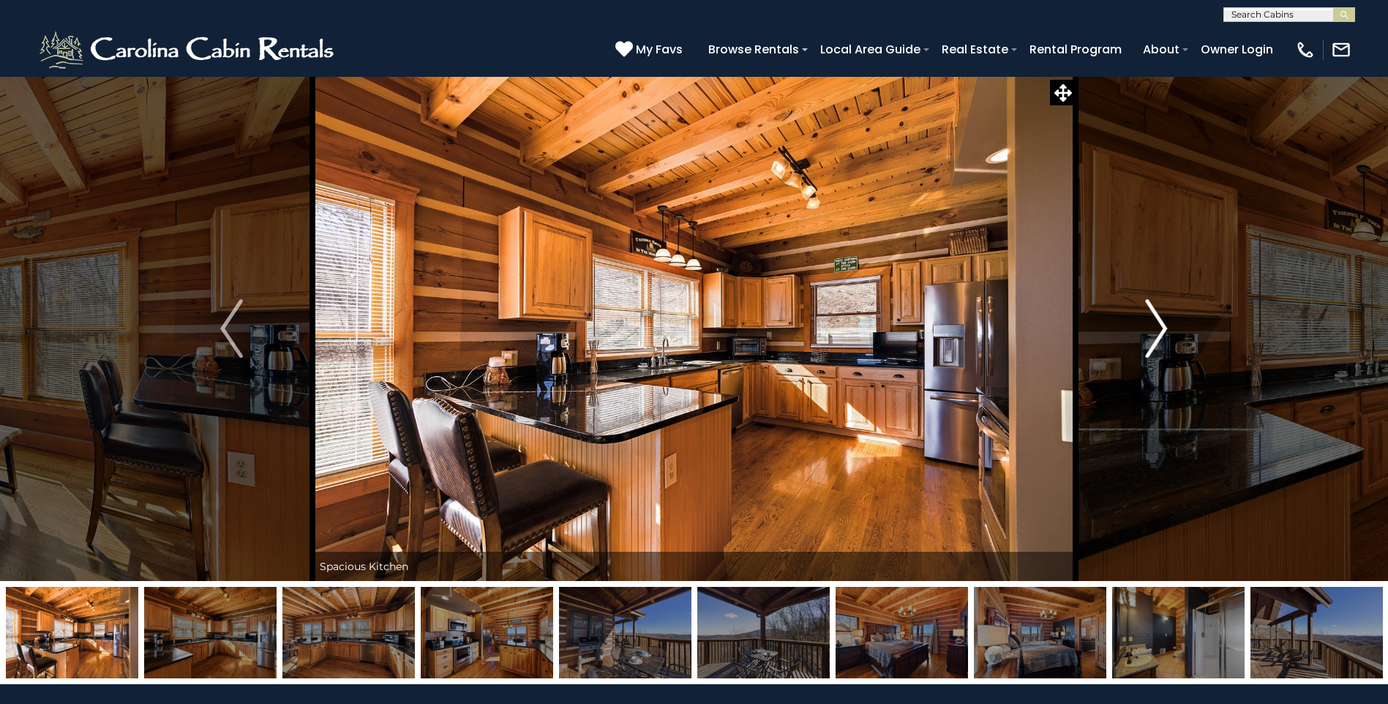
click at [1153, 318] on img "Next" at bounding box center [1156, 328] width 22 height 59
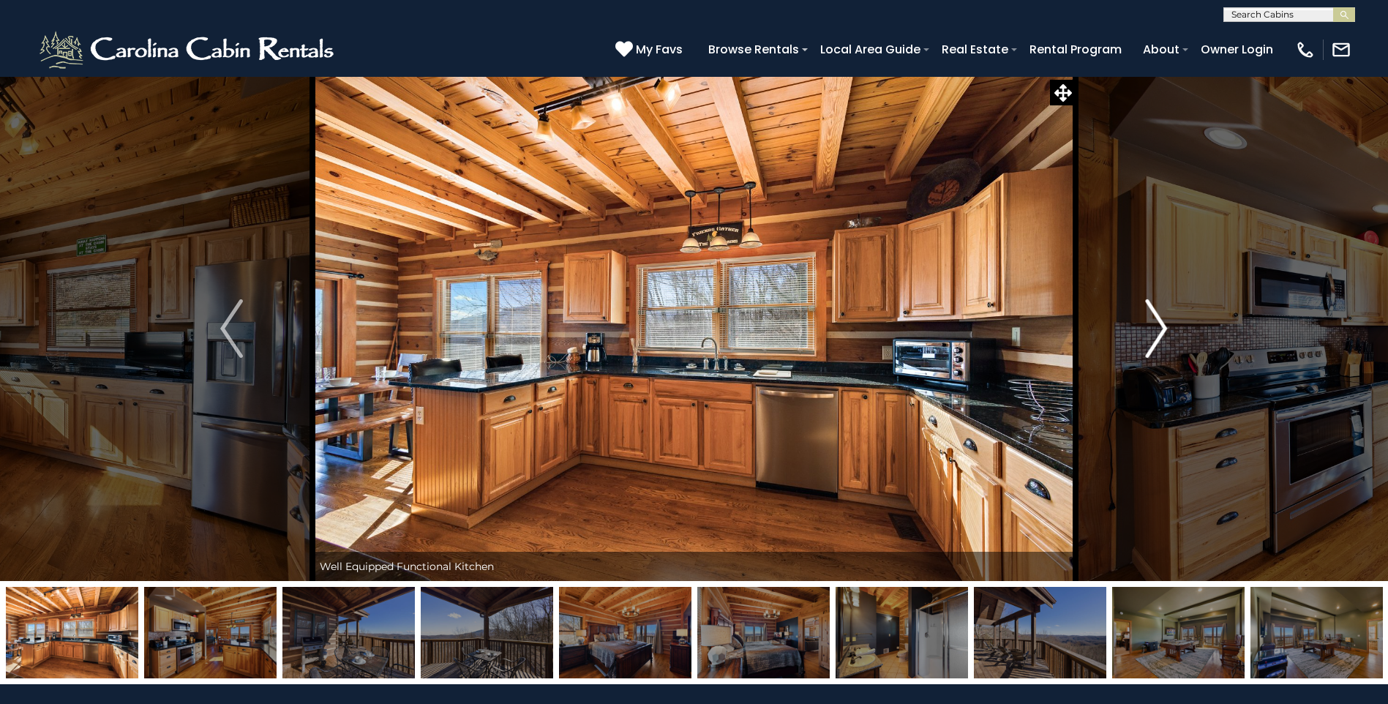
click at [1153, 317] on img "Next" at bounding box center [1156, 328] width 22 height 59
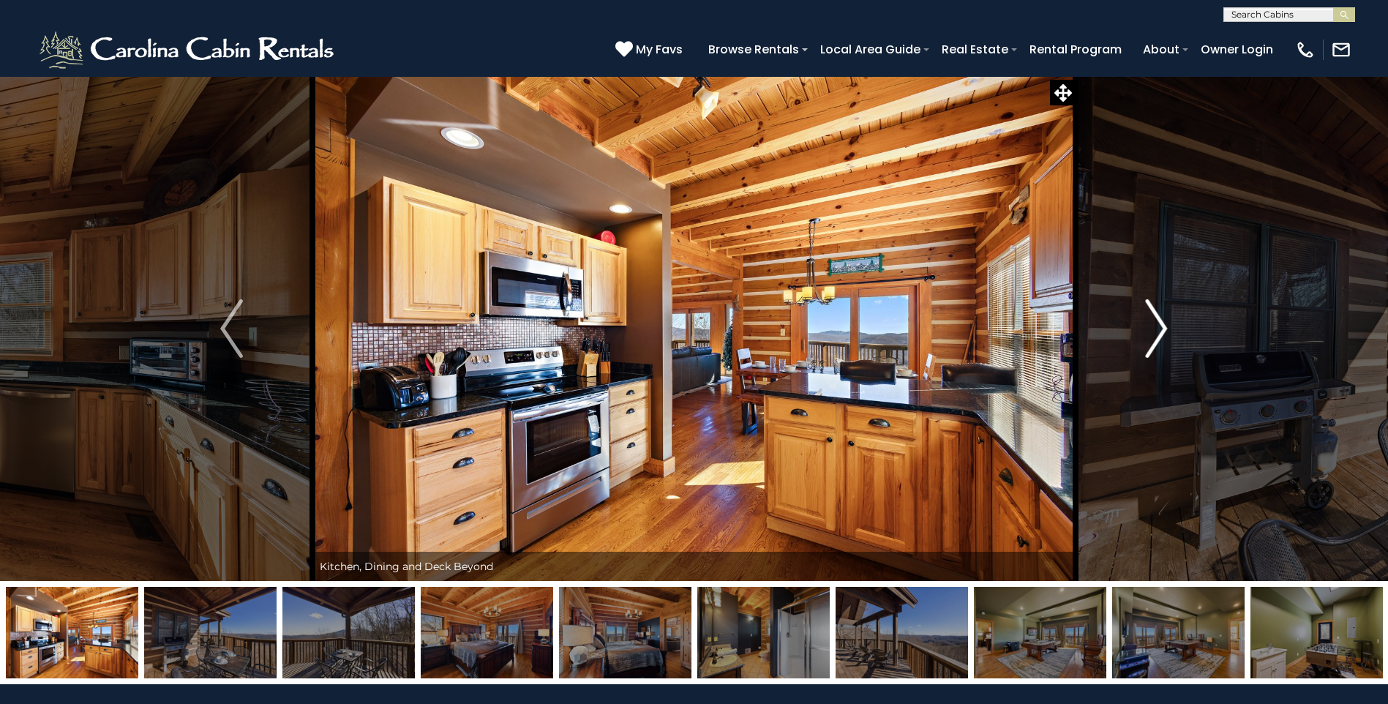
click at [1153, 317] on img "Next" at bounding box center [1156, 328] width 22 height 59
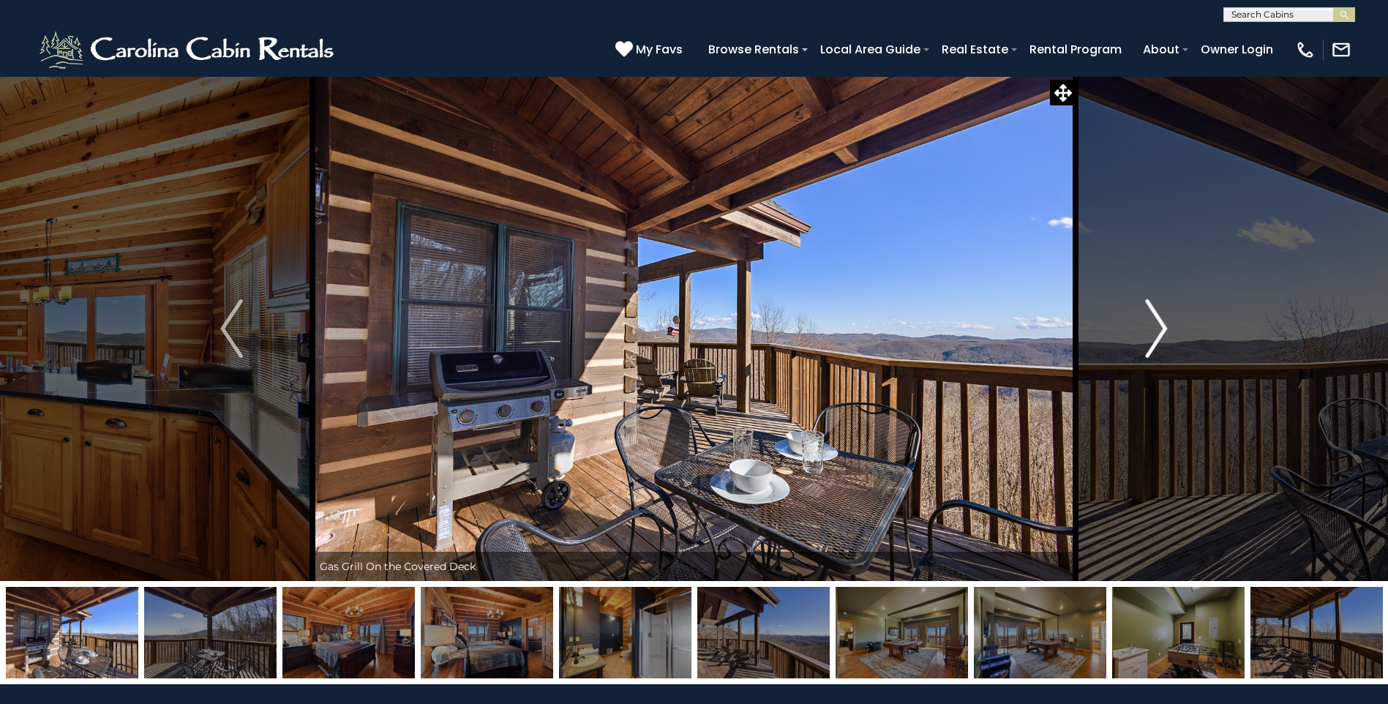
click at [1153, 317] on img "Next" at bounding box center [1156, 328] width 22 height 59
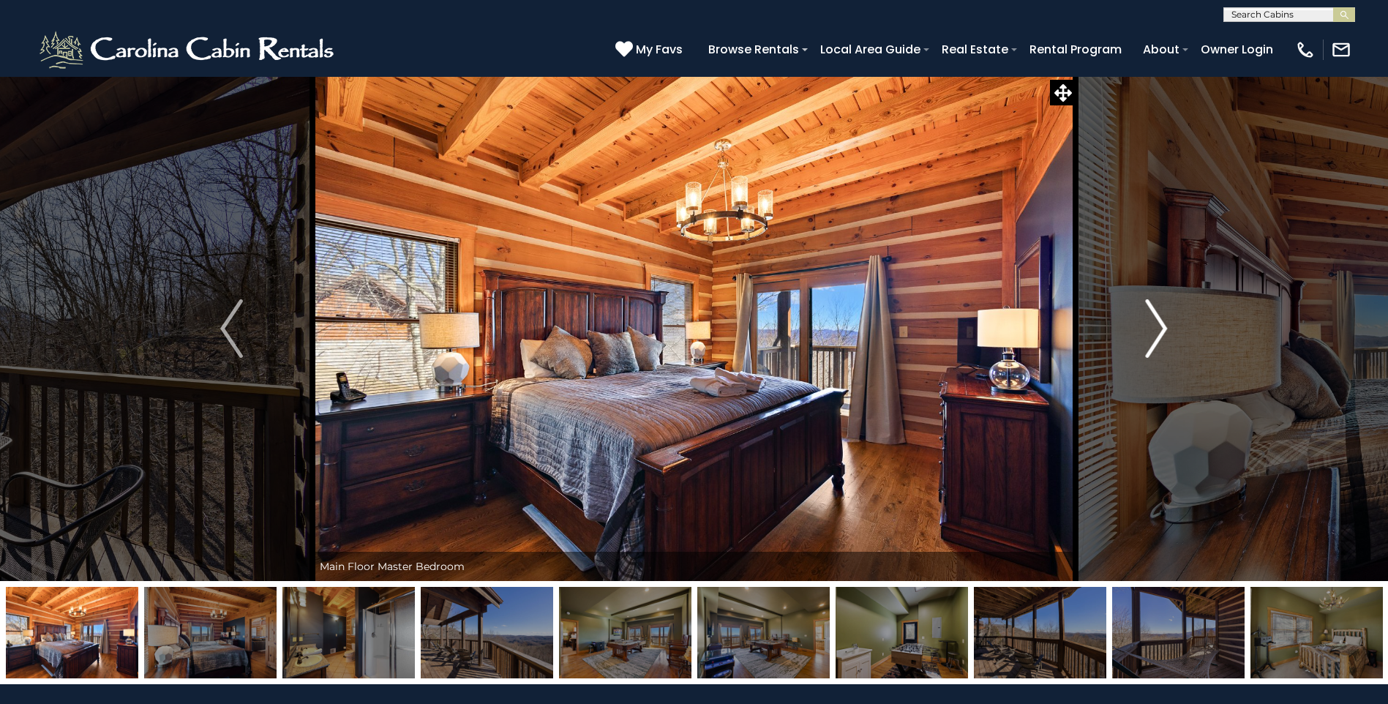
click at [1153, 317] on img "Next" at bounding box center [1156, 328] width 22 height 59
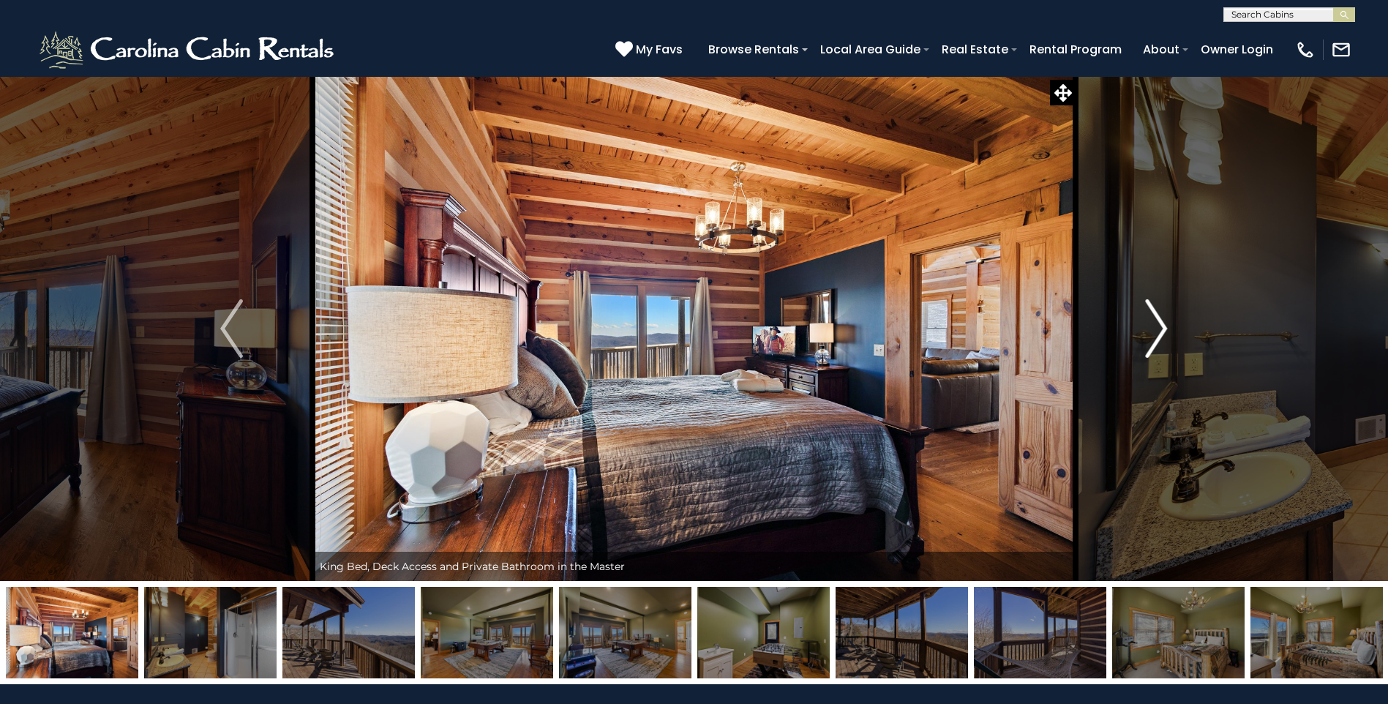
click at [1153, 317] on img "Next" at bounding box center [1156, 328] width 22 height 59
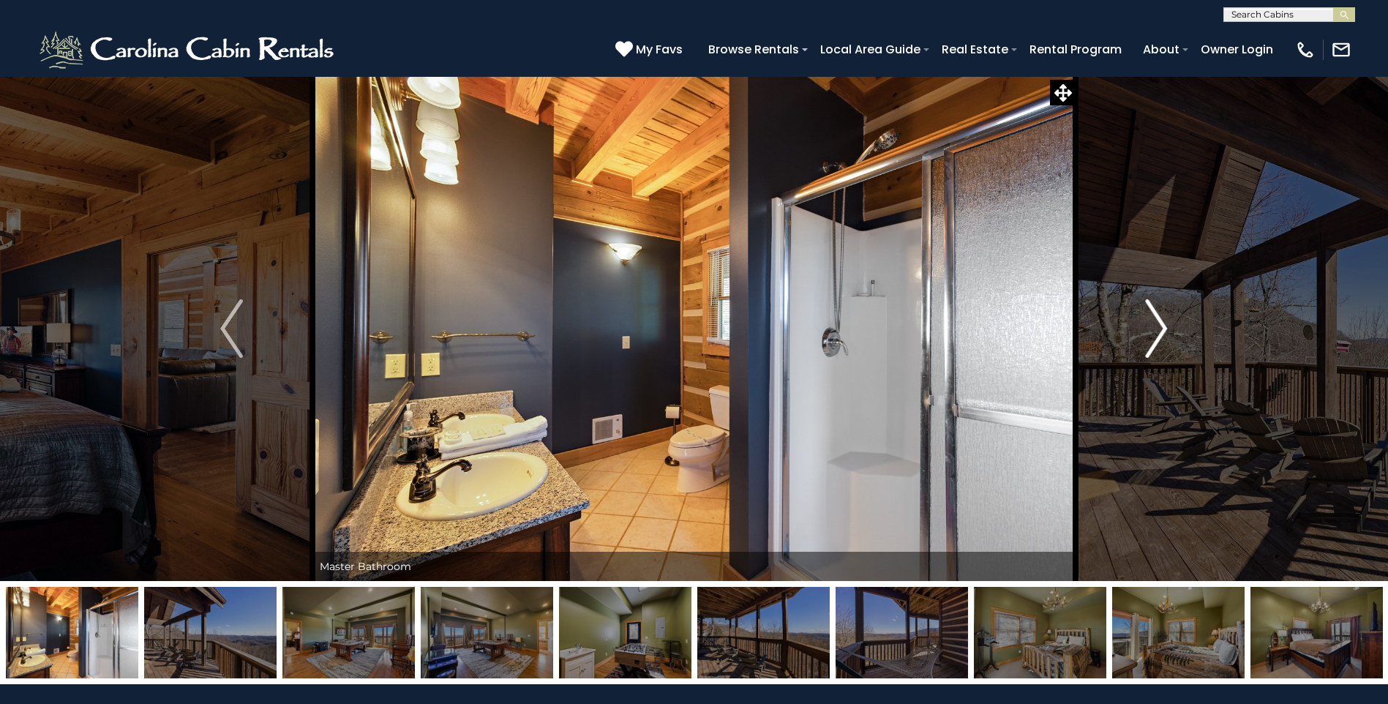
click at [1153, 317] on img "Next" at bounding box center [1156, 328] width 22 height 59
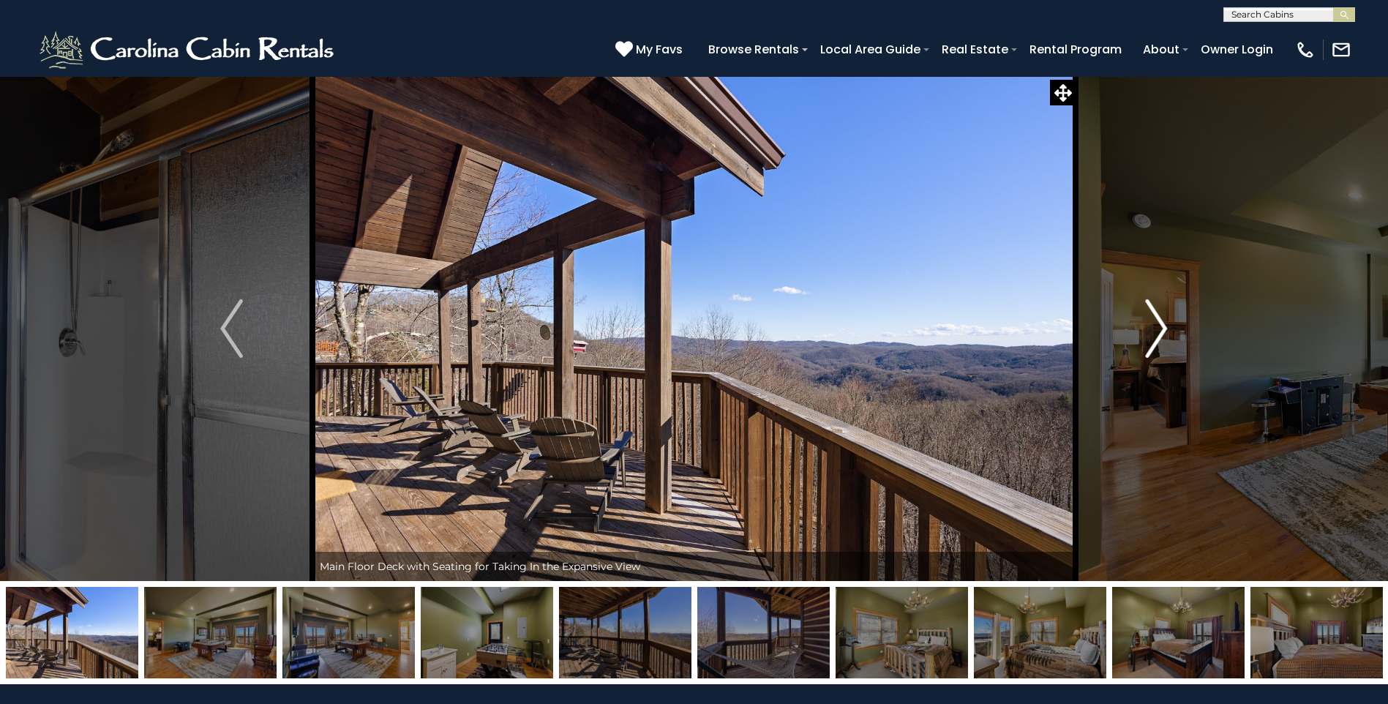
click at [1153, 317] on img "Next" at bounding box center [1156, 328] width 22 height 59
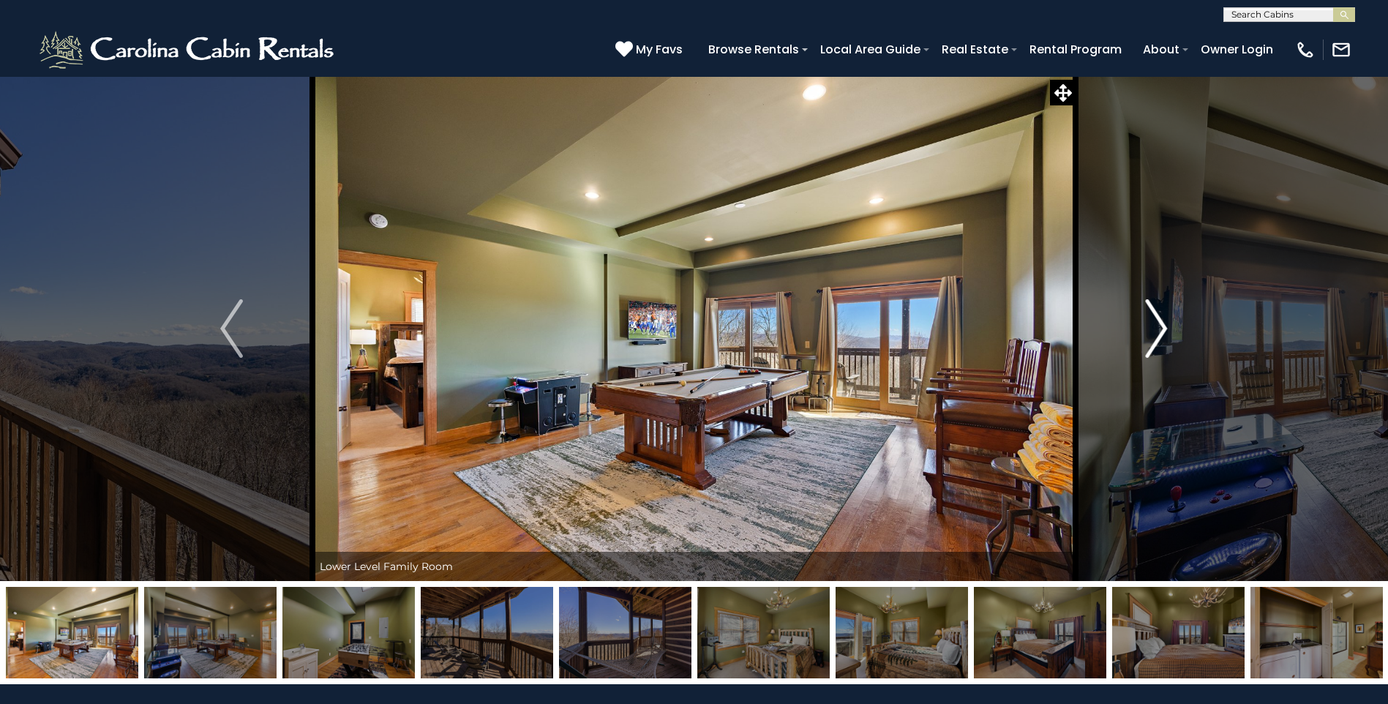
click at [1153, 317] on img "Next" at bounding box center [1156, 328] width 22 height 59
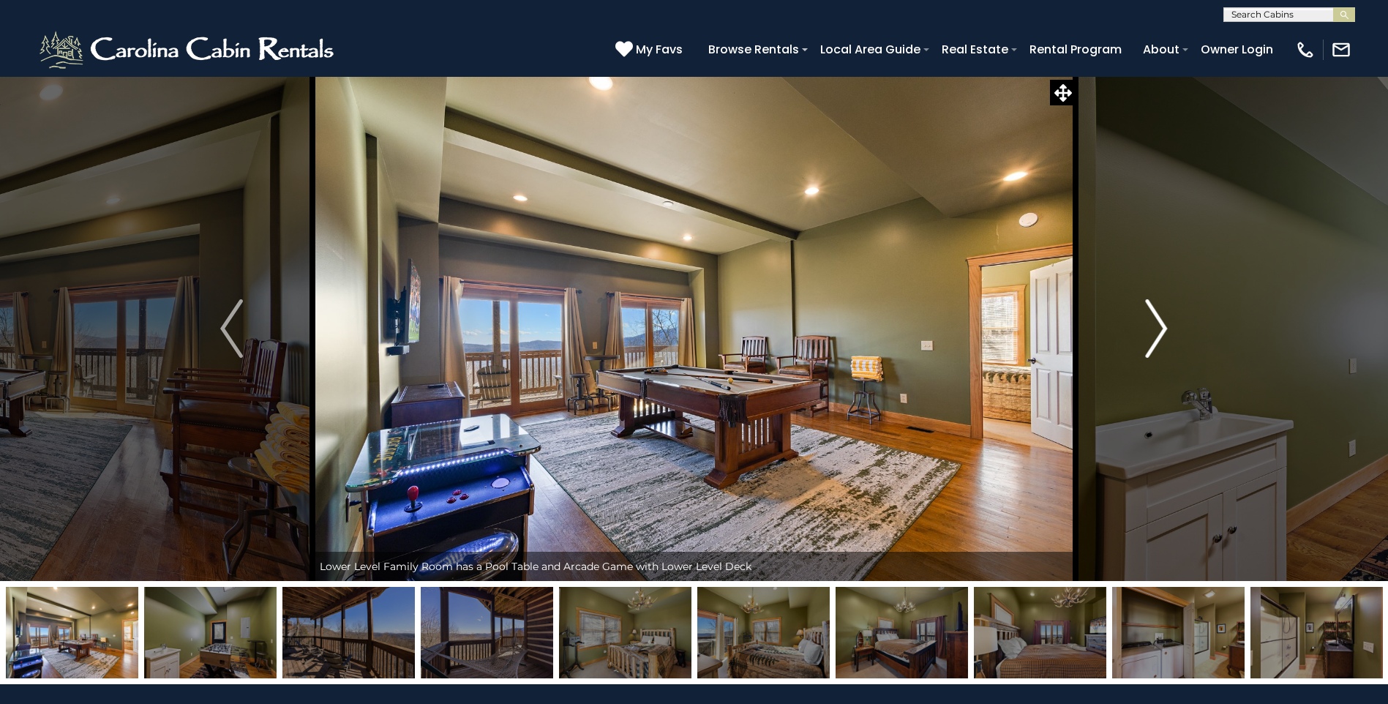
click at [1153, 317] on img "Next" at bounding box center [1156, 328] width 22 height 59
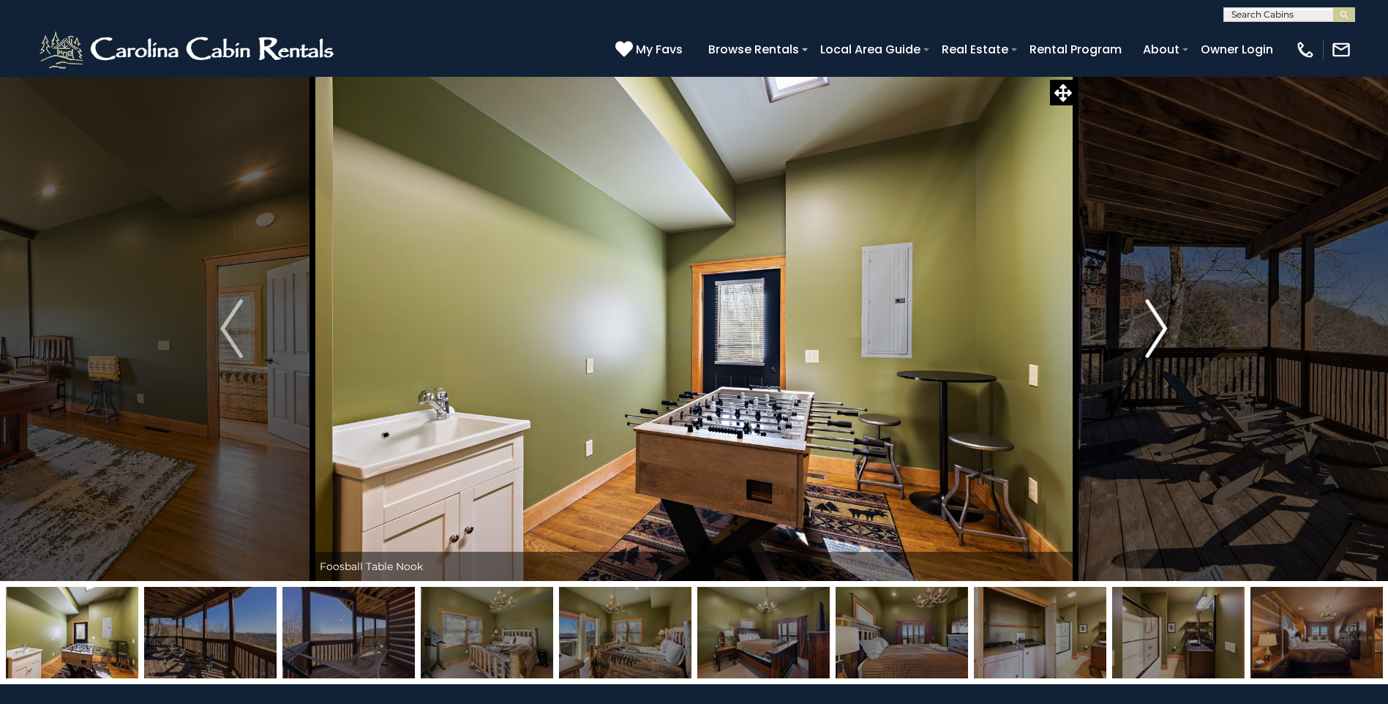
click at [1153, 317] on img "Next" at bounding box center [1156, 328] width 22 height 59
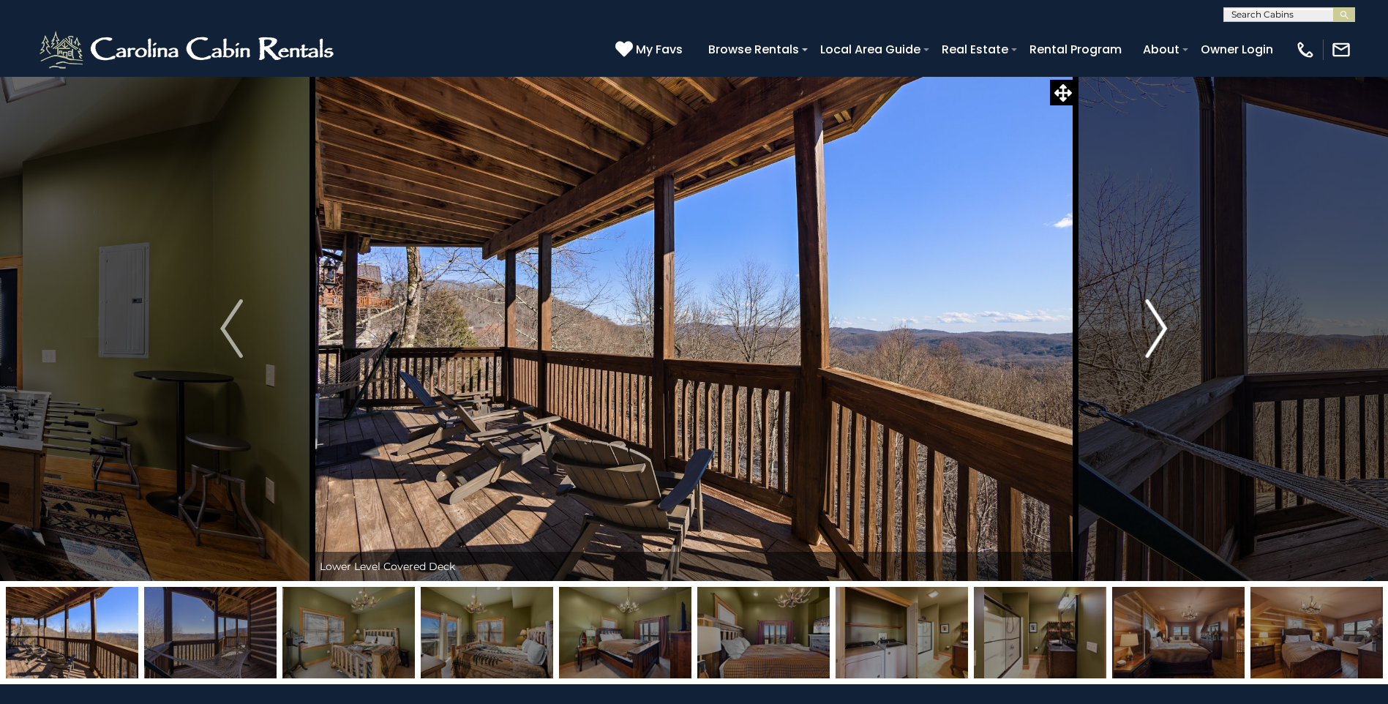
click at [1153, 317] on img "Next" at bounding box center [1156, 328] width 22 height 59
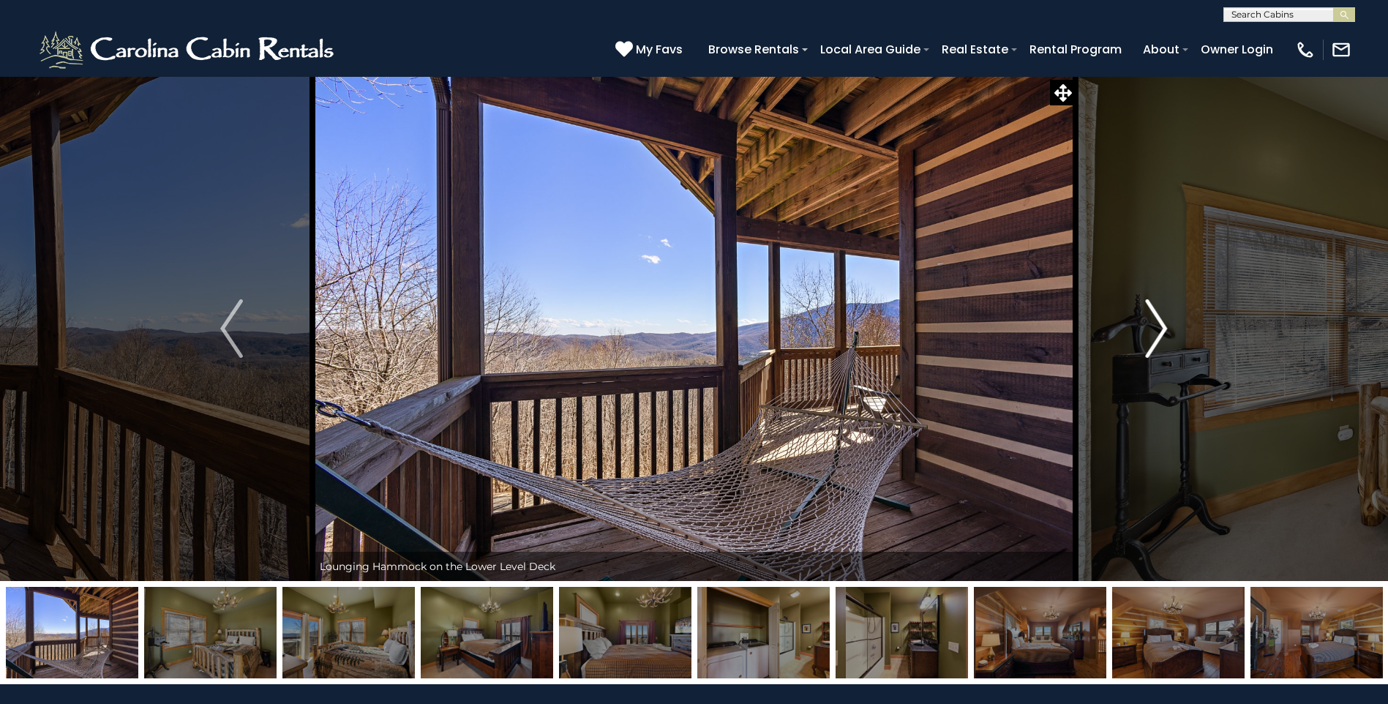
click at [1153, 317] on img "Next" at bounding box center [1156, 328] width 22 height 59
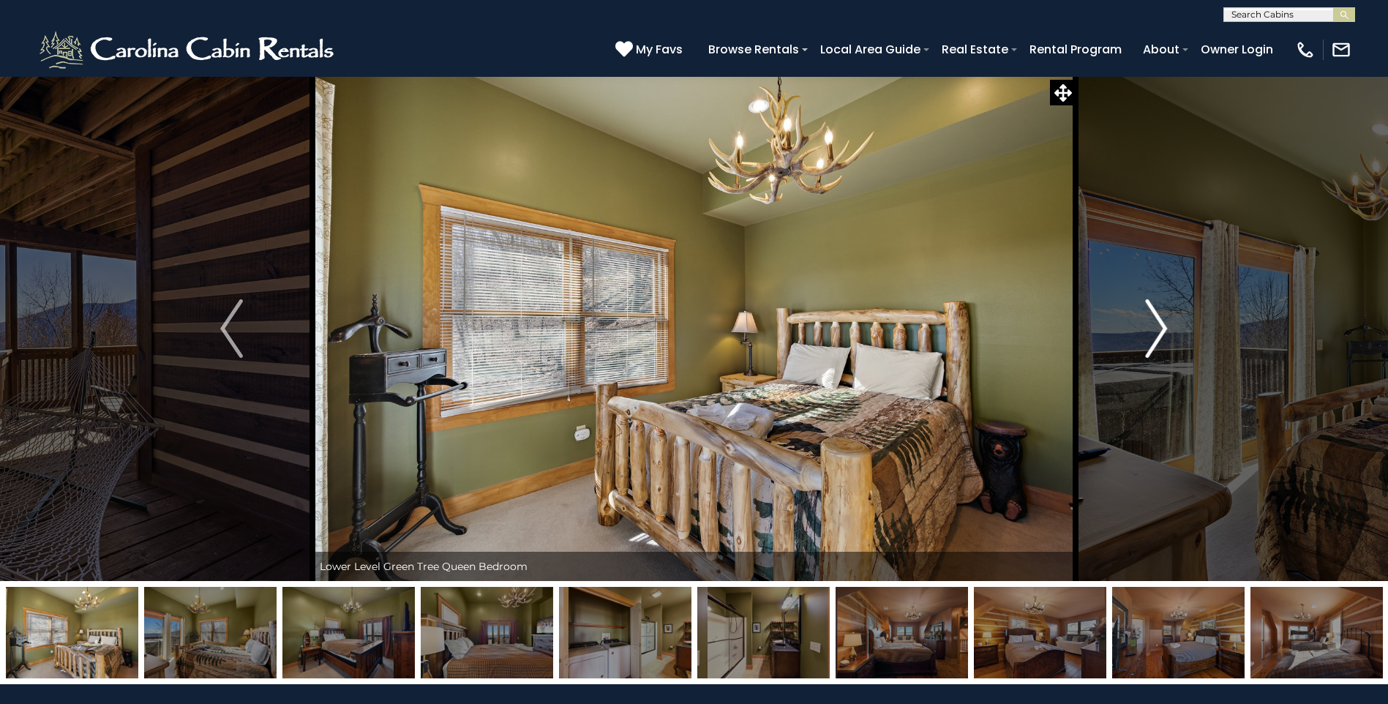
click at [1153, 317] on img "Next" at bounding box center [1156, 328] width 22 height 59
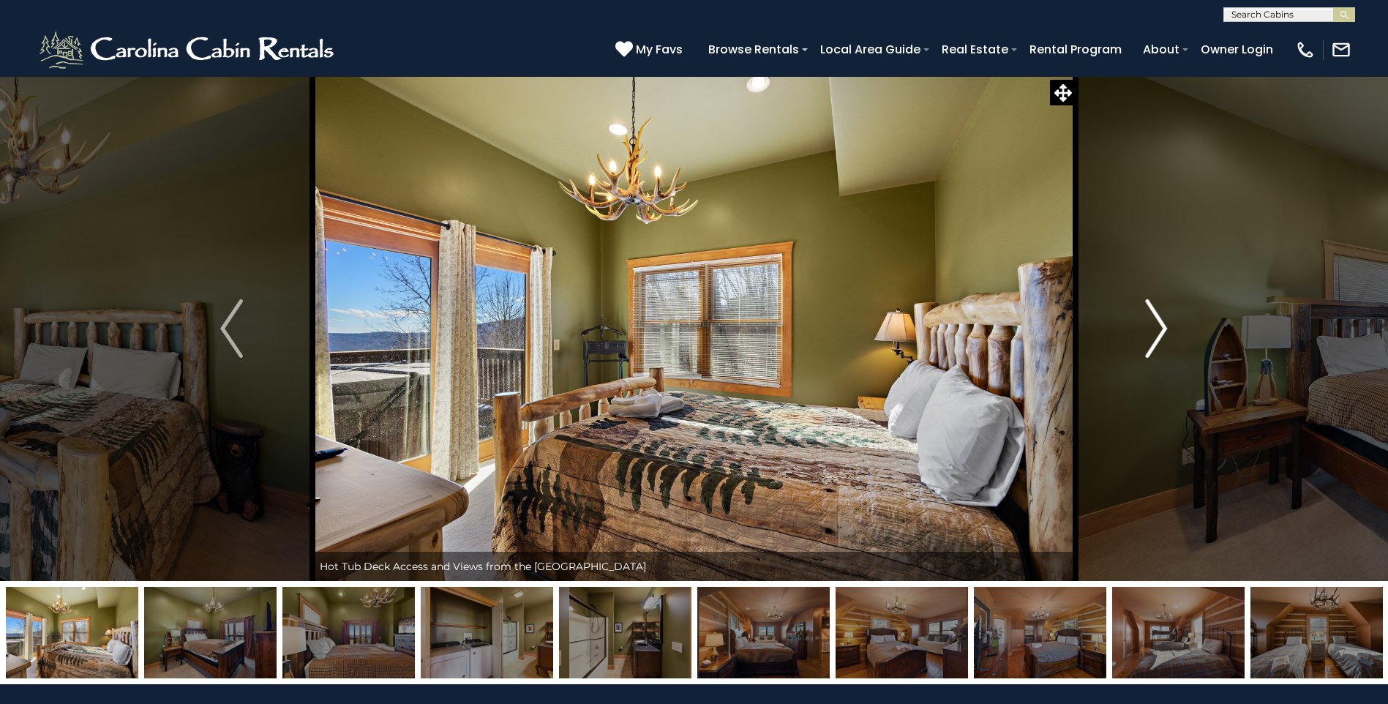
click at [1153, 317] on img "Next" at bounding box center [1156, 328] width 22 height 59
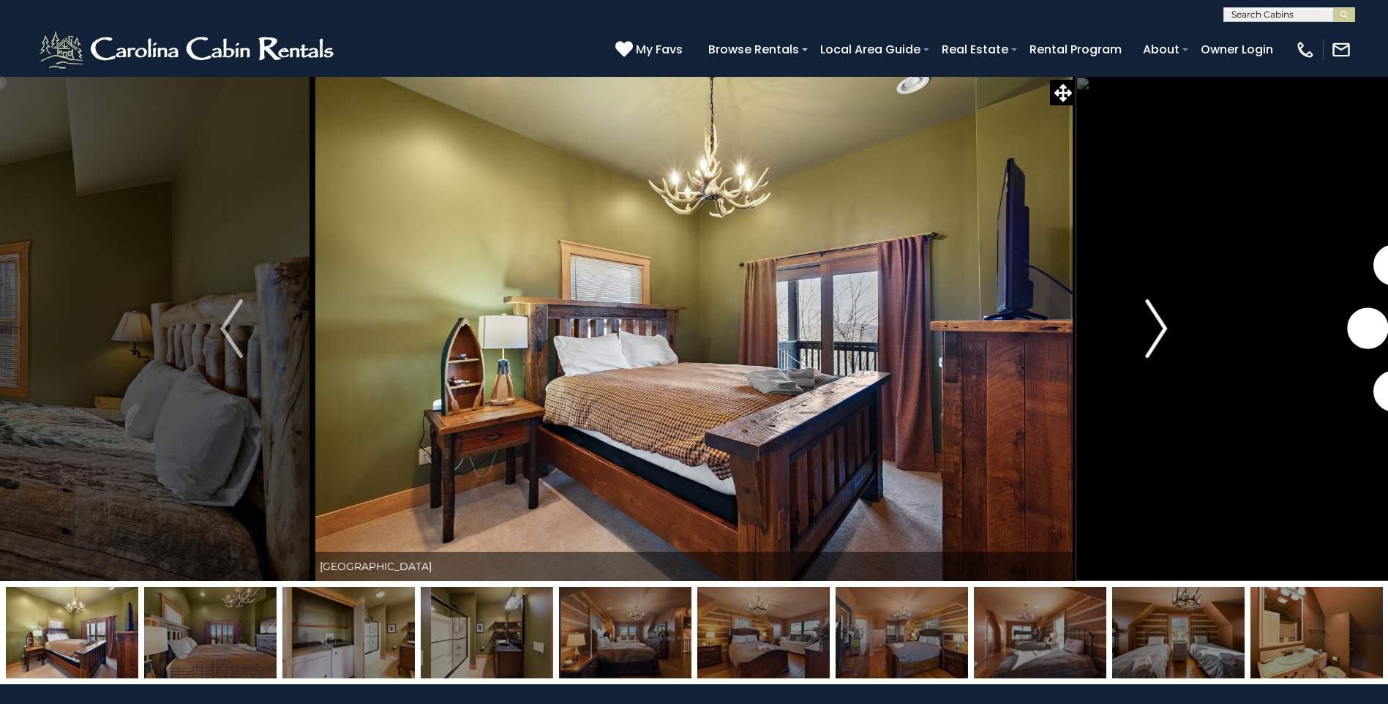
click at [1153, 317] on img "Next" at bounding box center [1156, 328] width 22 height 59
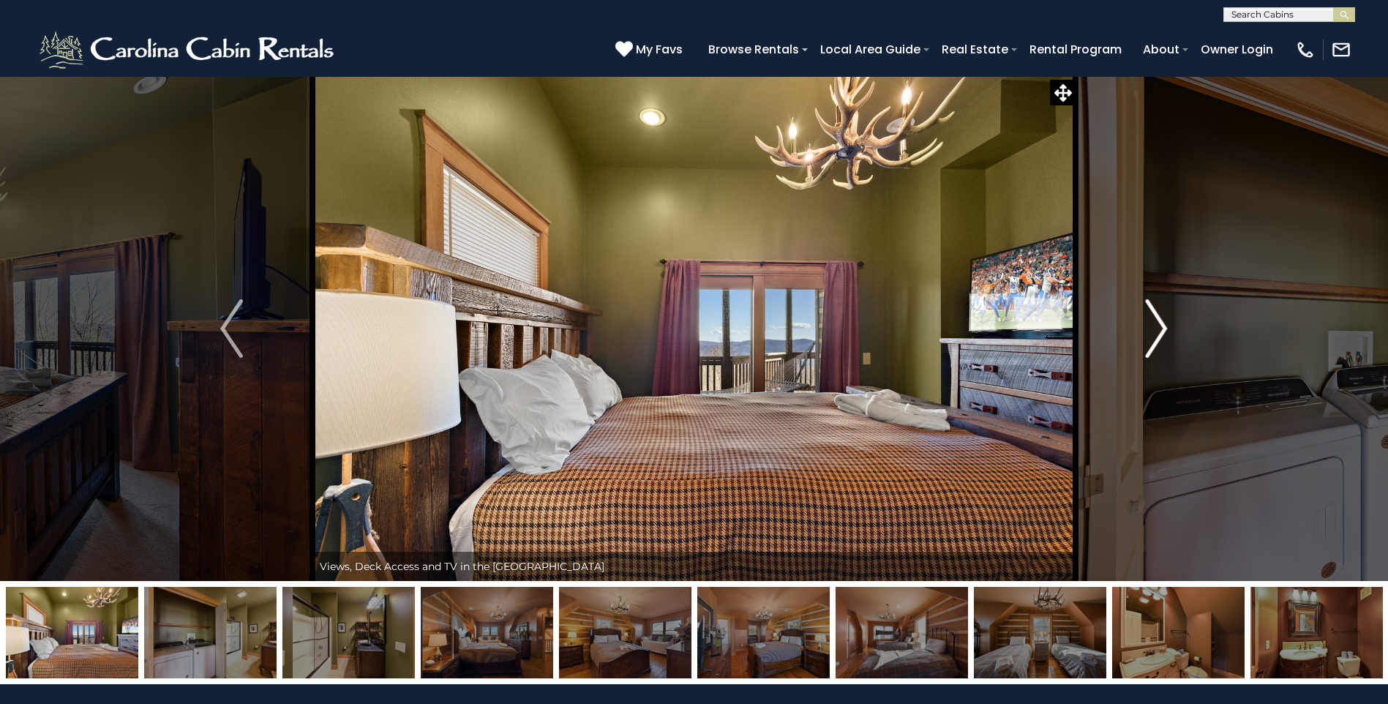
click at [1153, 317] on img "Next" at bounding box center [1156, 328] width 22 height 59
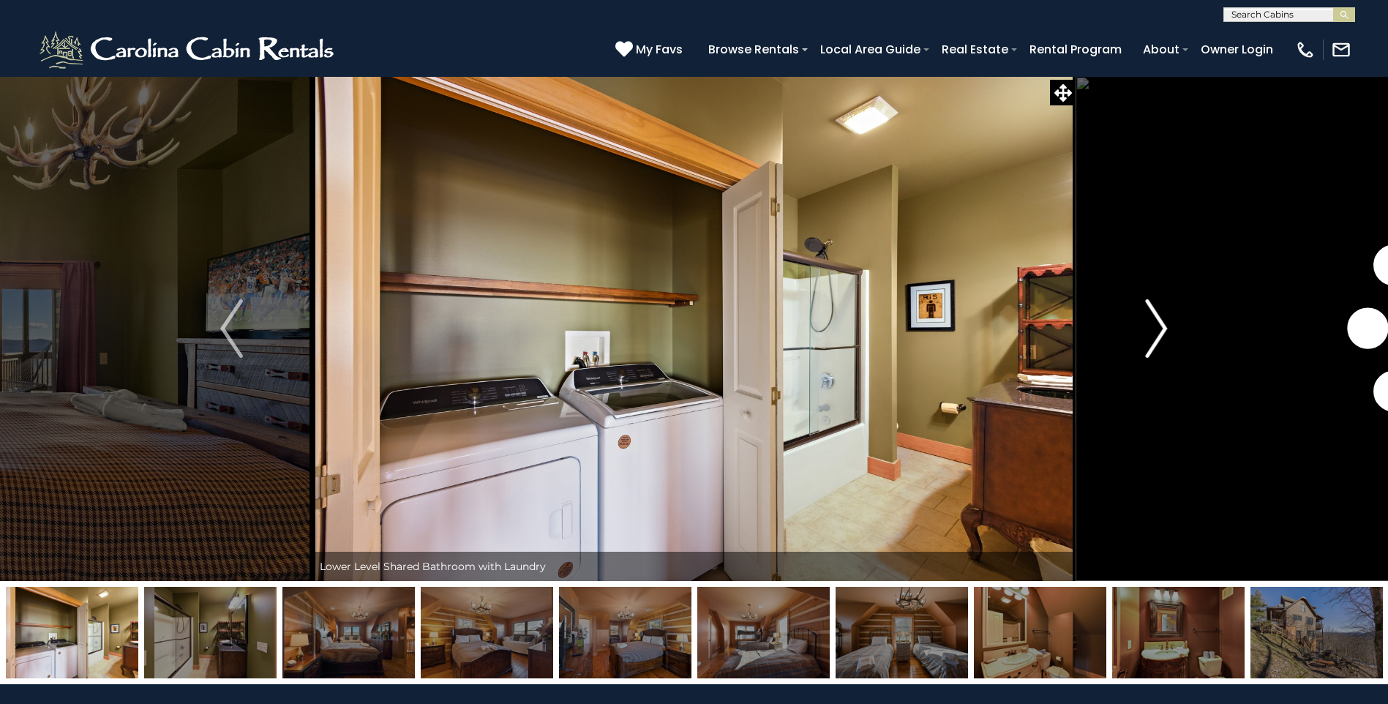
click at [1153, 317] on img "Next" at bounding box center [1156, 328] width 22 height 59
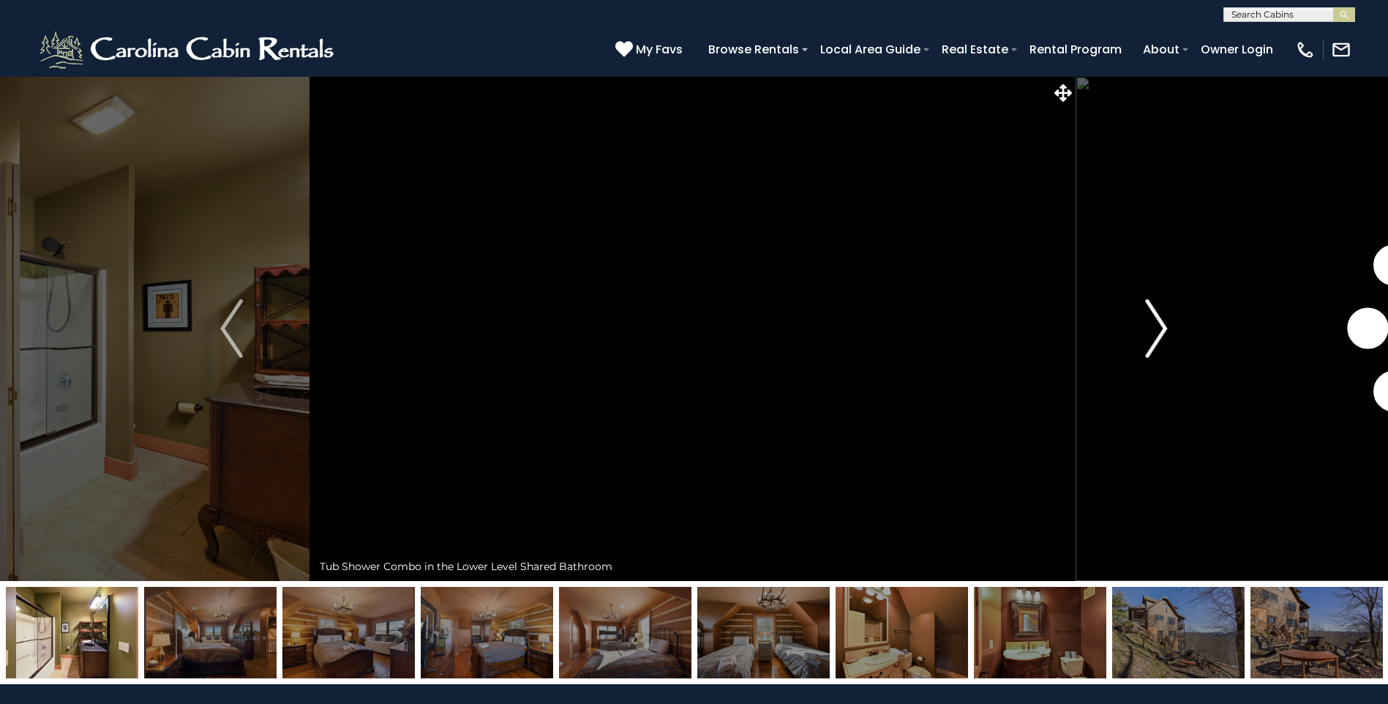
click at [1153, 317] on img "Next" at bounding box center [1156, 328] width 22 height 59
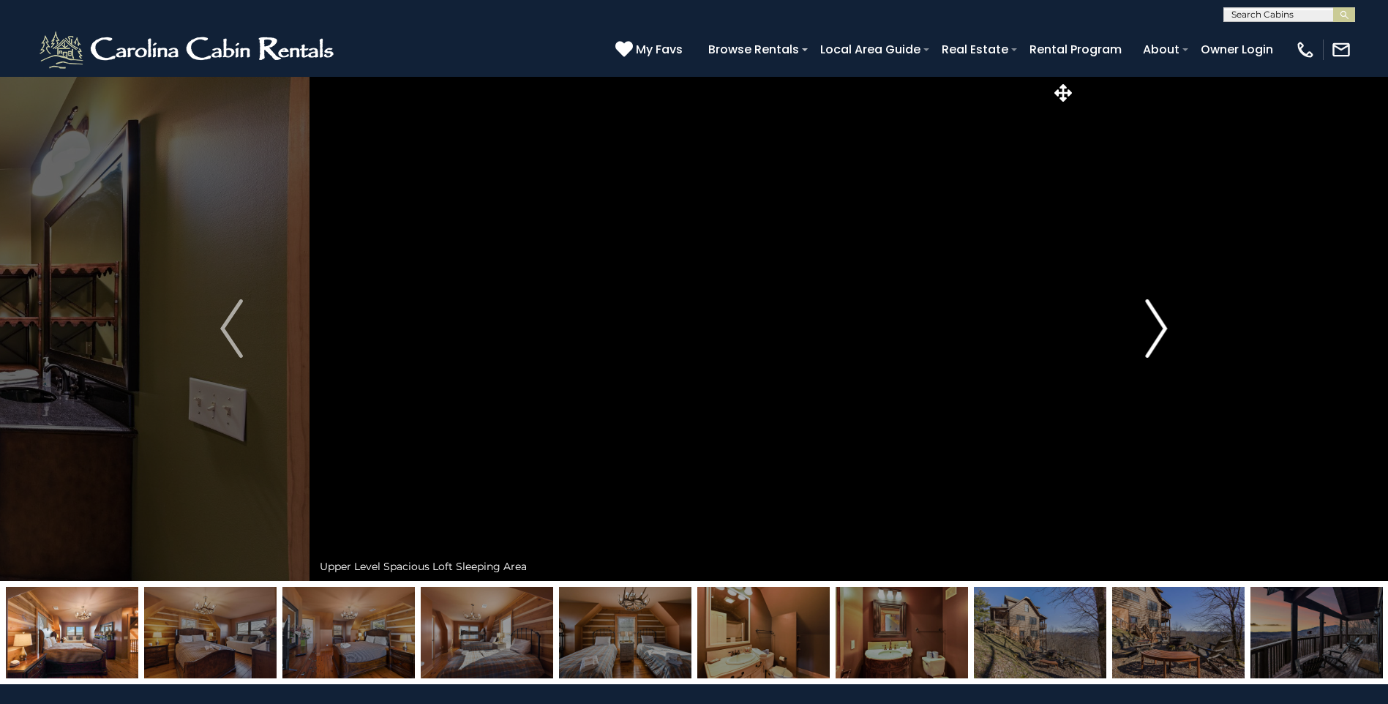
click at [1153, 317] on img "Next" at bounding box center [1156, 328] width 22 height 59
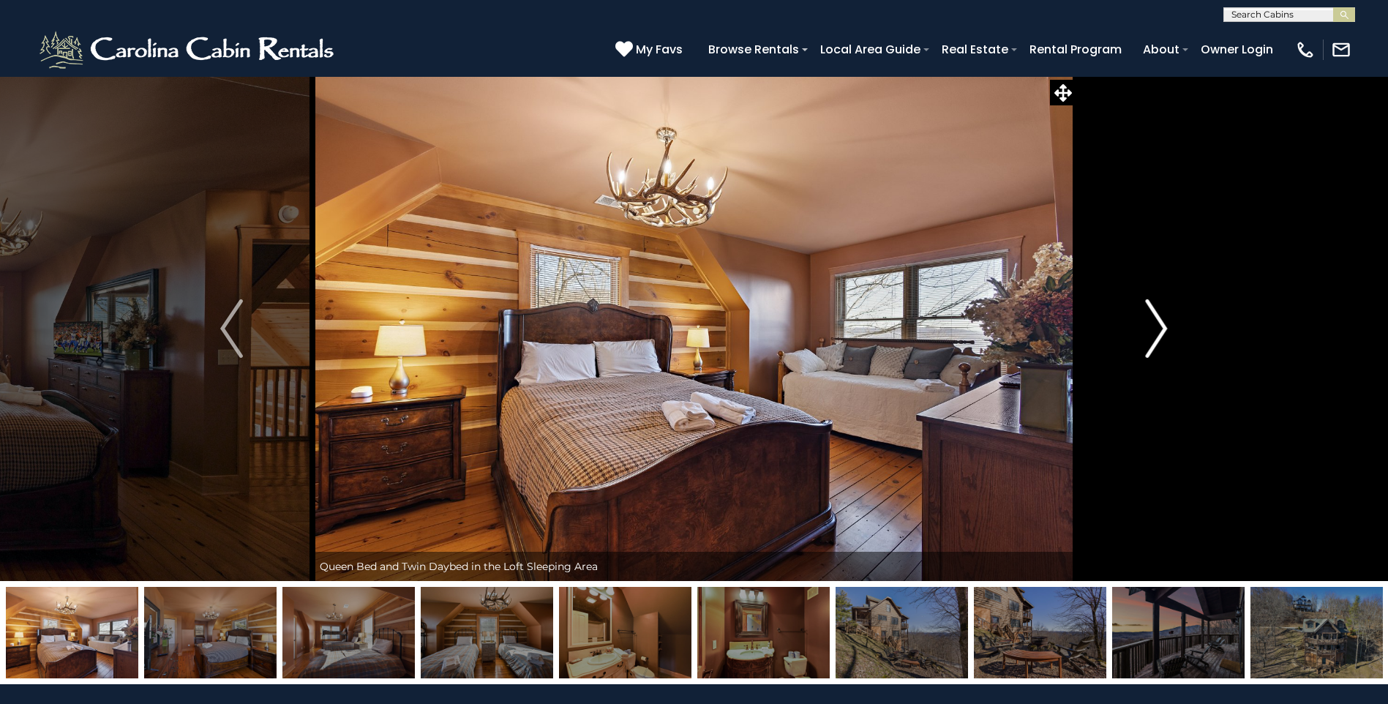
click at [1153, 317] on img "Next" at bounding box center [1156, 328] width 22 height 59
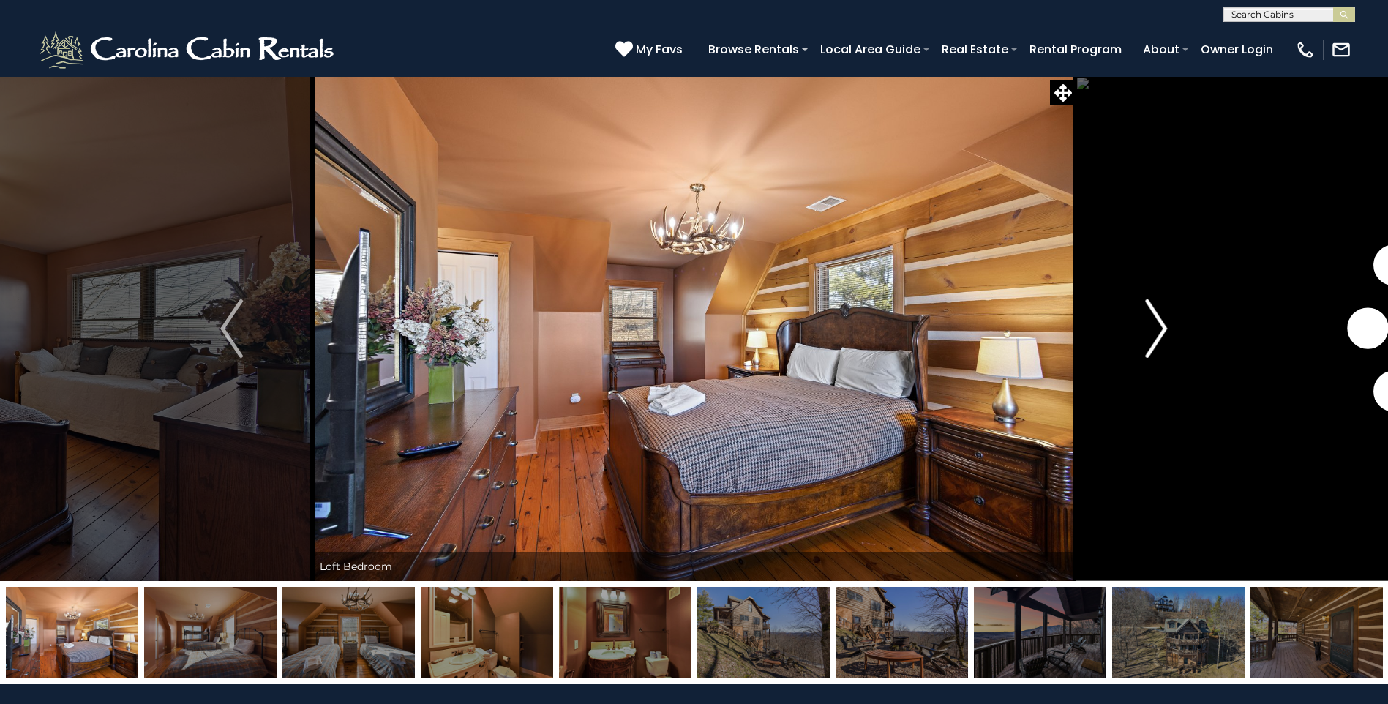
click at [1151, 317] on img "Next" at bounding box center [1156, 328] width 22 height 59
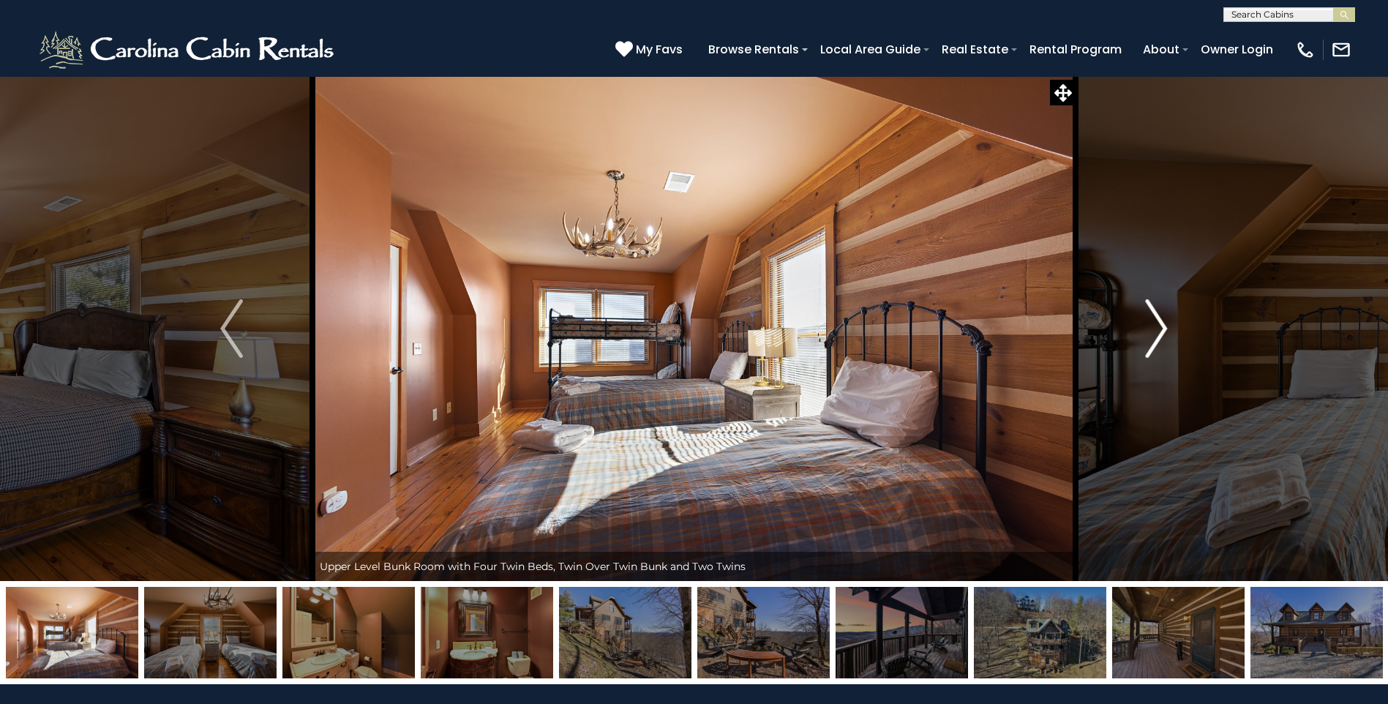
click at [1151, 317] on img "Next" at bounding box center [1156, 328] width 22 height 59
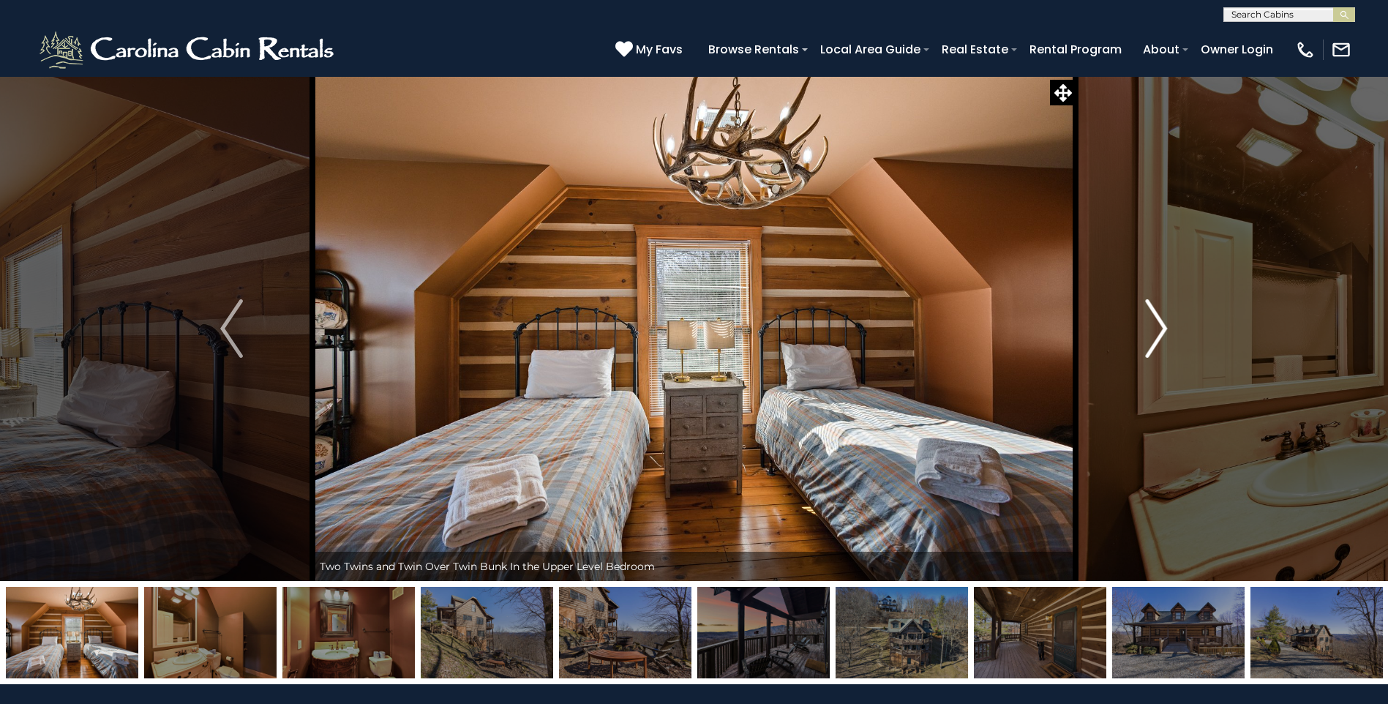
click at [1151, 317] on img "Next" at bounding box center [1156, 328] width 22 height 59
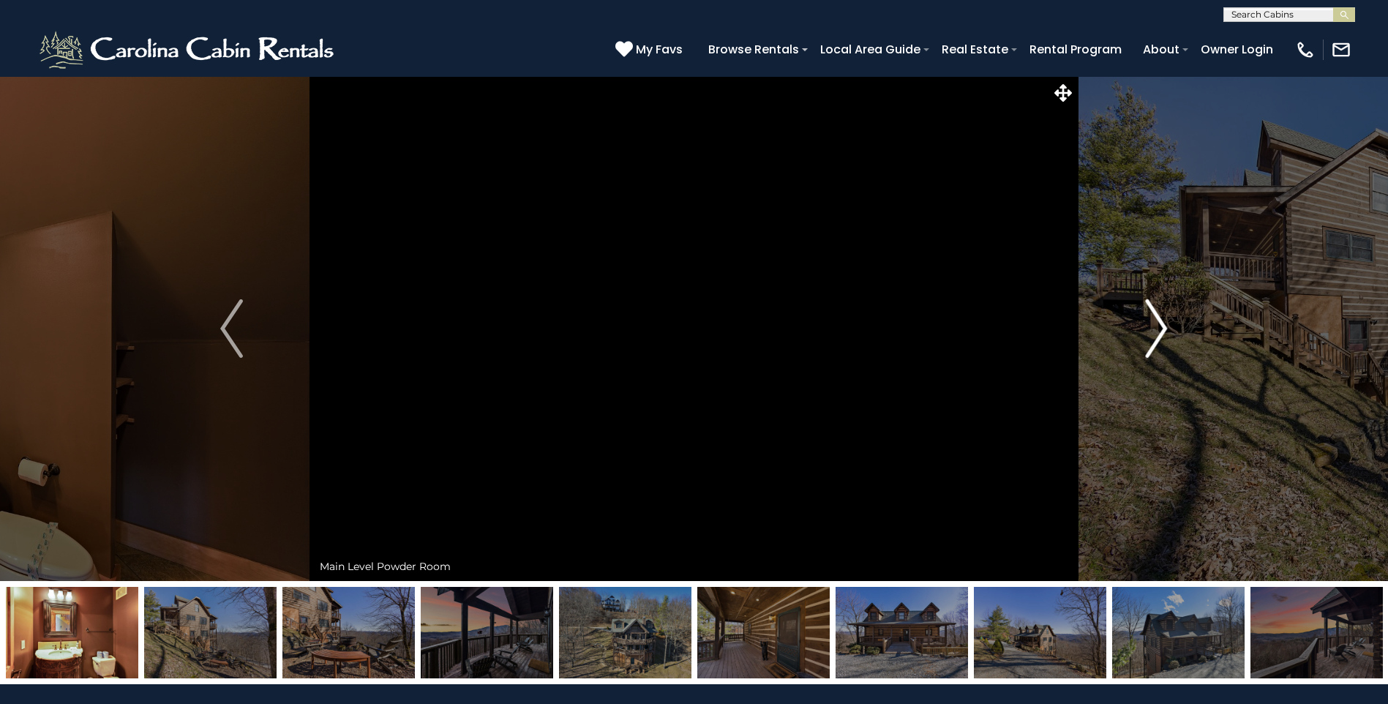
click at [1151, 317] on img "Next" at bounding box center [1156, 328] width 22 height 59
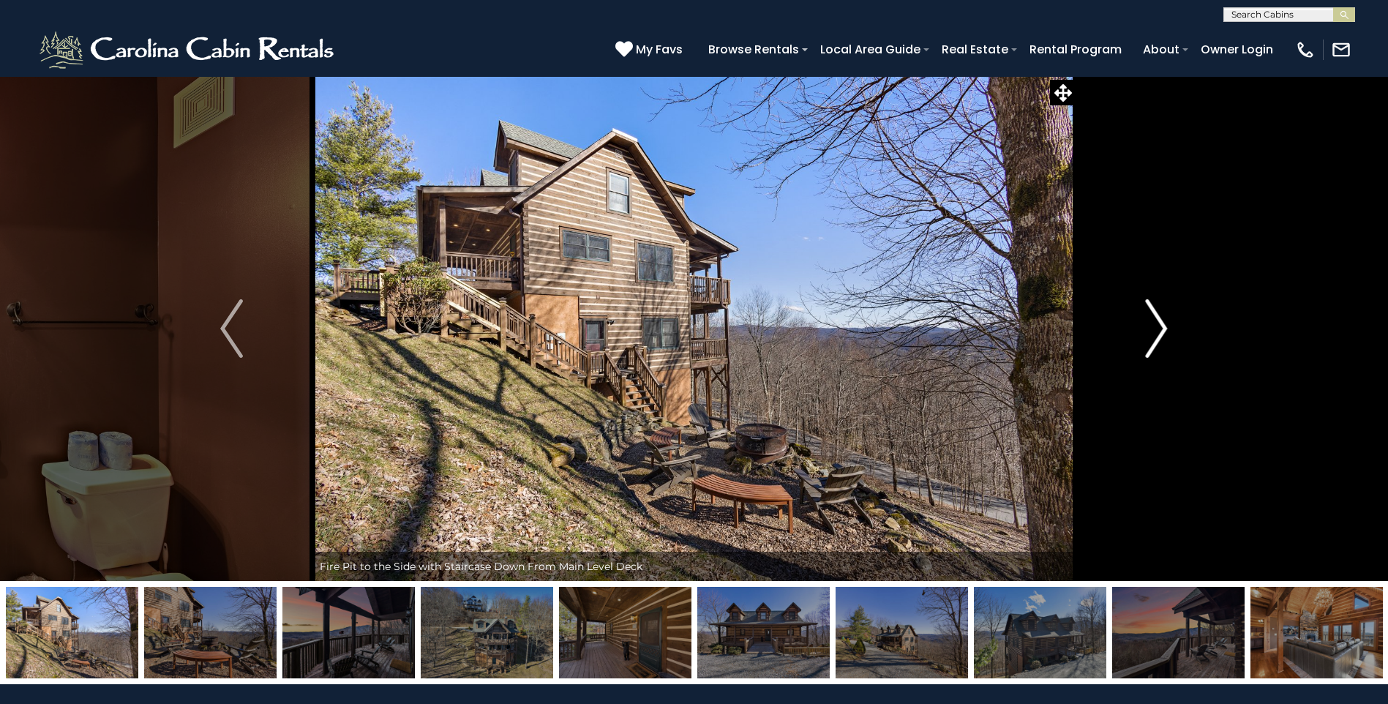
click at [1151, 317] on img "Next" at bounding box center [1156, 328] width 22 height 59
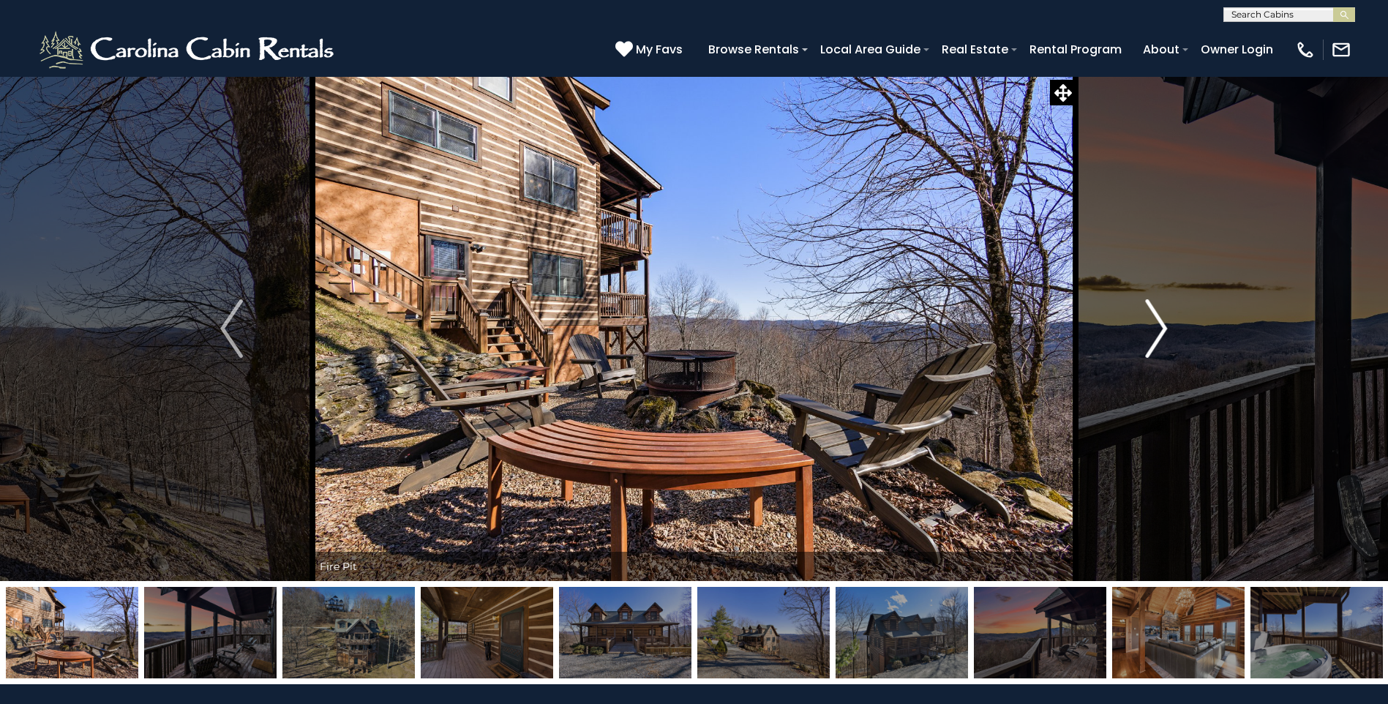
click at [1151, 317] on img "Next" at bounding box center [1156, 328] width 22 height 59
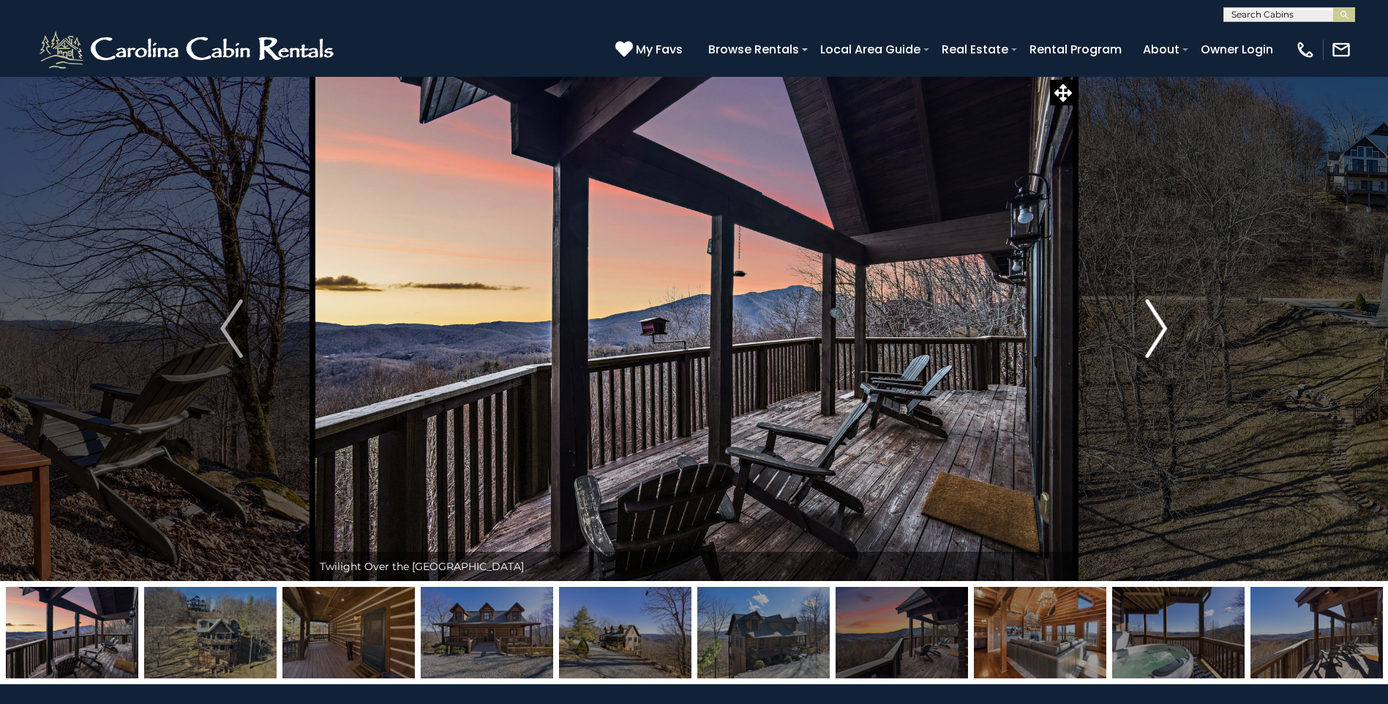
click at [1151, 317] on img "Next" at bounding box center [1156, 328] width 22 height 59
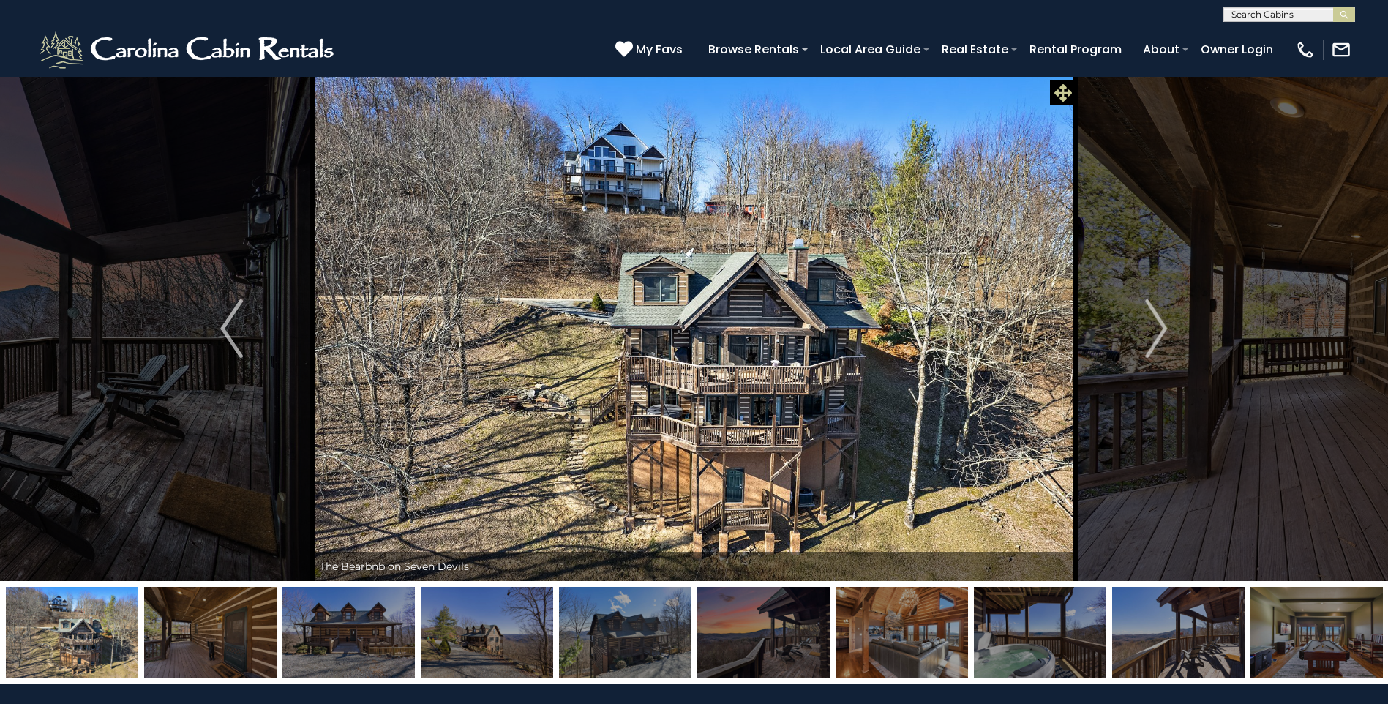
click at [1062, 90] on icon at bounding box center [1063, 93] width 18 height 18
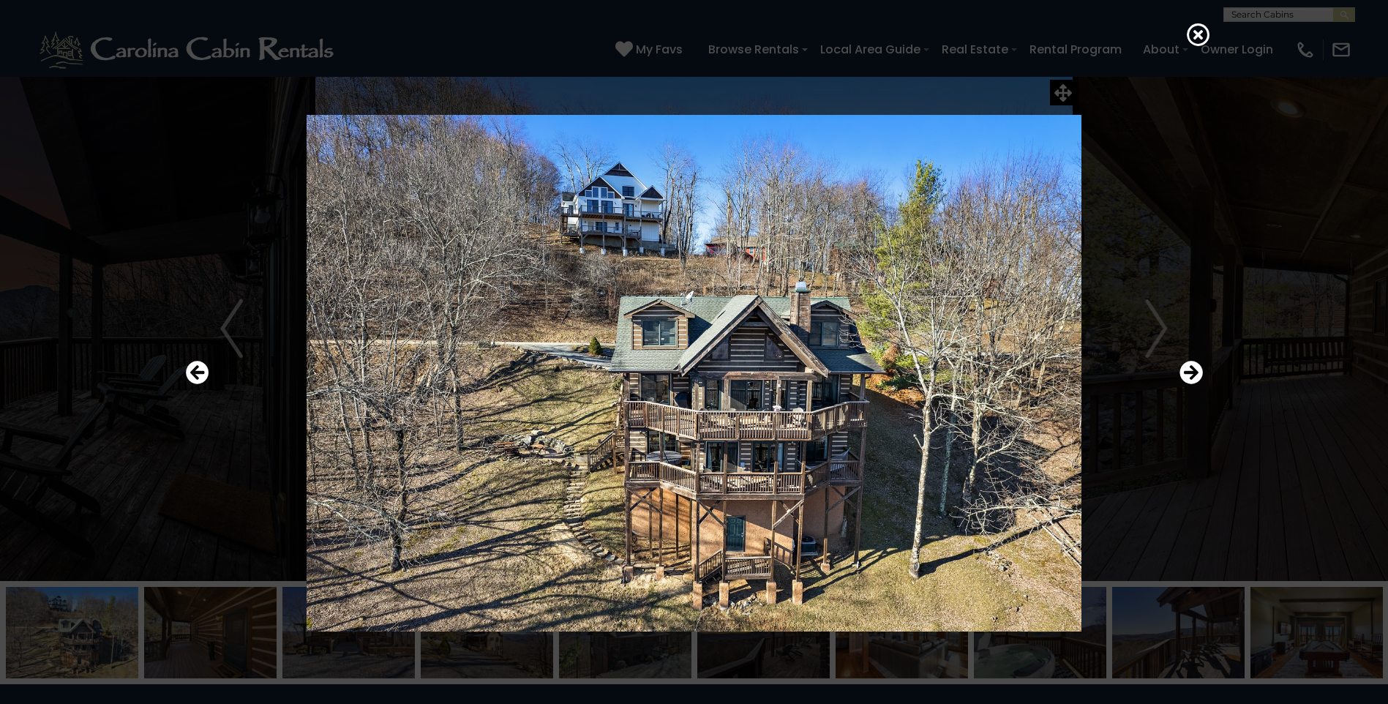
click at [1056, 93] on div at bounding box center [693, 373] width 1031 height 634
click at [1209, 37] on icon at bounding box center [1198, 34] width 23 height 23
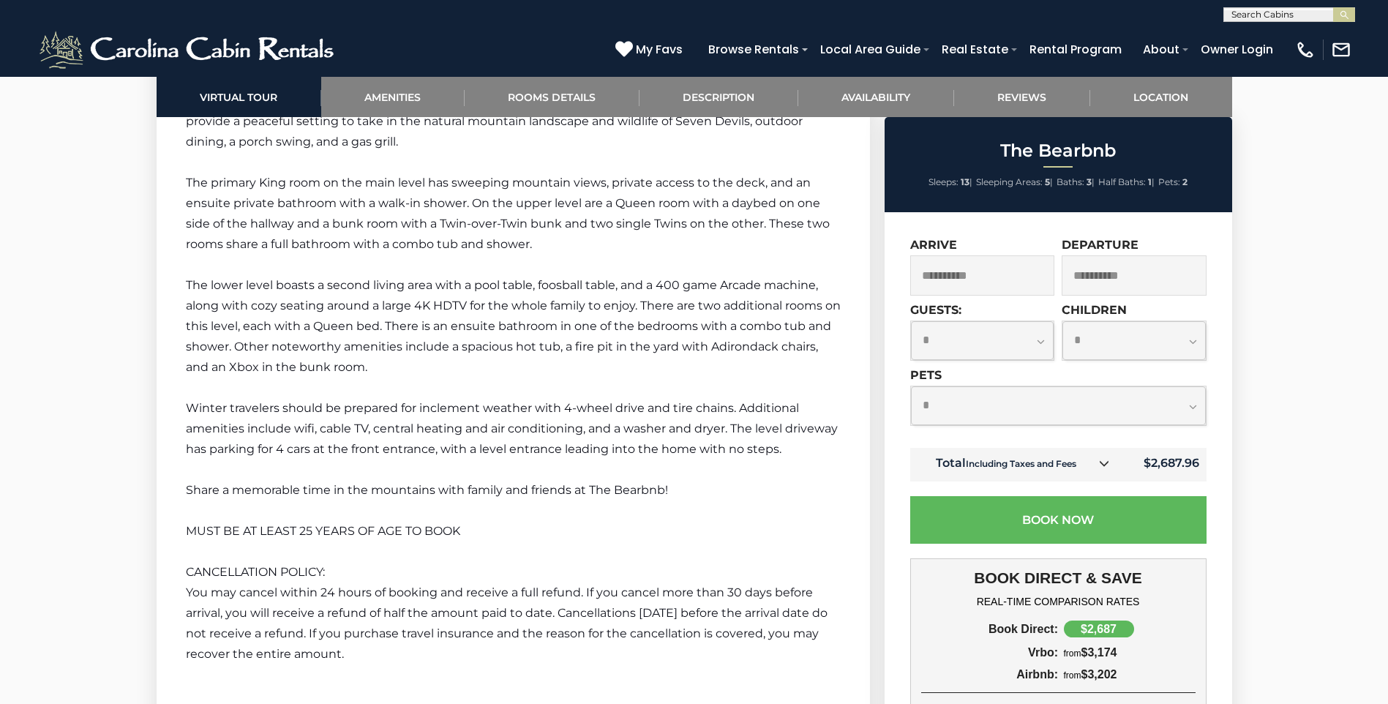
scroll to position [2487, 0]
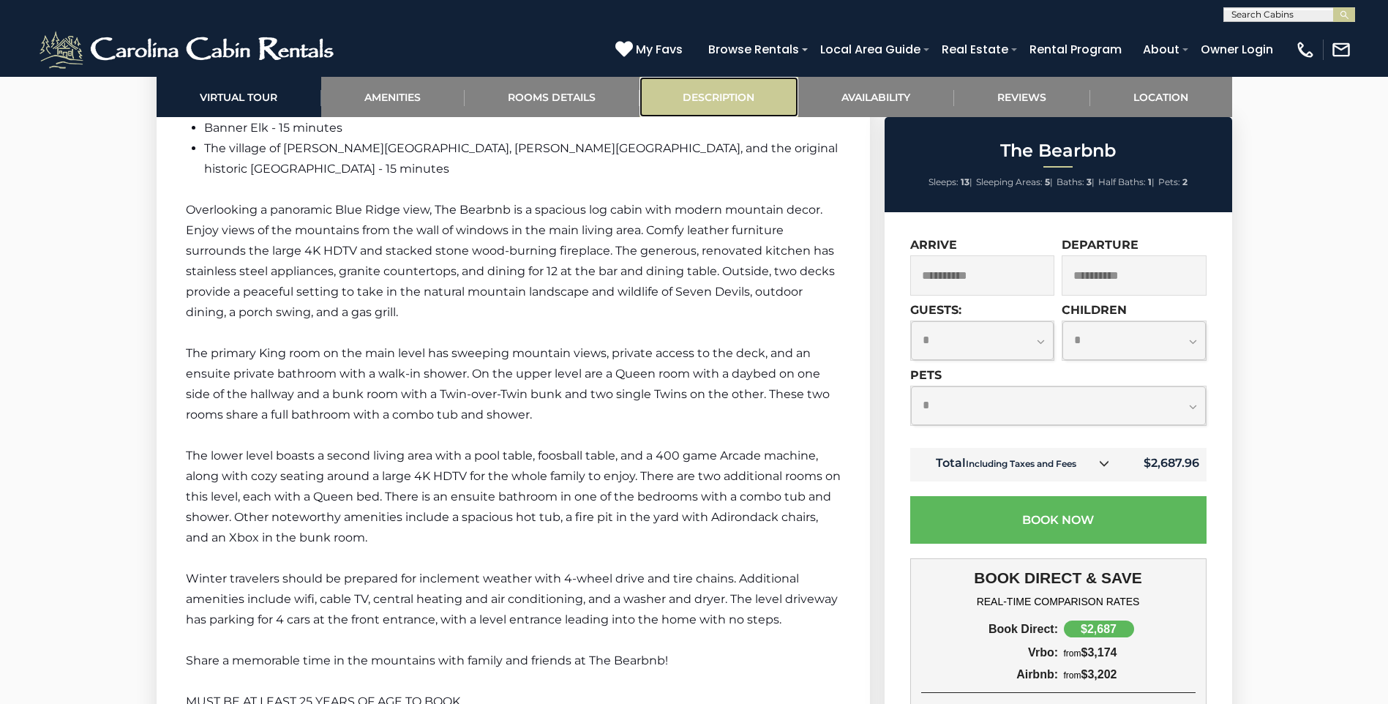
click at [691, 89] on link "Description" at bounding box center [718, 97] width 159 height 40
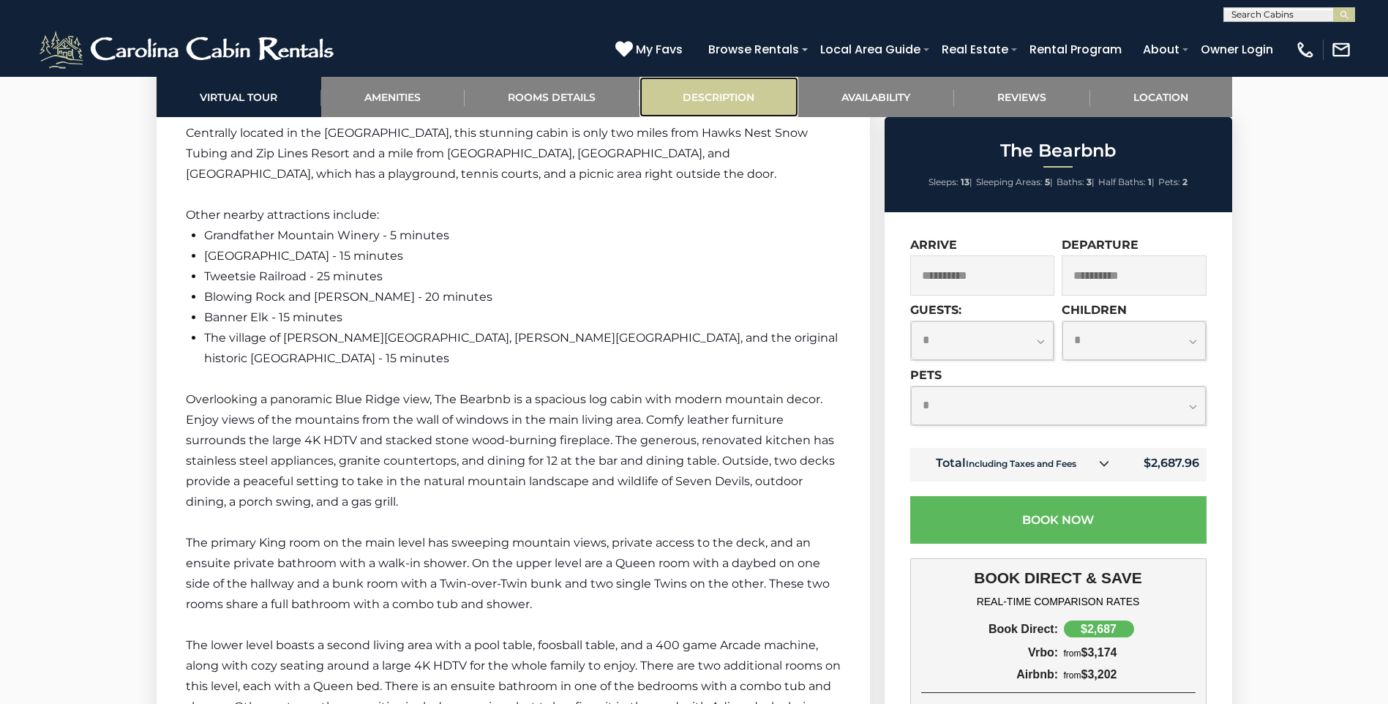
scroll to position [2207, 0]
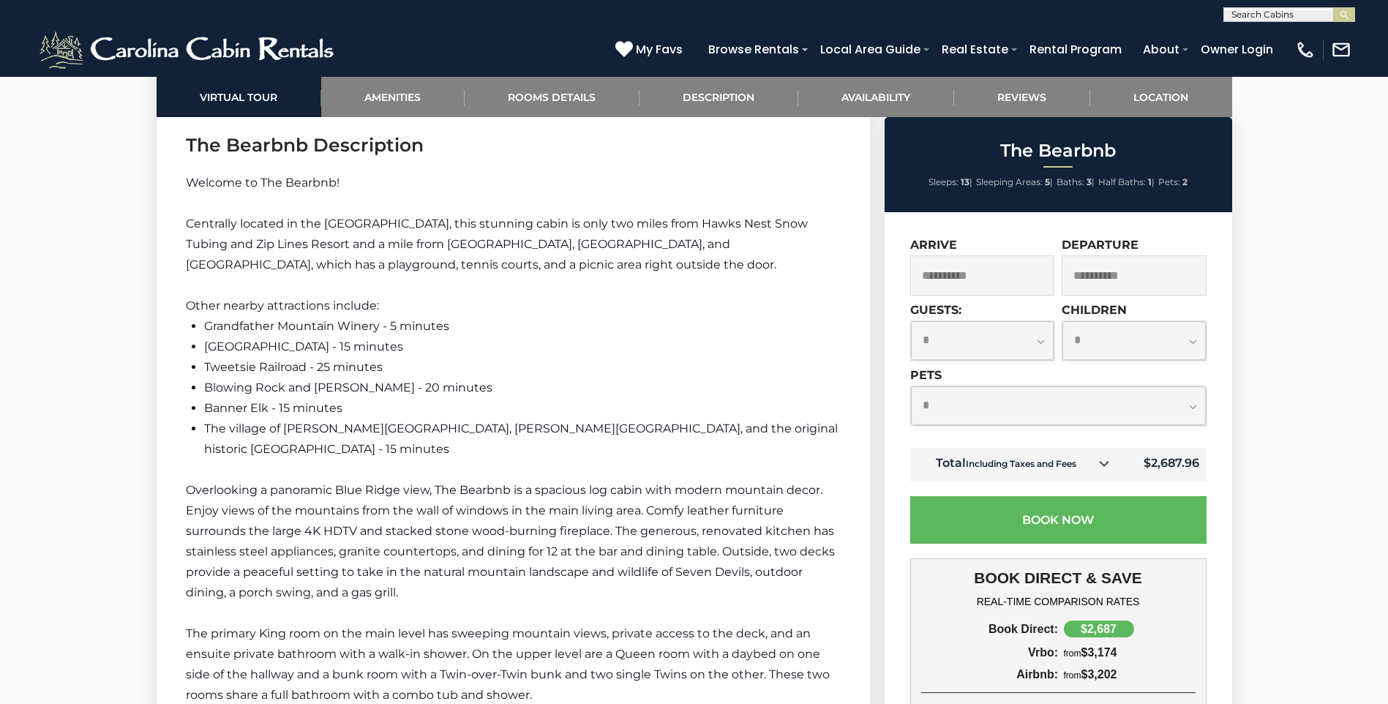
click at [1037, 386] on div "**********" at bounding box center [1058, 406] width 296 height 40
click at [1040, 404] on select "**********" at bounding box center [1058, 405] width 295 height 39
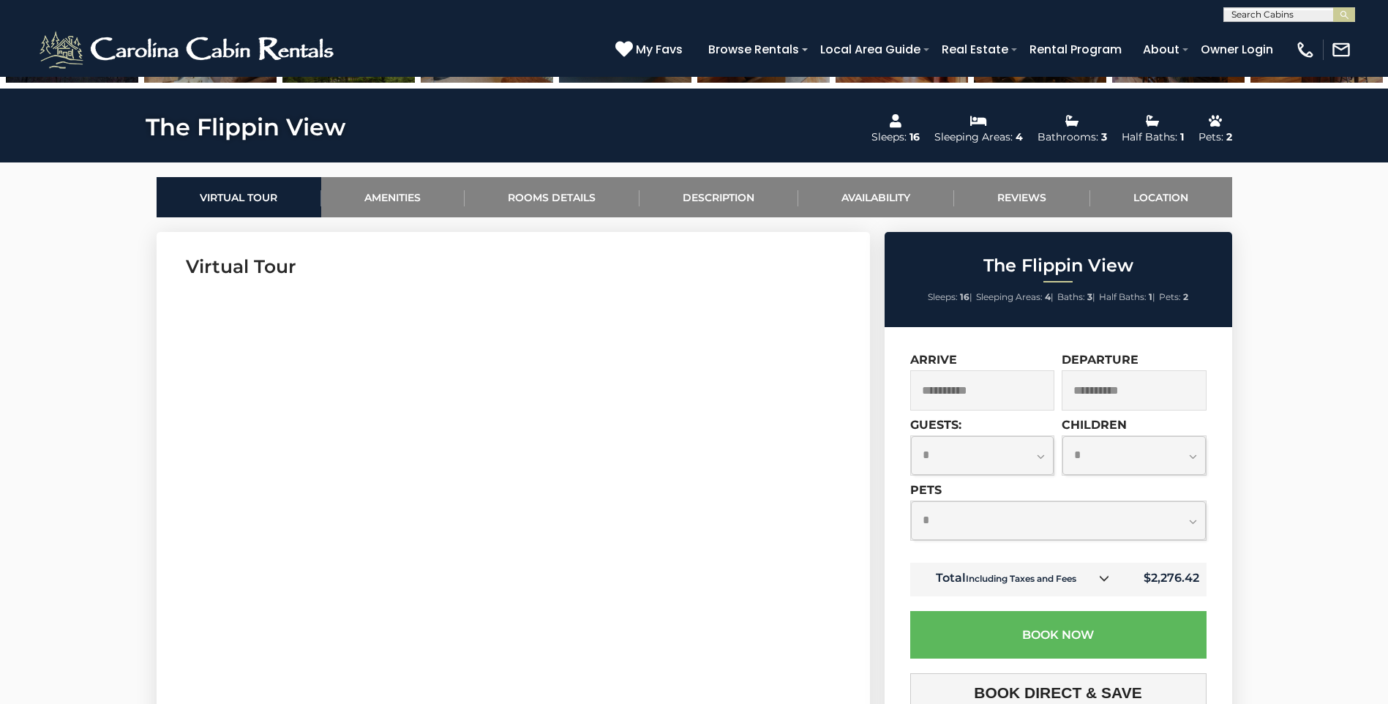
scroll to position [732, 0]
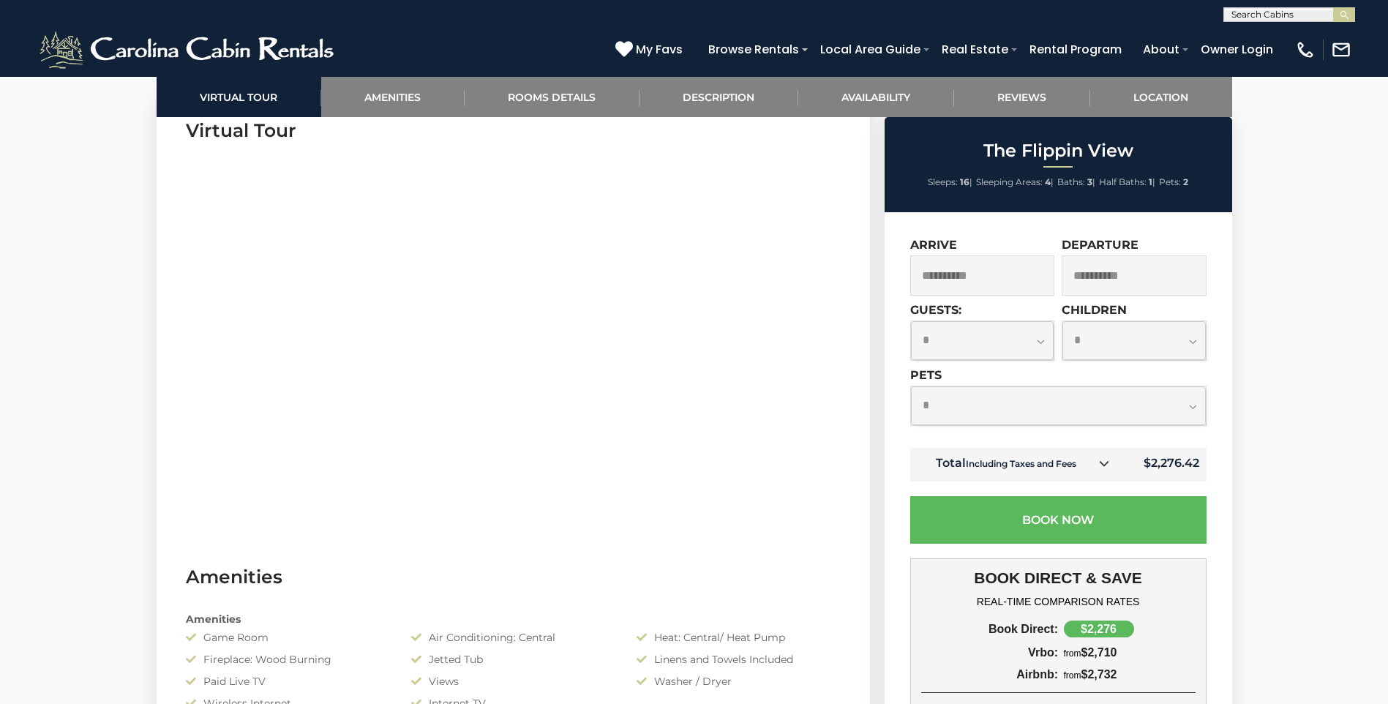
click at [994, 408] on select "**********" at bounding box center [1058, 405] width 295 height 39
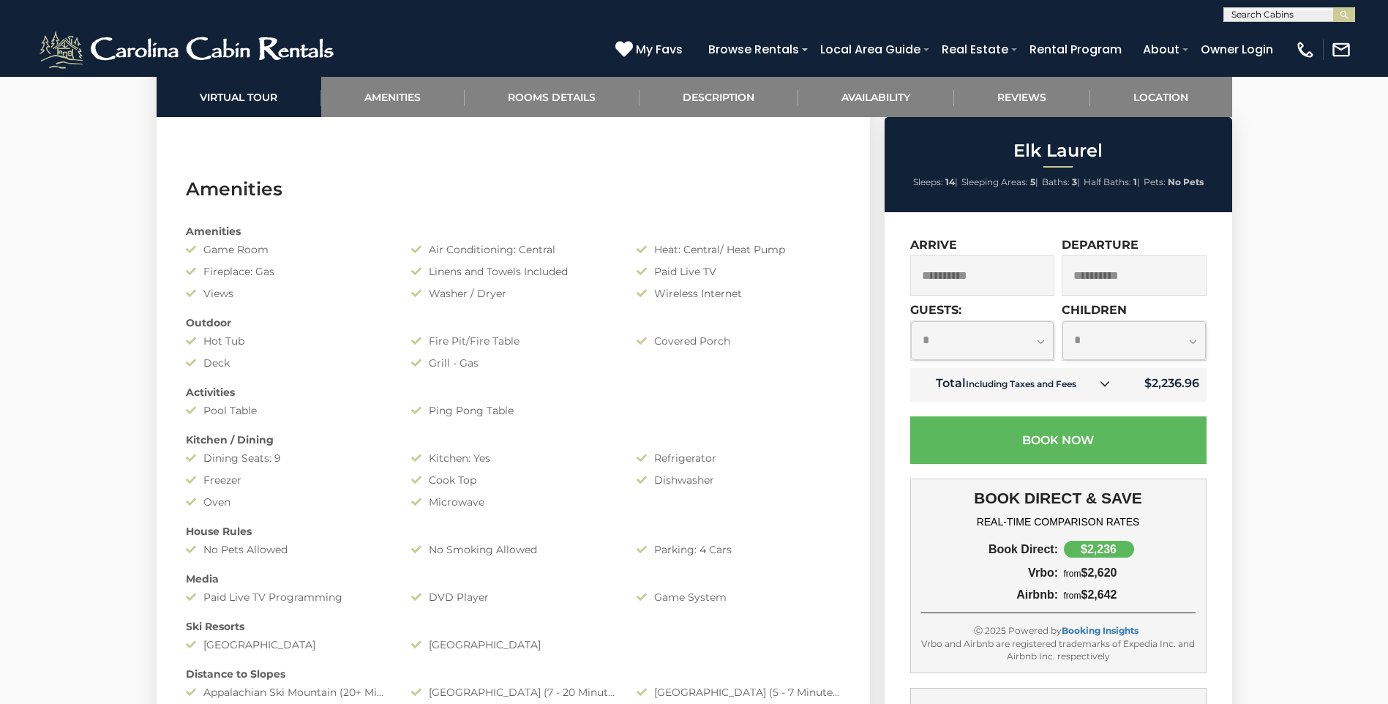
scroll to position [1170, 0]
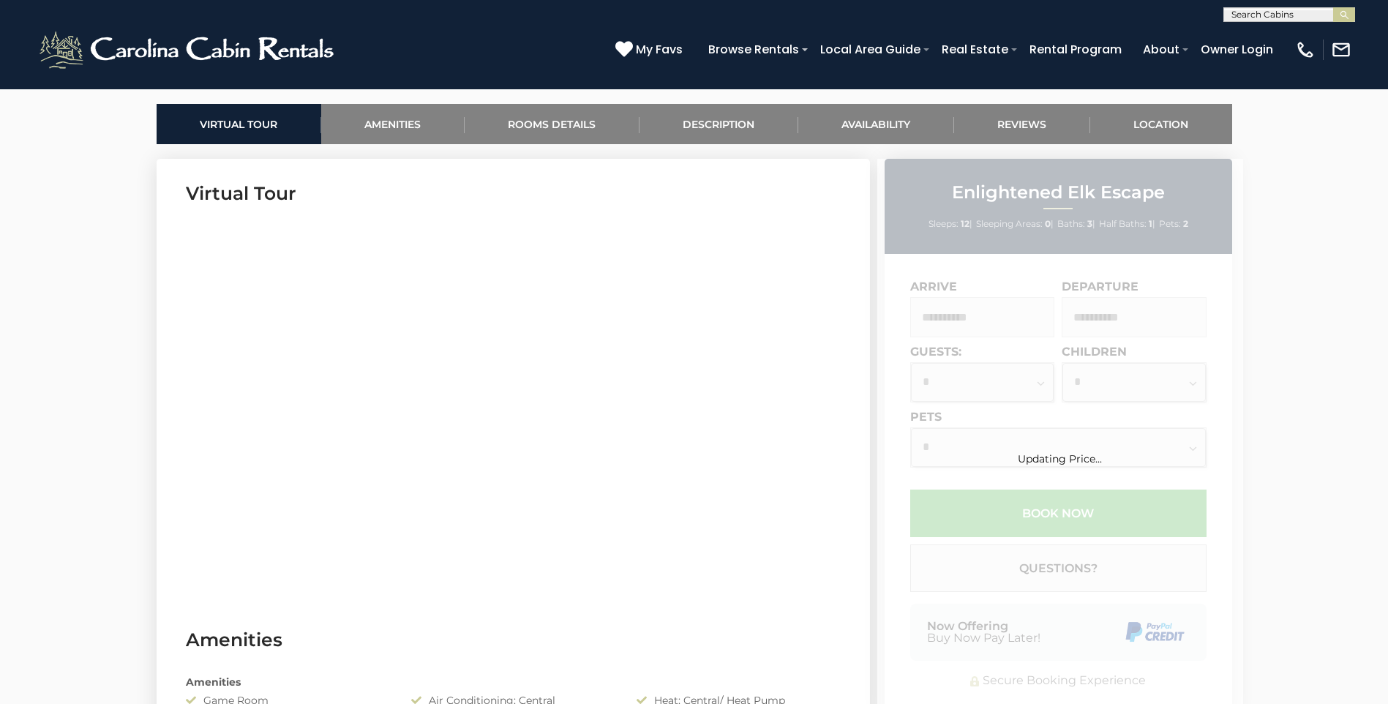
scroll to position [878, 0]
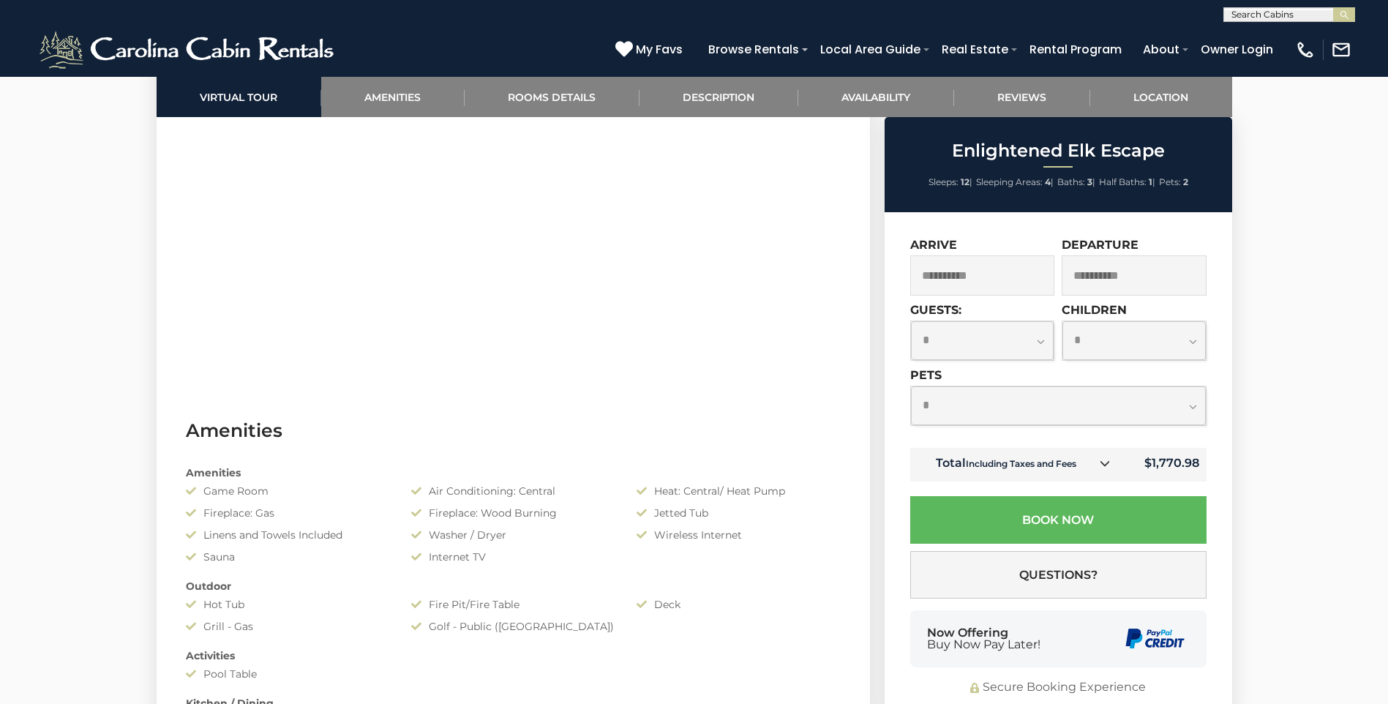
click at [974, 402] on select "**********" at bounding box center [1058, 405] width 295 height 39
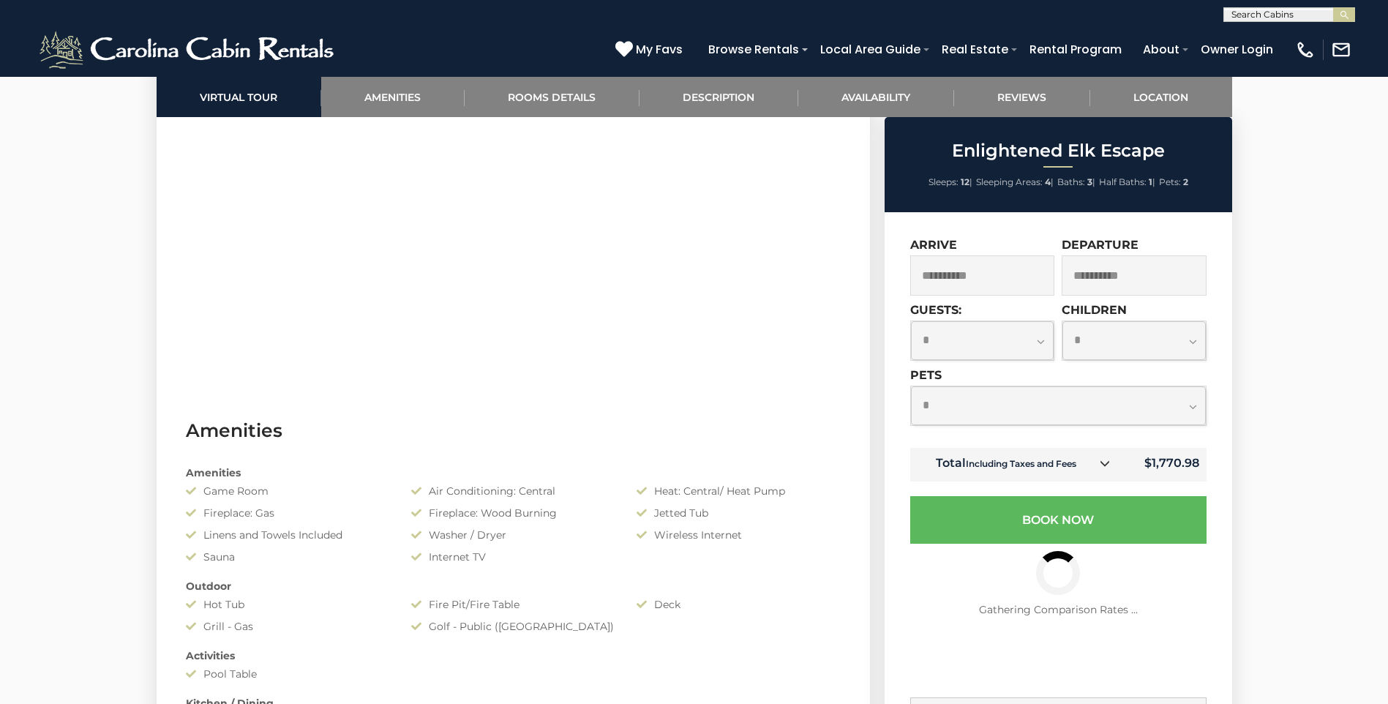
click at [779, 458] on div "Amenities Game Room Air Conditioning: Central Heat: Central/ Heat Pump Fireplac…" at bounding box center [513, 655] width 677 height 395
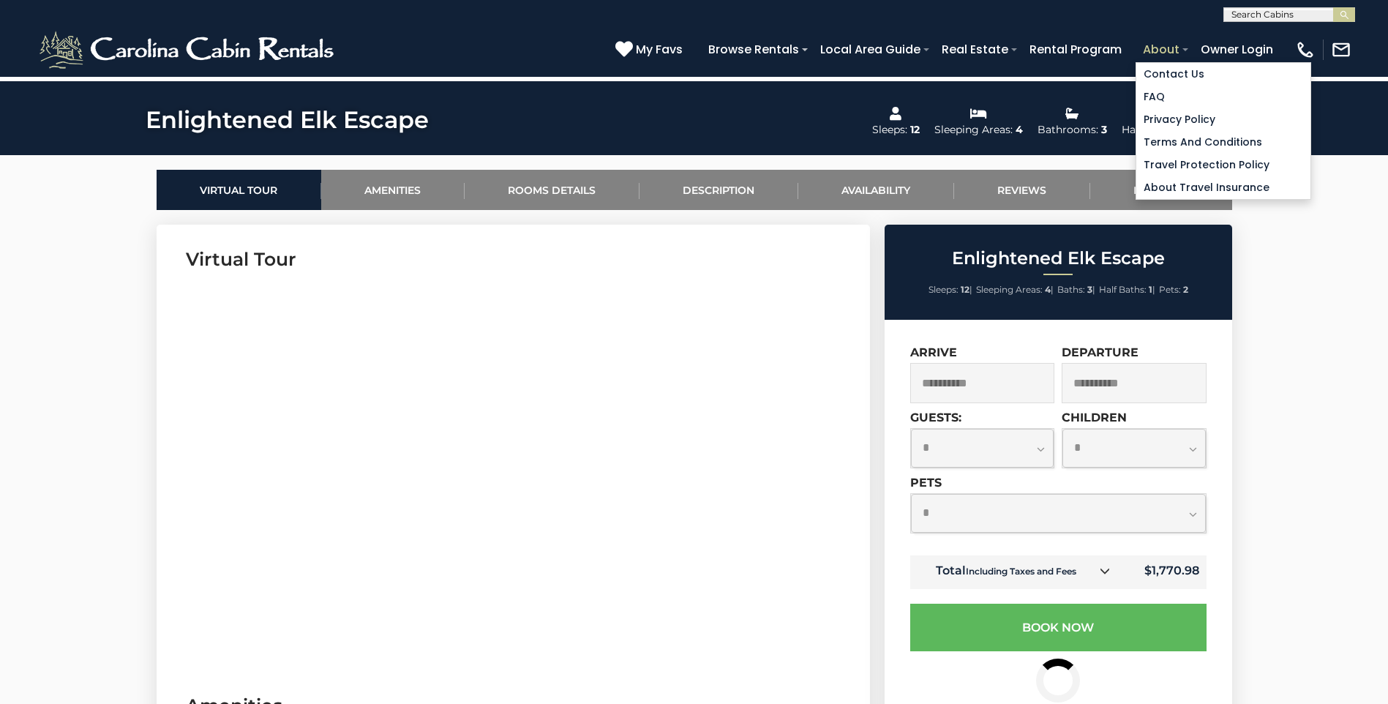
scroll to position [585, 0]
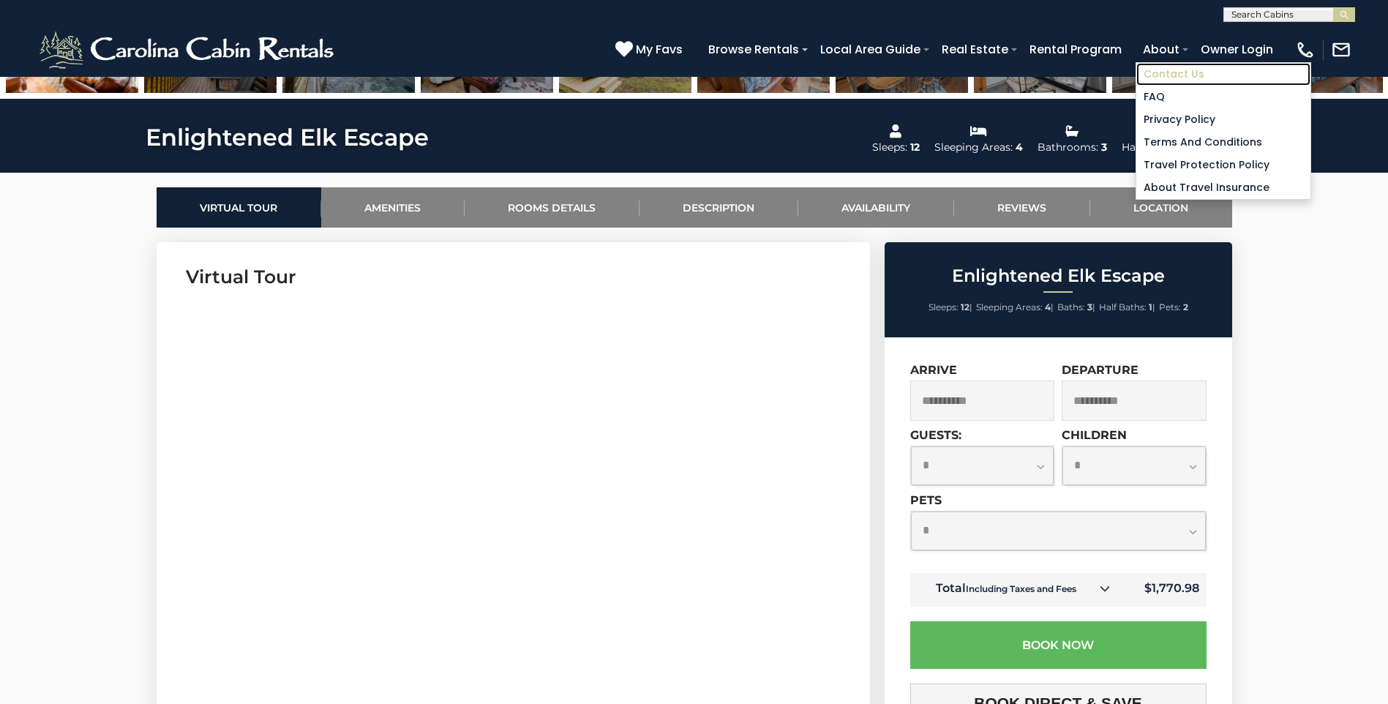
click at [1165, 72] on link "Contact Us" at bounding box center [1223, 74] width 174 height 23
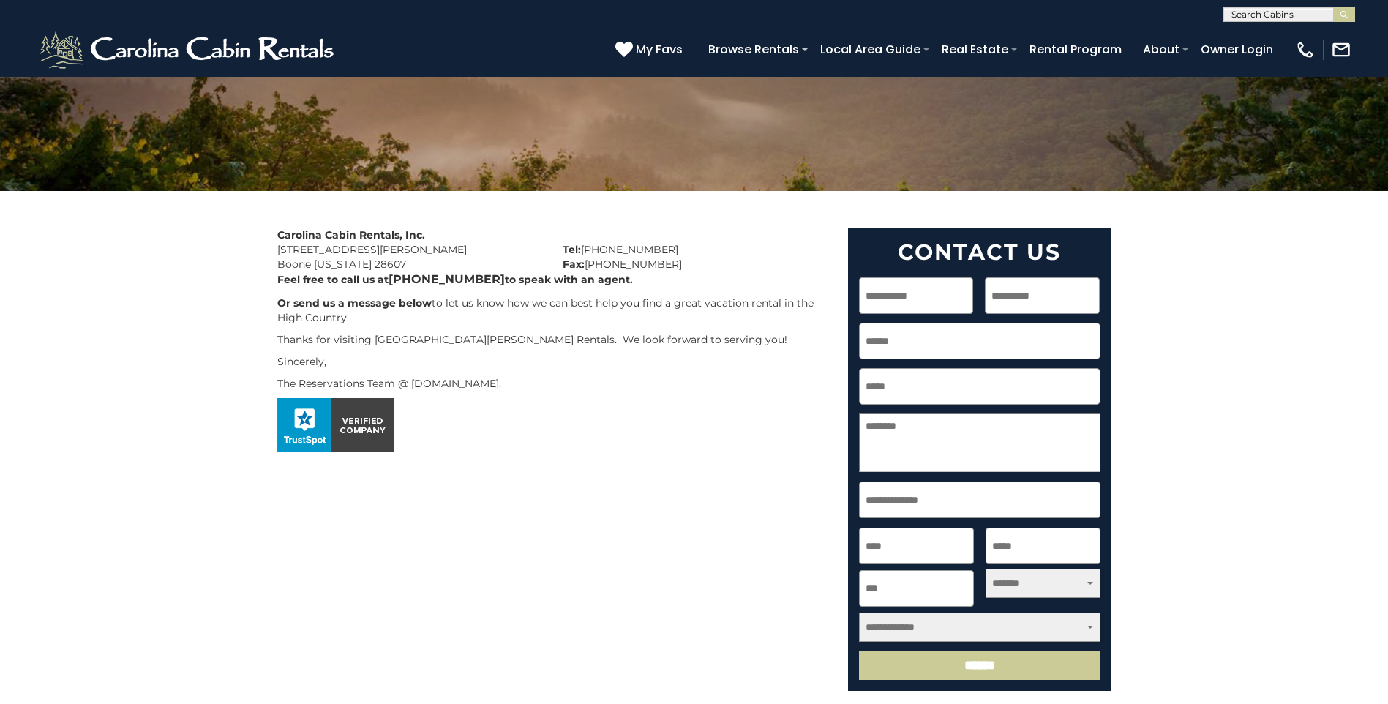
scroll to position [146, 0]
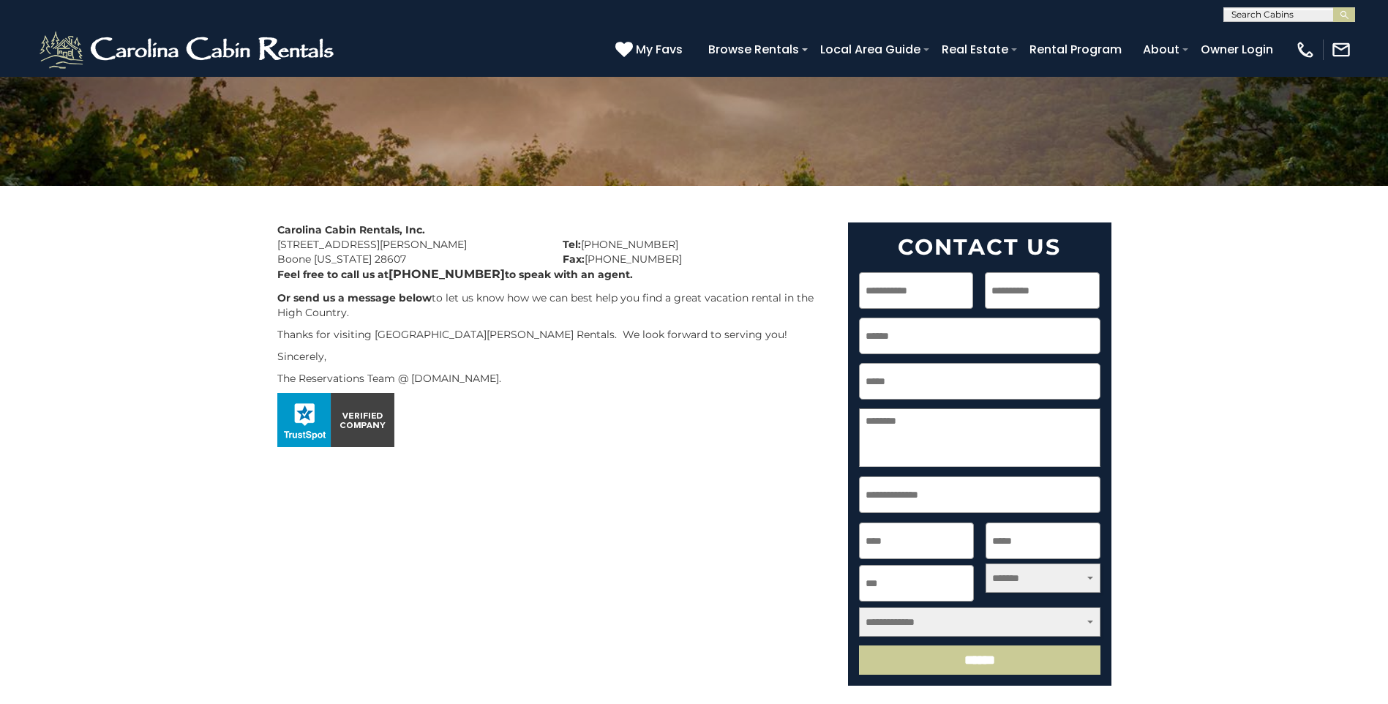
click at [892, 288] on input "First" at bounding box center [916, 290] width 115 height 37
type input "****"
type input "***"
type input "**********"
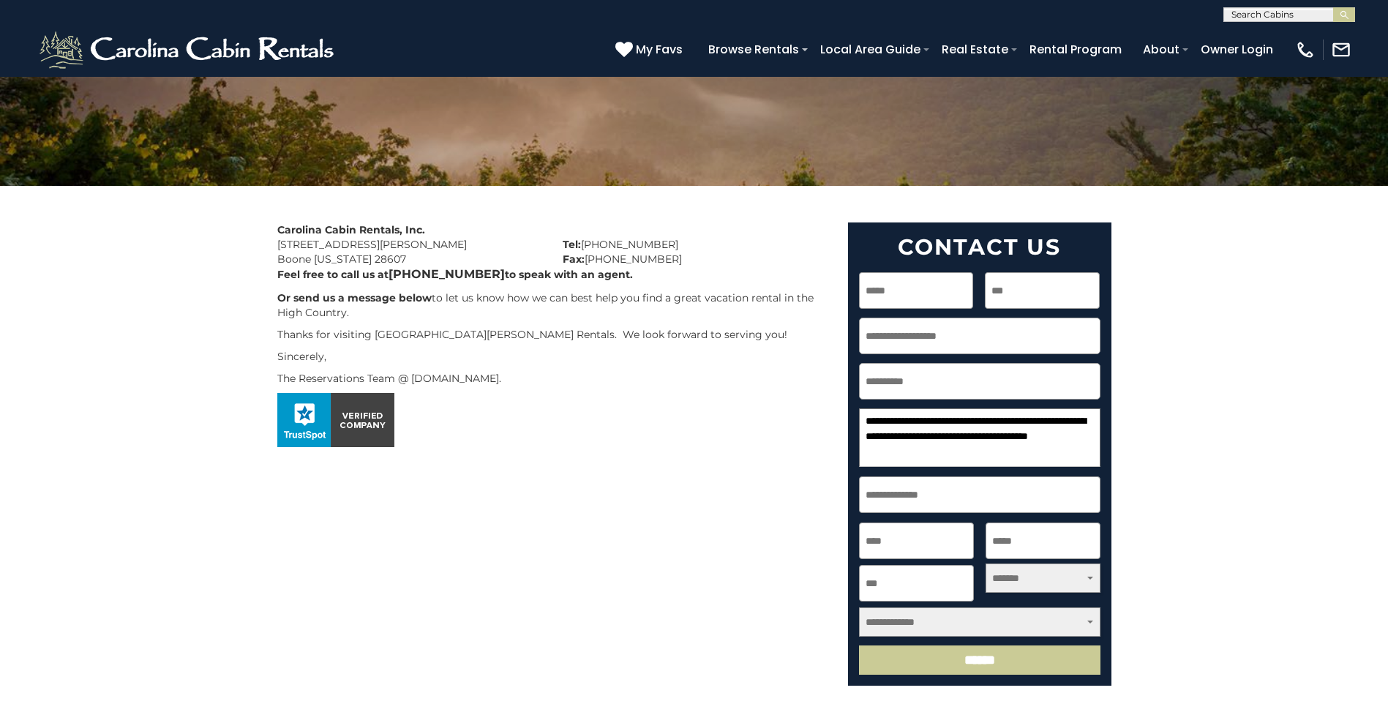
scroll to position [23, 0]
type textarea "**********"
click at [909, 489] on input "Street Address" at bounding box center [979, 494] width 241 height 37
type input "**********"
type input "*********"
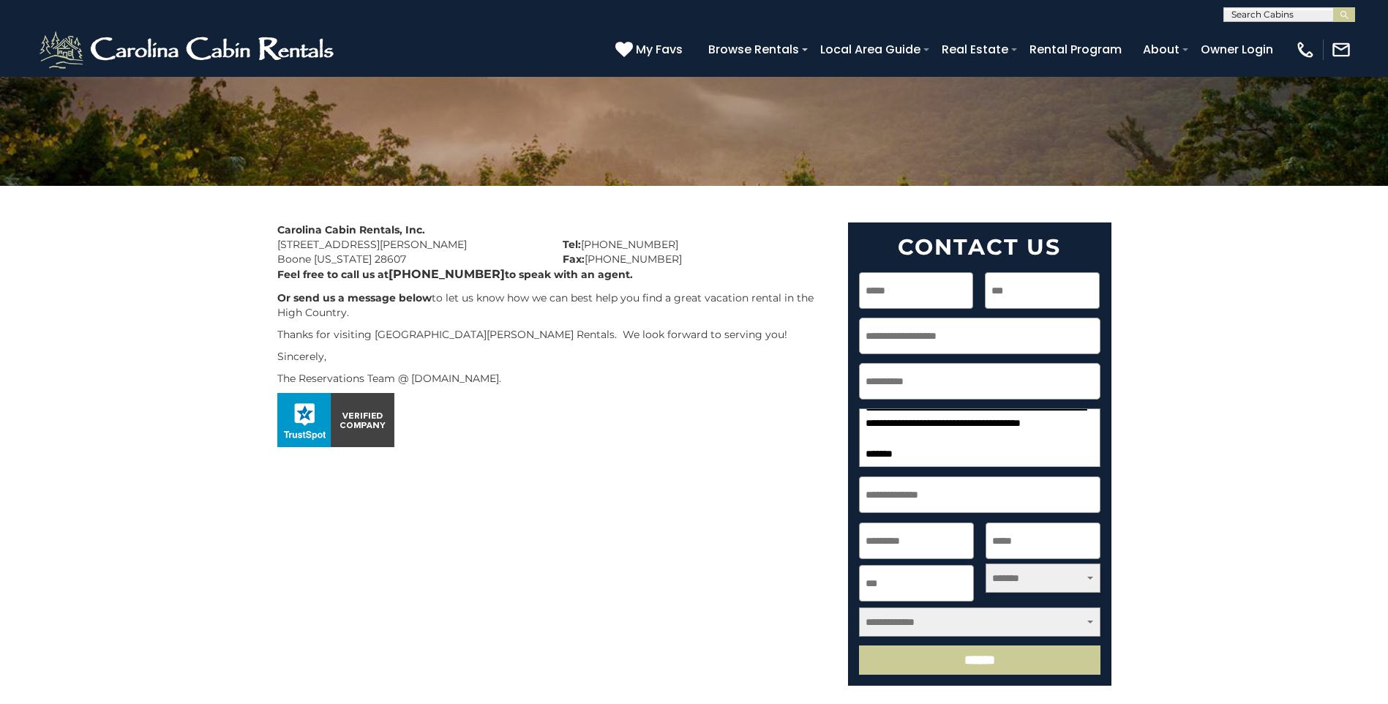
scroll to position [0, 40]
click at [1030, 530] on input "State / Province / Region" at bounding box center [1042, 540] width 115 height 37
type input "**"
type input "*****"
click at [1072, 576] on select "**********" at bounding box center [1042, 577] width 115 height 29
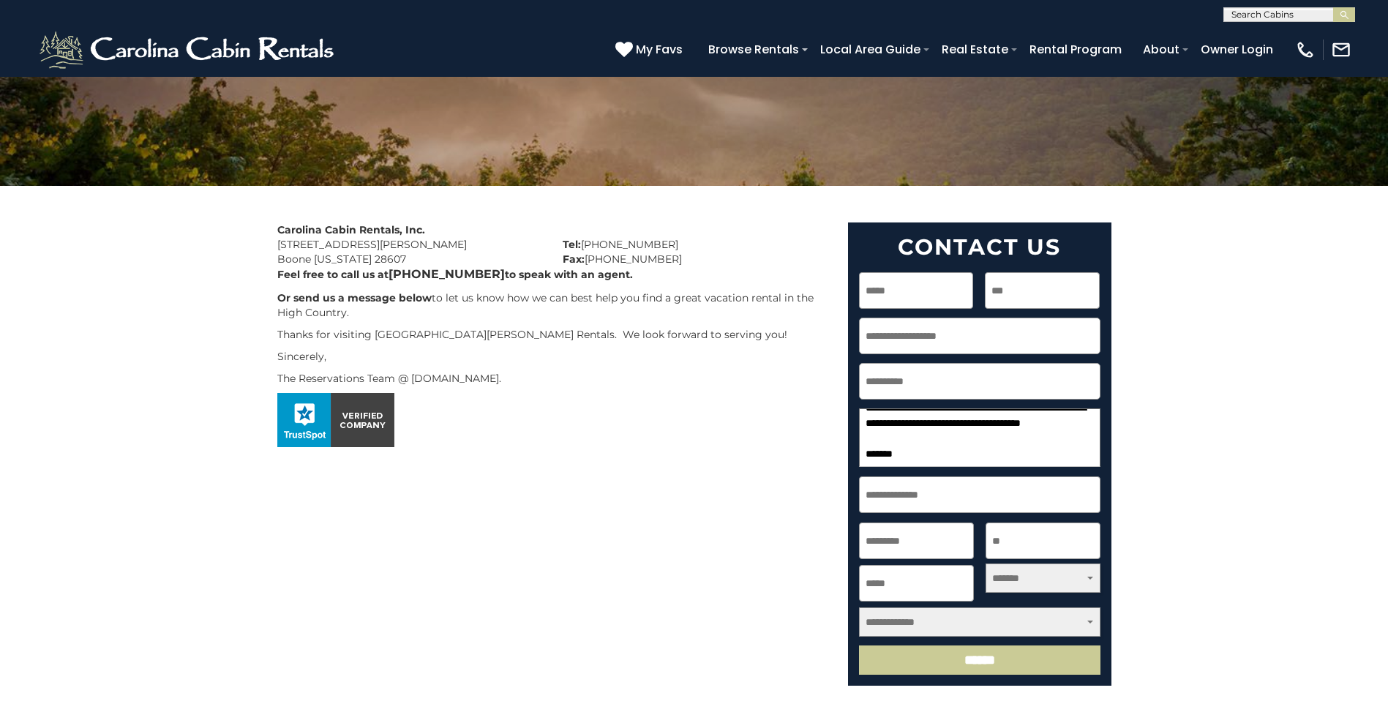
select select "**********"
click at [985, 563] on select "**********" at bounding box center [1042, 577] width 115 height 29
click at [988, 614] on select "**********" at bounding box center [979, 621] width 241 height 29
click at [859, 607] on select "**********" at bounding box center [979, 621] width 241 height 29
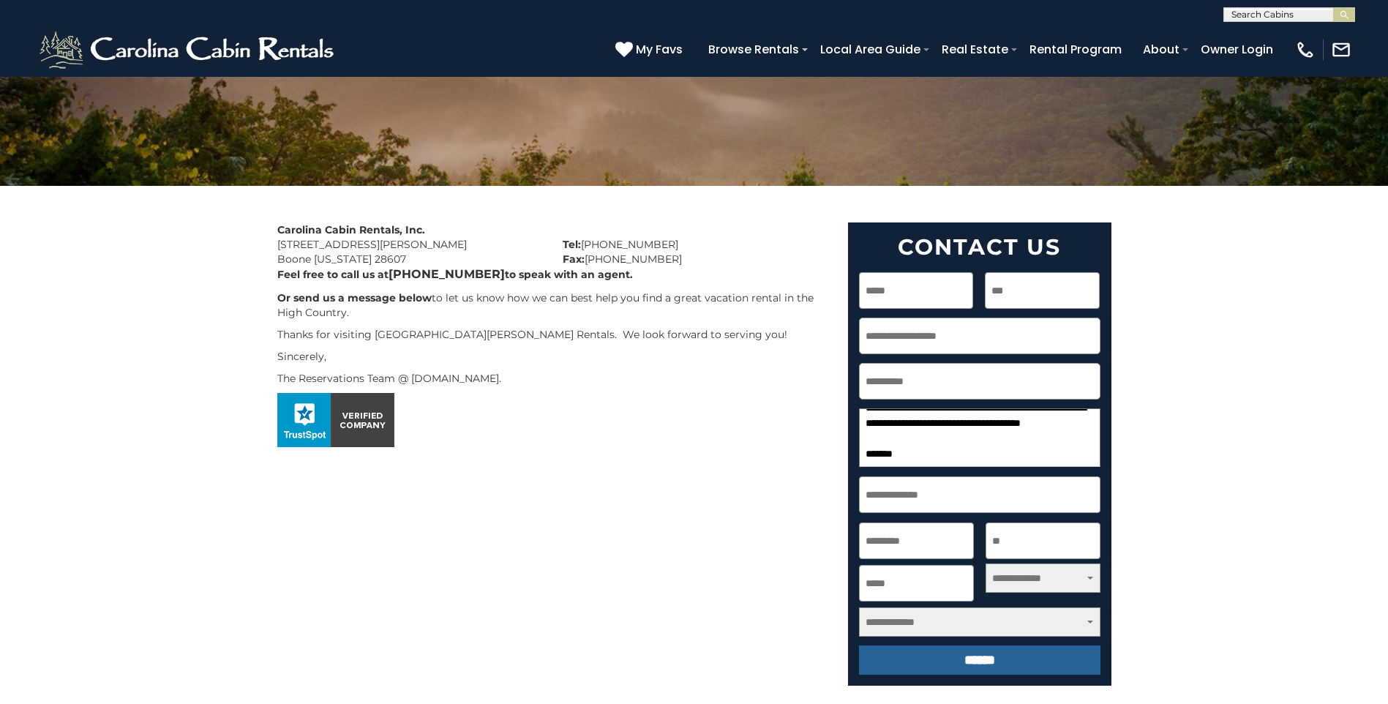
click at [939, 659] on input "******" at bounding box center [979, 659] width 241 height 29
